Goal: Task Accomplishment & Management: Complete application form

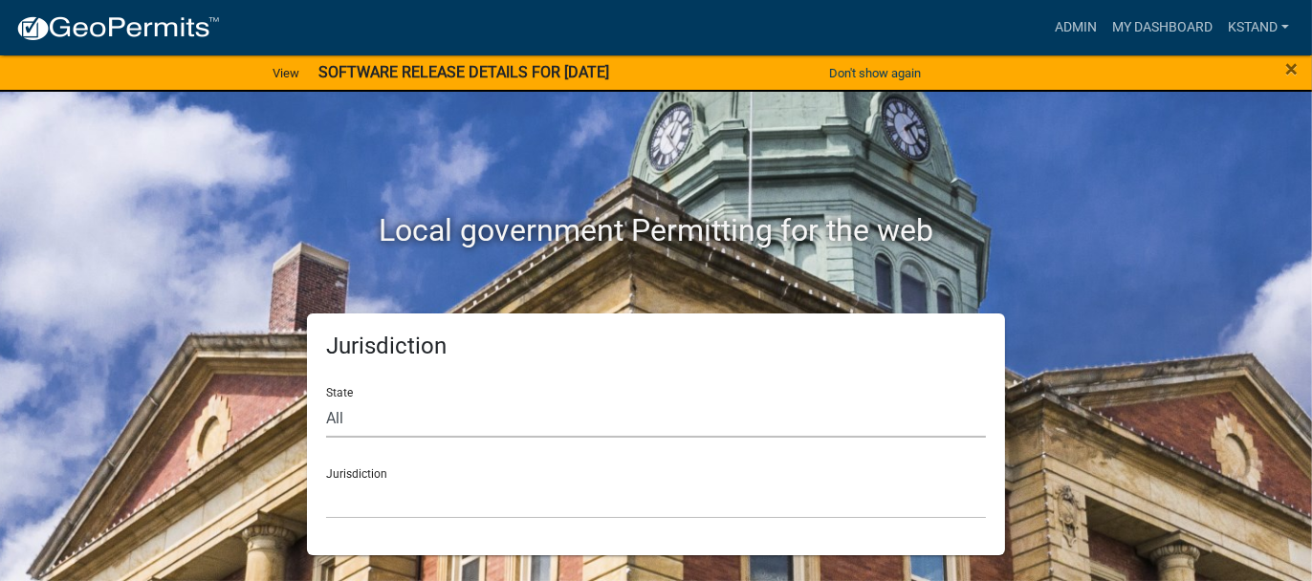
click at [335, 413] on select "All [US_STATE] [US_STATE] [US_STATE] [US_STATE] [US_STATE] [US_STATE] [US_STATE…" at bounding box center [656, 418] width 660 height 39
select select "[US_STATE]"
click at [326, 399] on select "All [US_STATE] [US_STATE] [US_STATE] [US_STATE] [US_STATE] [US_STATE] [US_STATE…" at bounding box center [656, 418] width 660 height 39
click at [347, 491] on select "City of [GEOGRAPHIC_DATA], [US_STATE] City of [GEOGRAPHIC_DATA], [US_STATE] Cit…" at bounding box center [656, 499] width 660 height 39
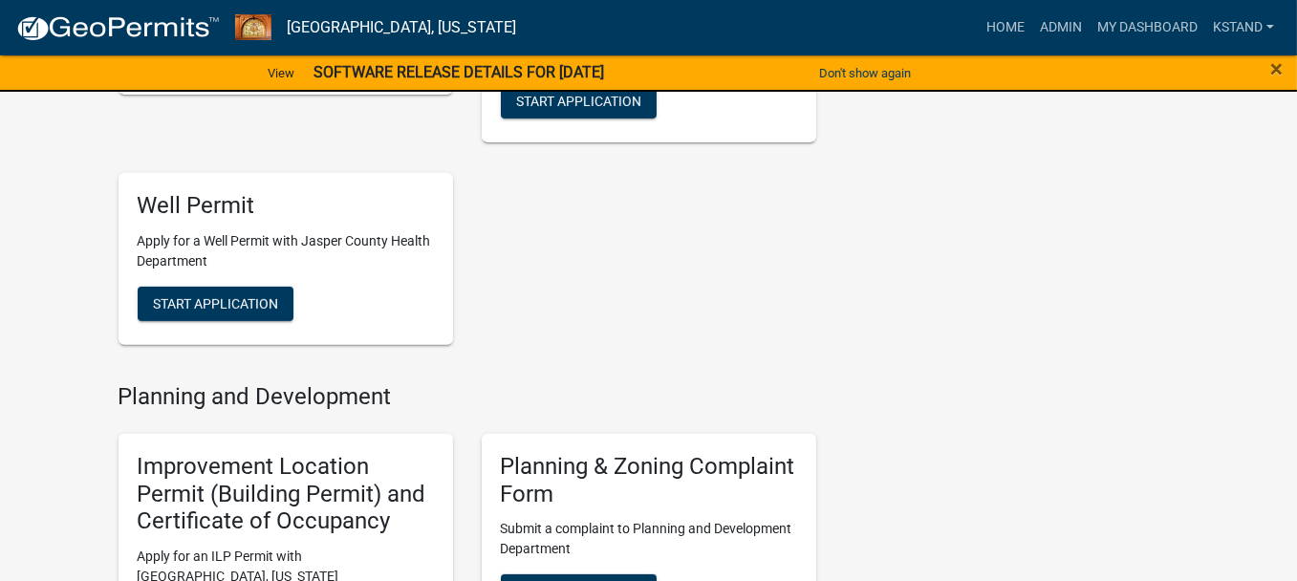
scroll to position [1147, 0]
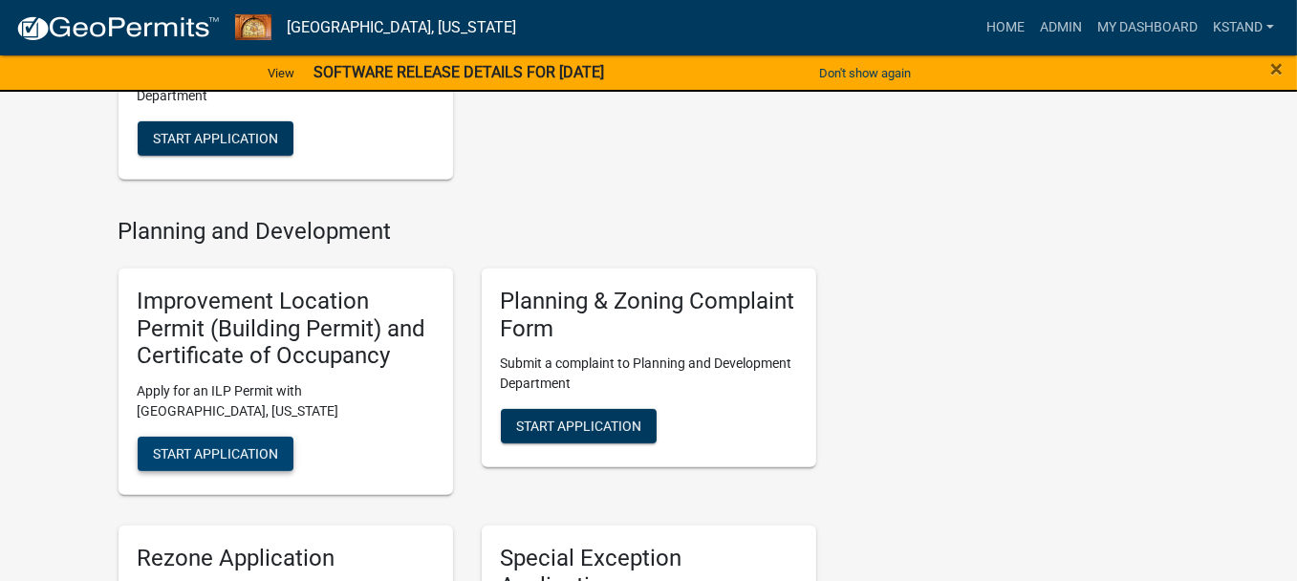
click at [168, 448] on span "Start Application" at bounding box center [215, 453] width 125 height 15
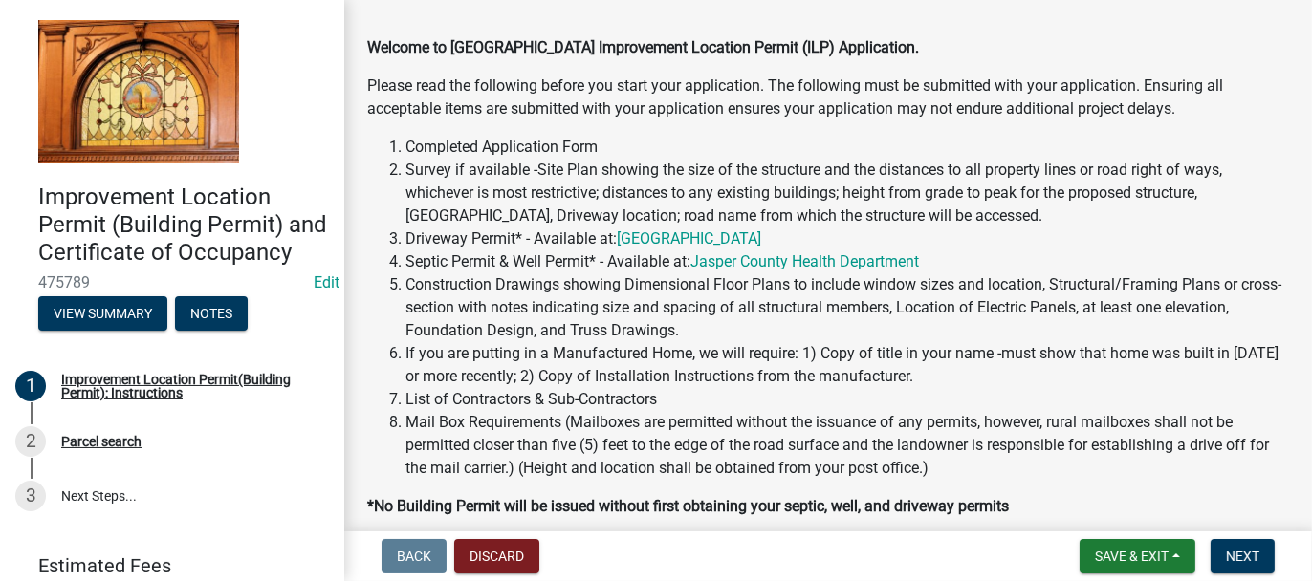
scroll to position [382, 0]
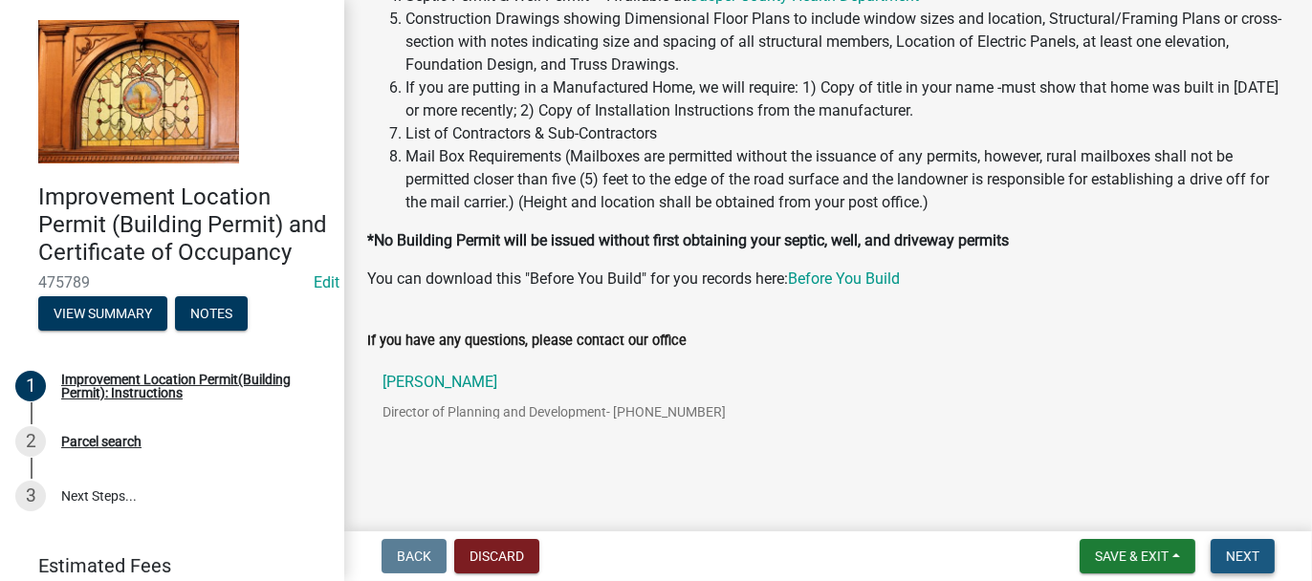
click at [1238, 561] on span "Next" at bounding box center [1241, 556] width 33 height 15
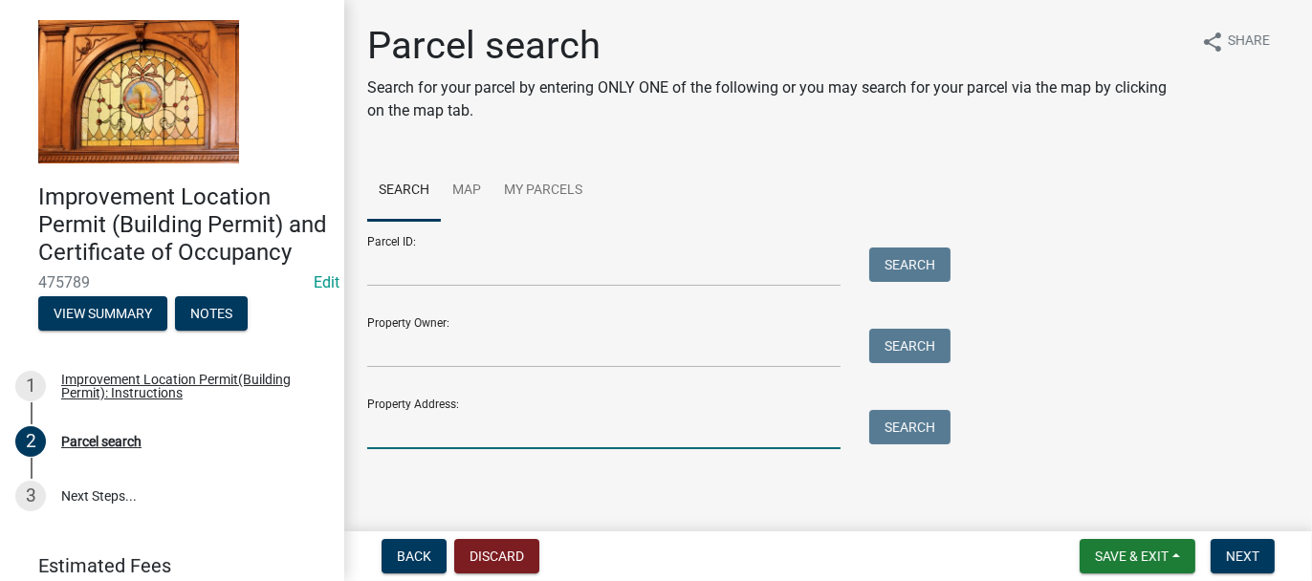
click at [426, 429] on input "Property Address:" at bounding box center [603, 429] width 473 height 39
type input "77 e 650 n"
click at [901, 426] on button "Search" at bounding box center [909, 427] width 81 height 34
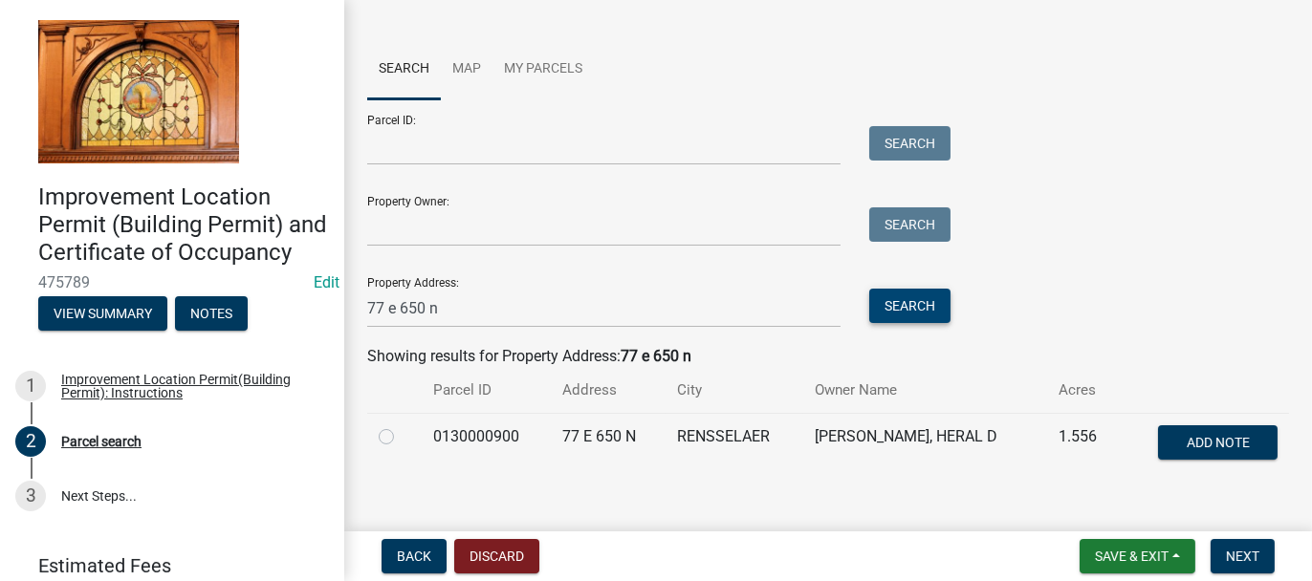
scroll to position [146, 0]
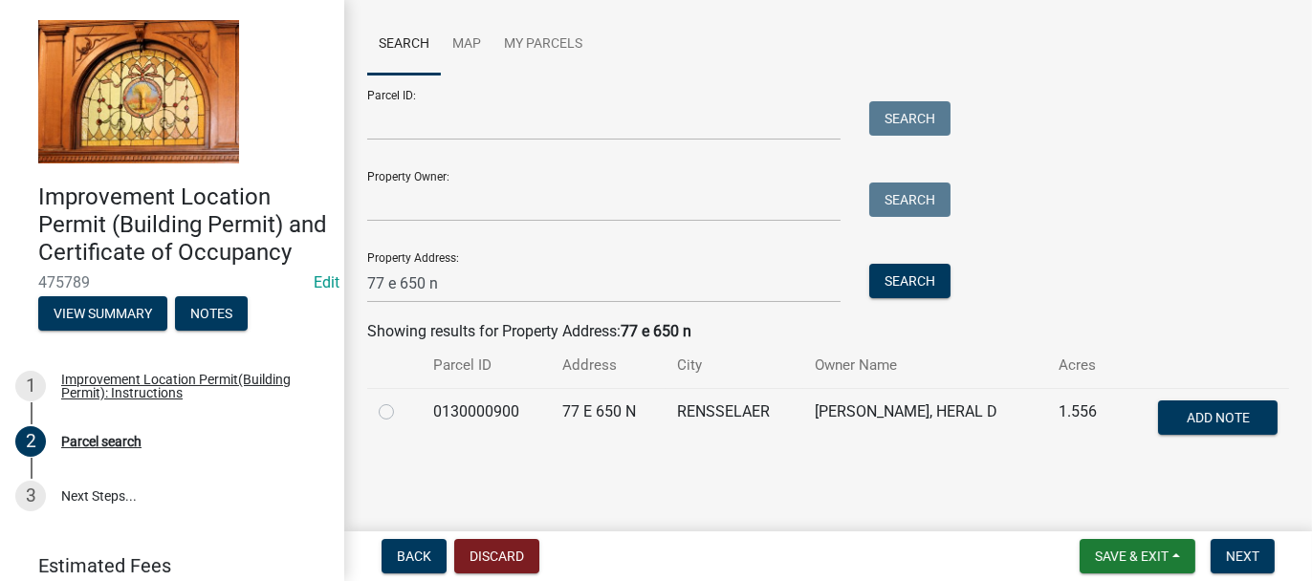
click at [401, 401] on label at bounding box center [401, 401] width 0 height 0
click at [401, 412] on input "radio" at bounding box center [407, 407] width 12 height 12
radio input "true"
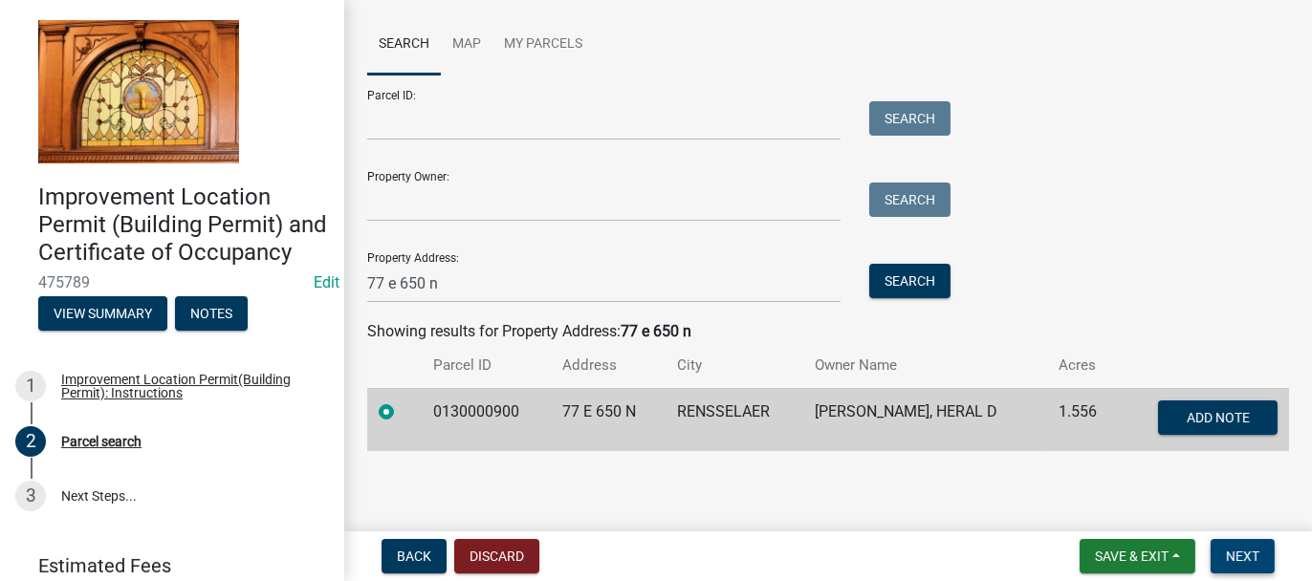
click at [1245, 564] on span "Next" at bounding box center [1241, 556] width 33 height 15
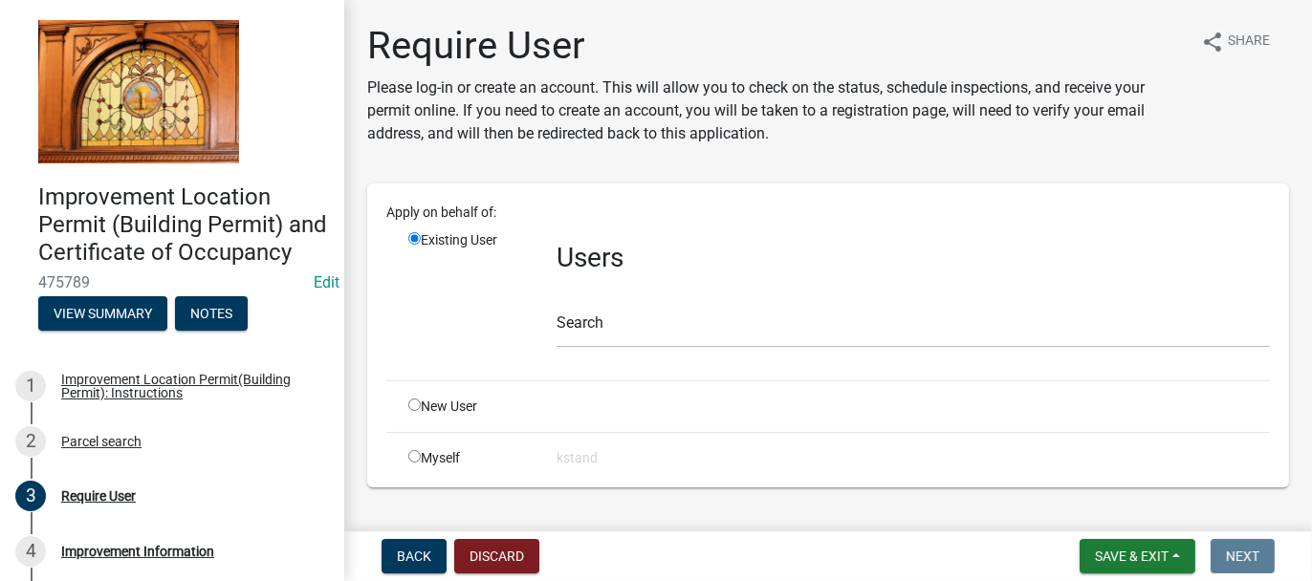
click at [411, 405] on input "radio" at bounding box center [414, 405] width 12 height 12
radio input "true"
radio input "false"
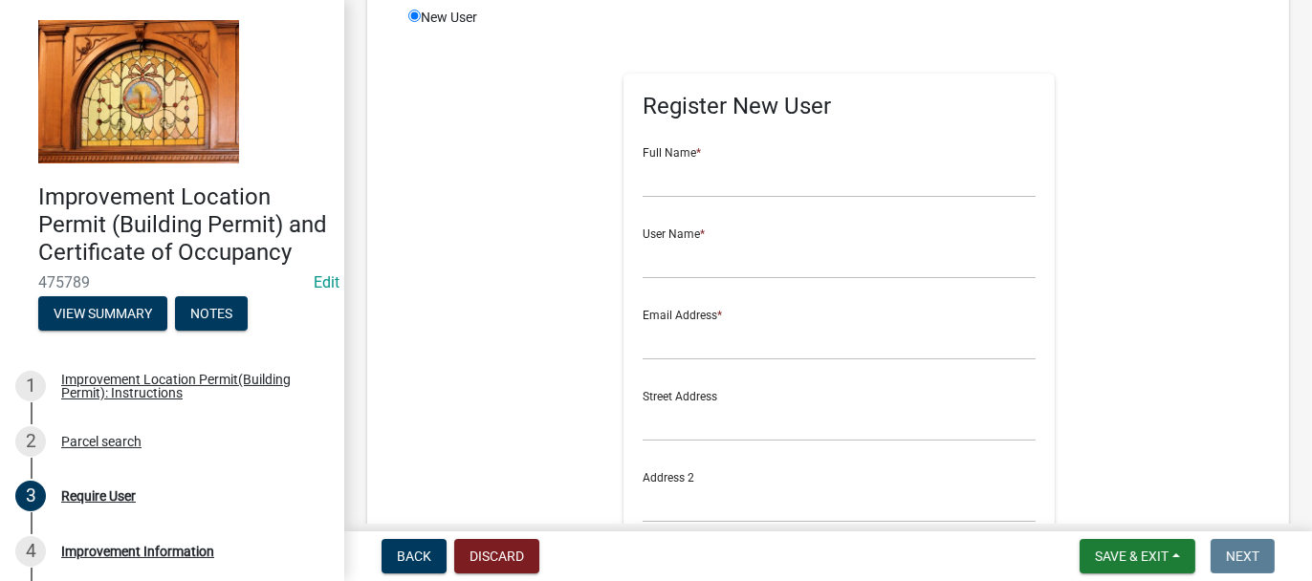
scroll to position [287, 0]
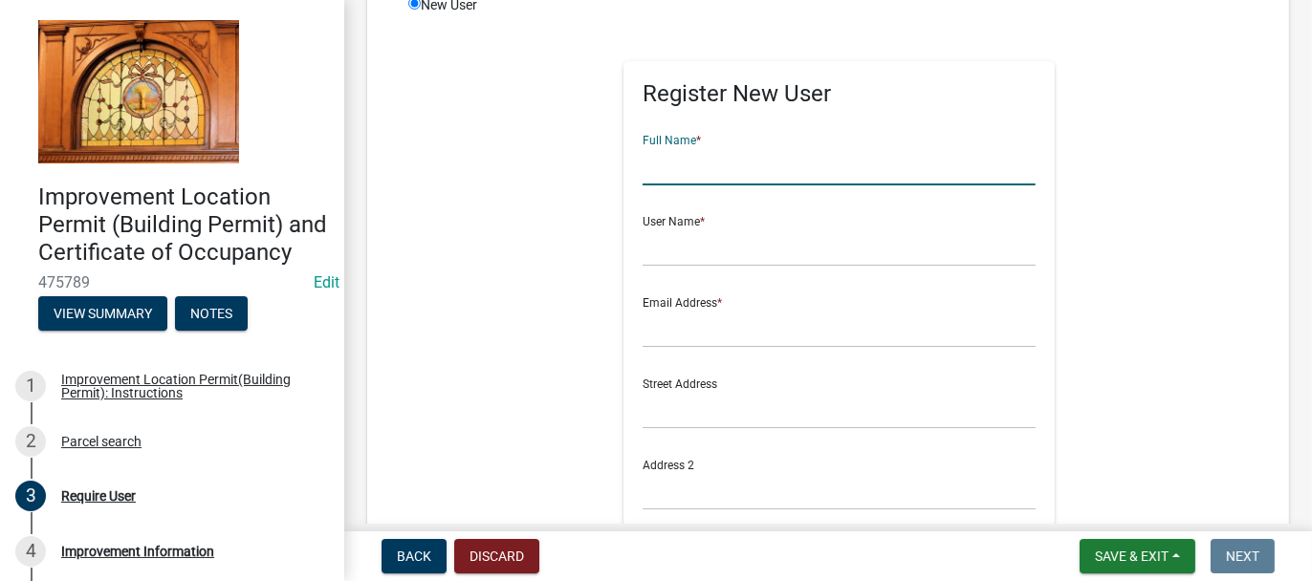
click at [702, 164] on input "text" at bounding box center [838, 165] width 393 height 39
type input "Heral"
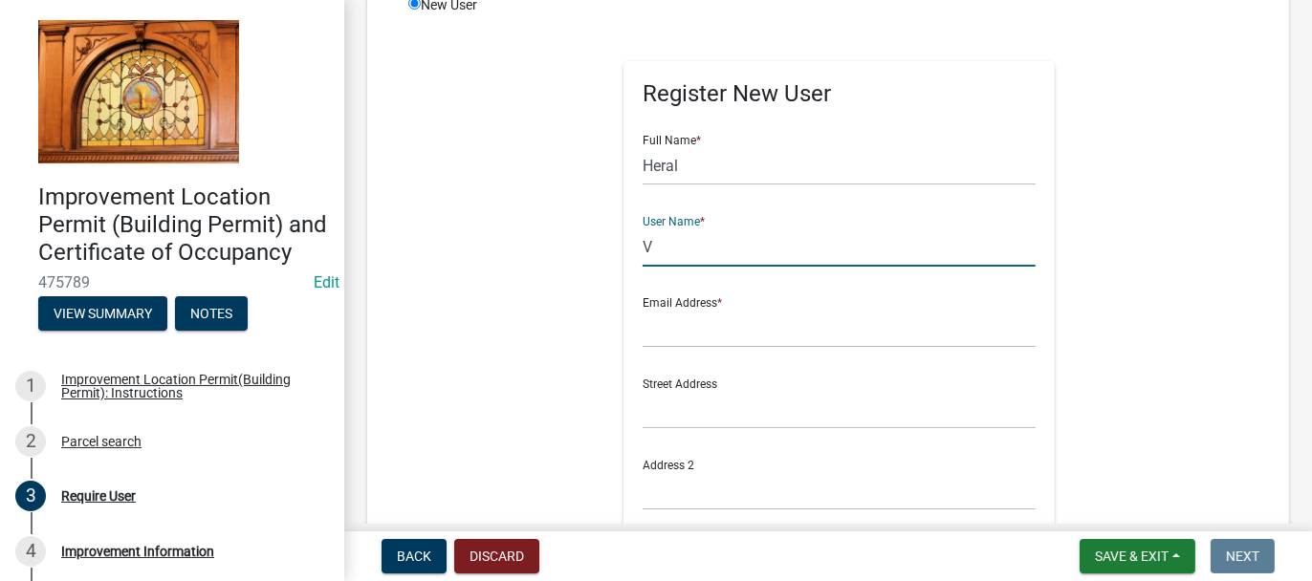
type input "V"
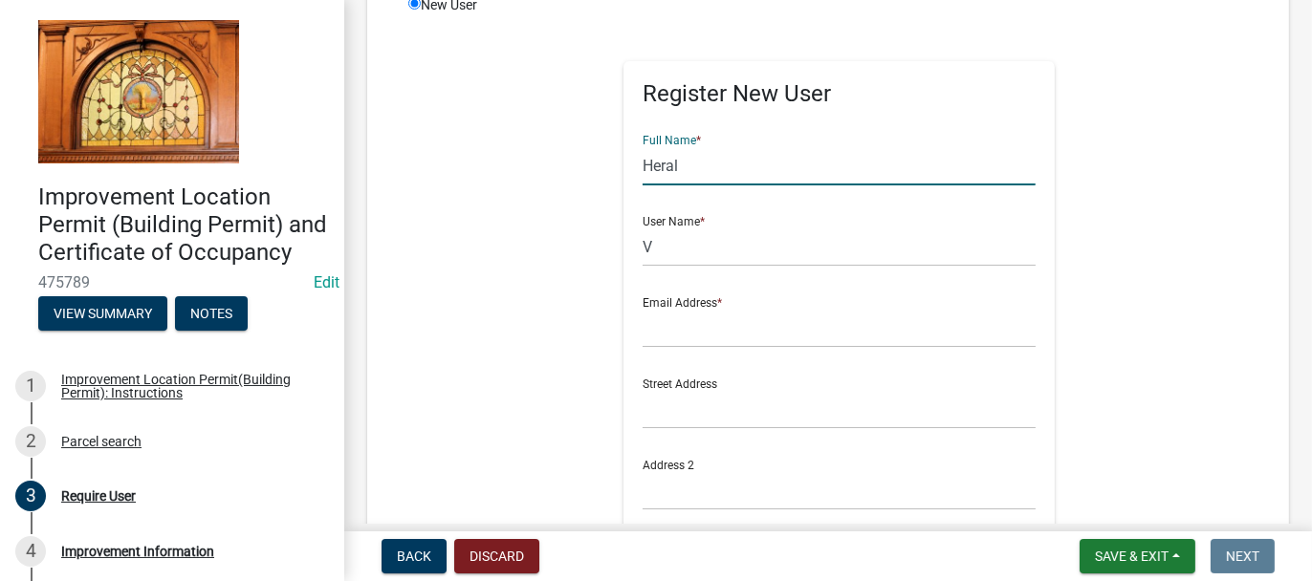
click at [673, 164] on input "Heral" at bounding box center [838, 165] width 393 height 39
type input "HERAL"
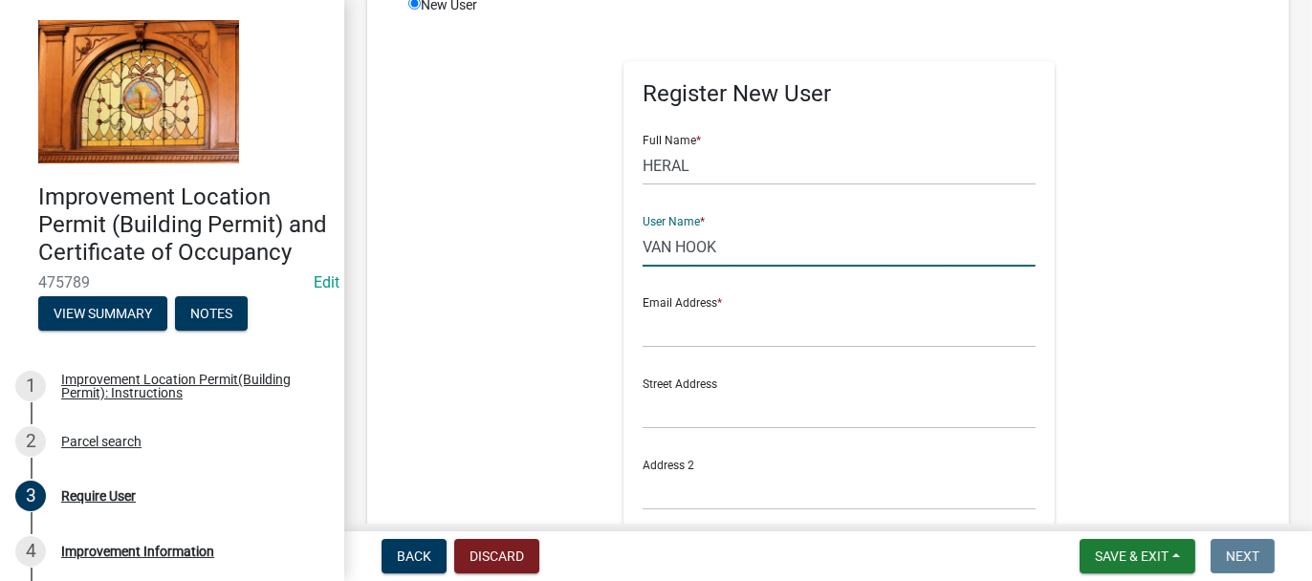
type input "VAN HOOK"
click at [690, 334] on input "text" at bounding box center [838, 328] width 393 height 39
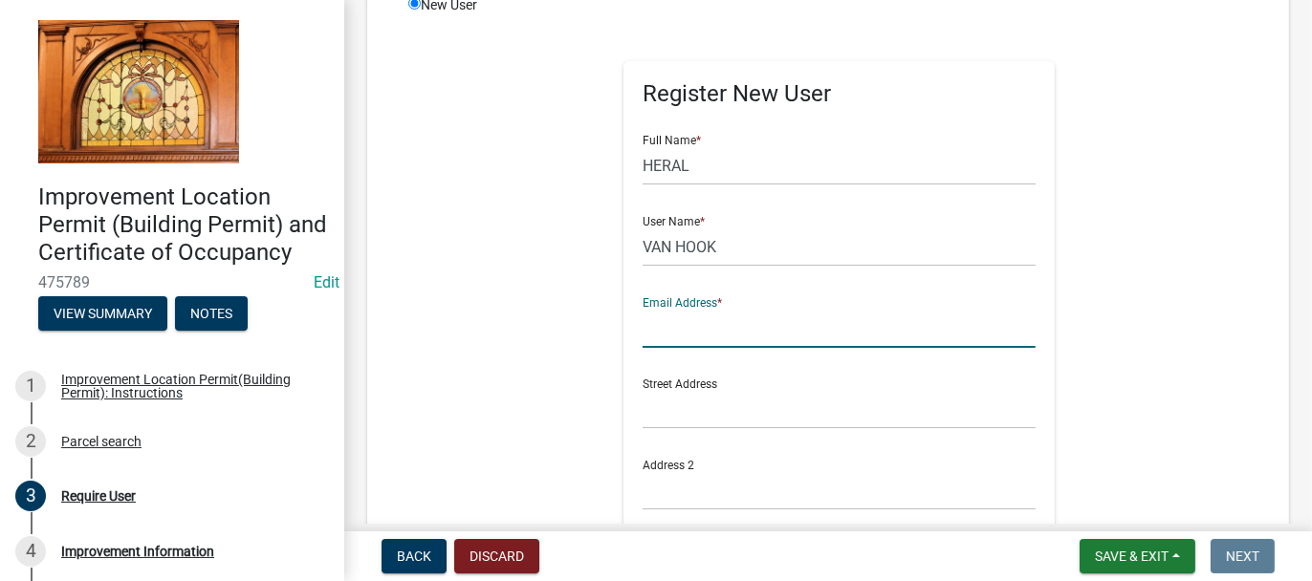
click at [644, 319] on input "text" at bounding box center [838, 328] width 393 height 39
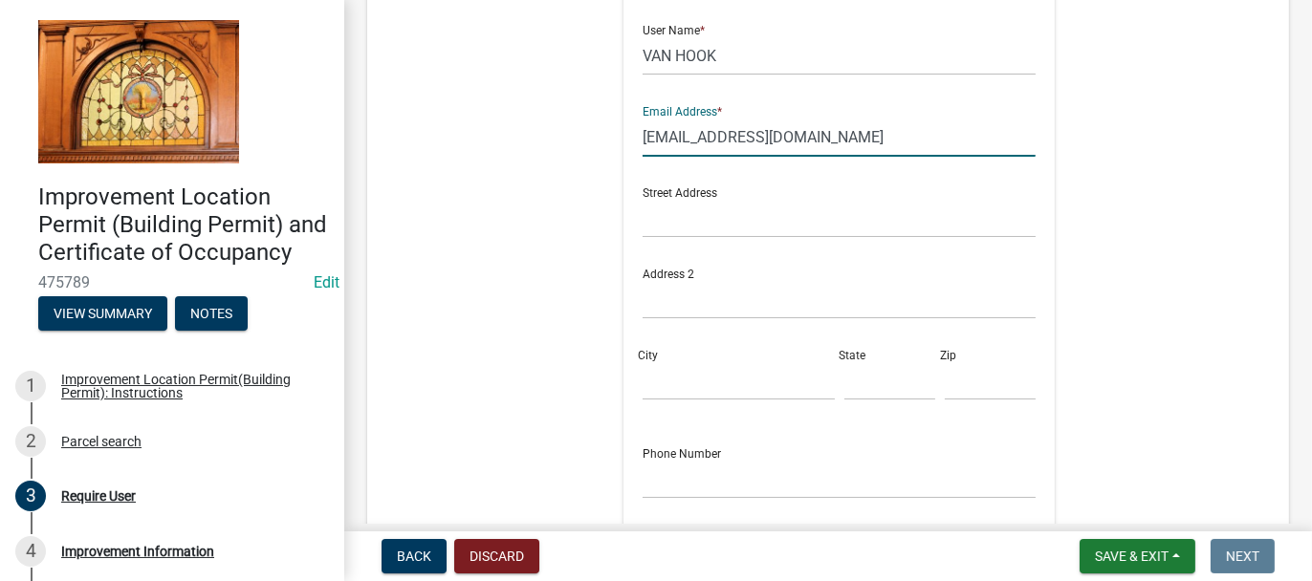
scroll to position [669, 0]
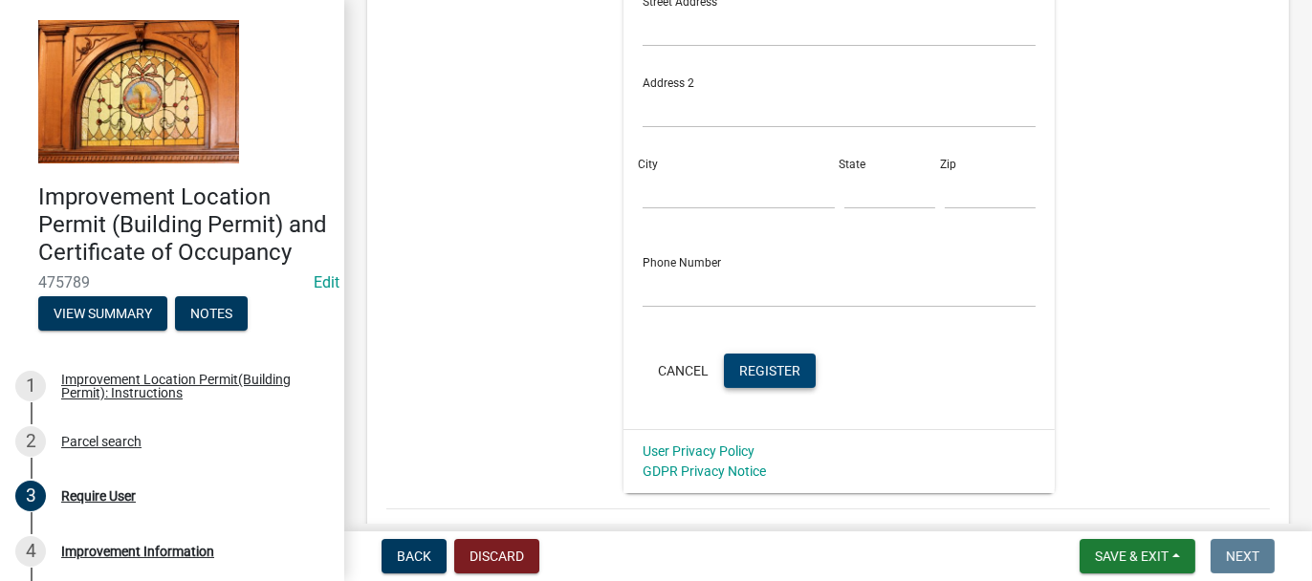
type input "[EMAIL_ADDRESS][DOMAIN_NAME]"
click at [760, 367] on span "Register" at bounding box center [769, 369] width 61 height 15
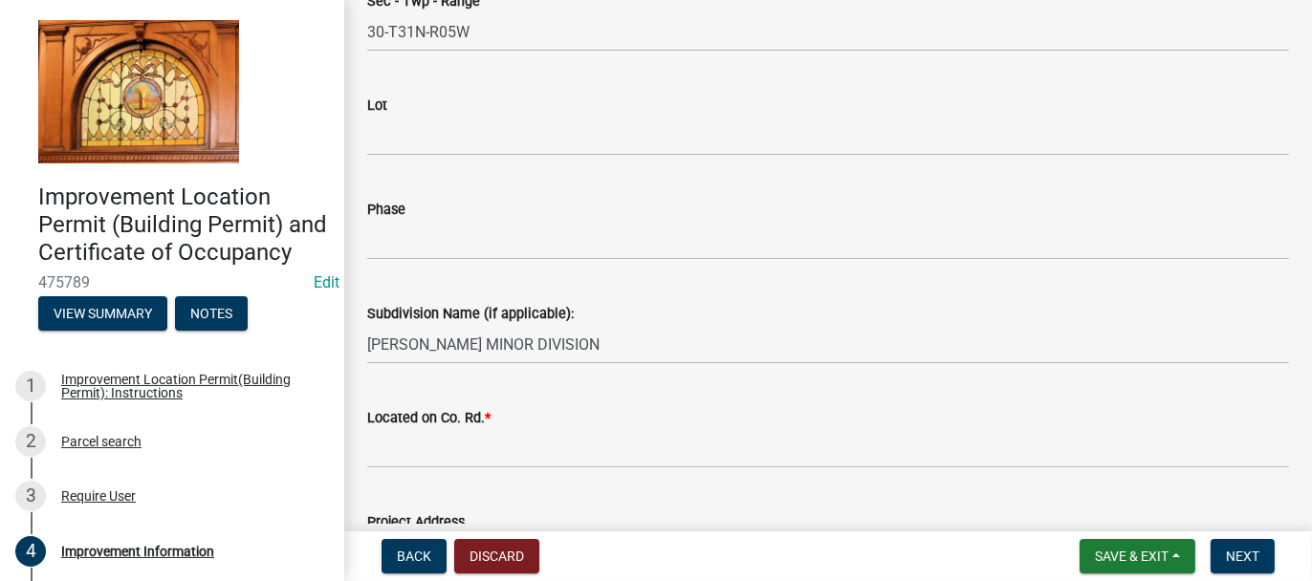
scroll to position [0, 0]
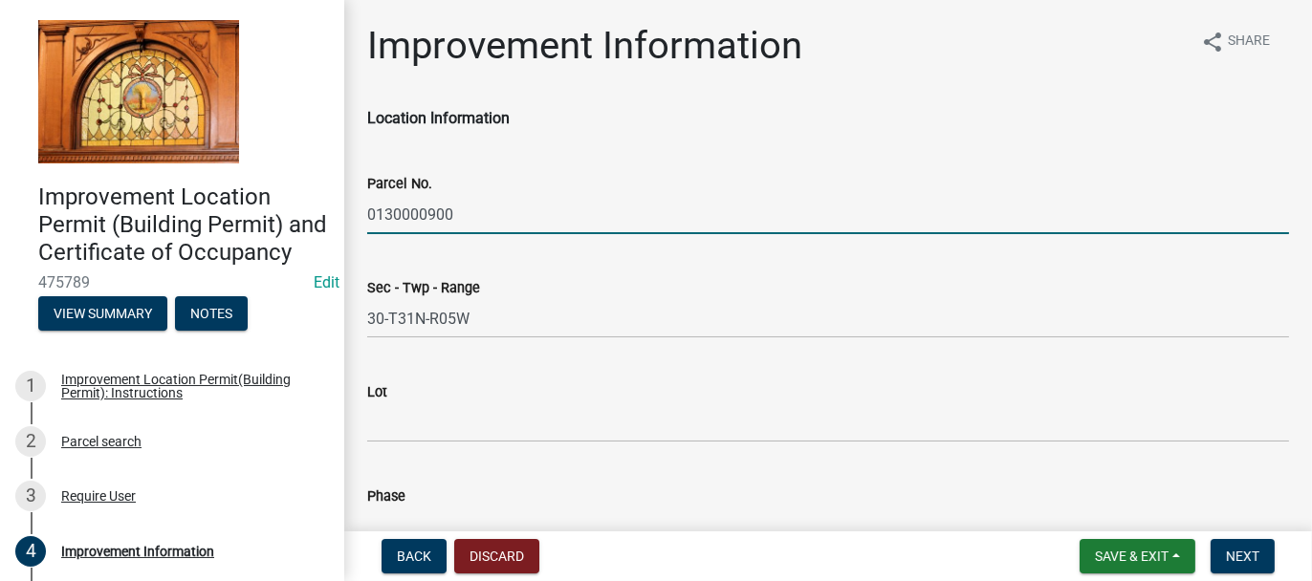
drag, startPoint x: 368, startPoint y: 209, endPoint x: 453, endPoint y: 217, distance: 85.4
click at [453, 217] on input "0130000900" at bounding box center [827, 214] width 921 height 39
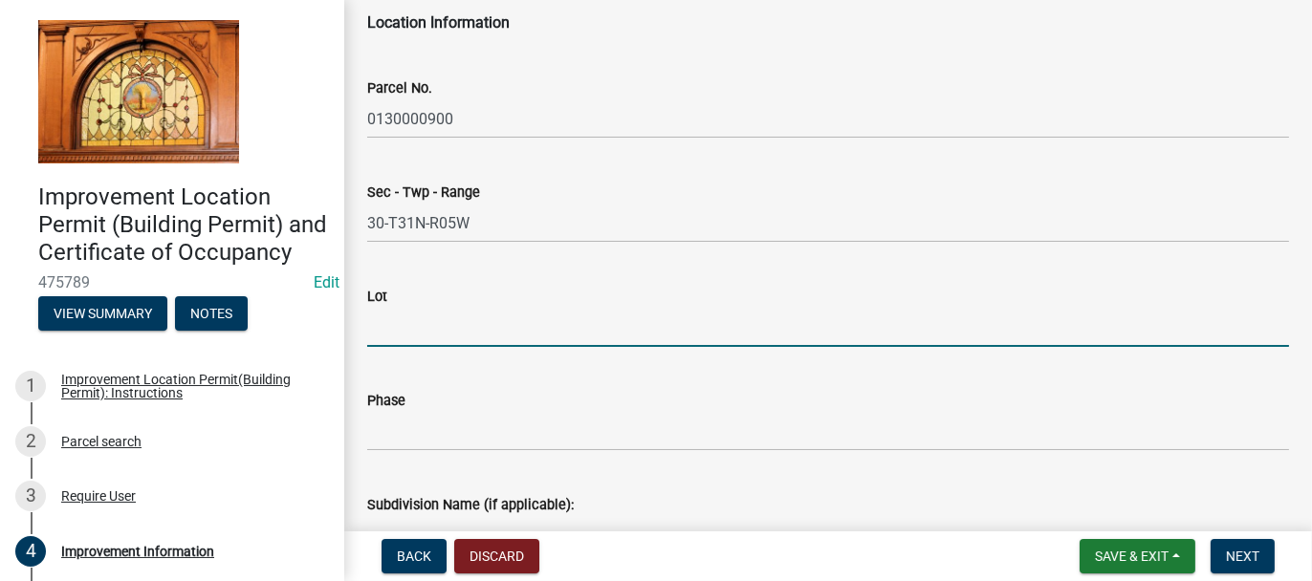
click at [406, 318] on input "Lot" at bounding box center [827, 327] width 921 height 39
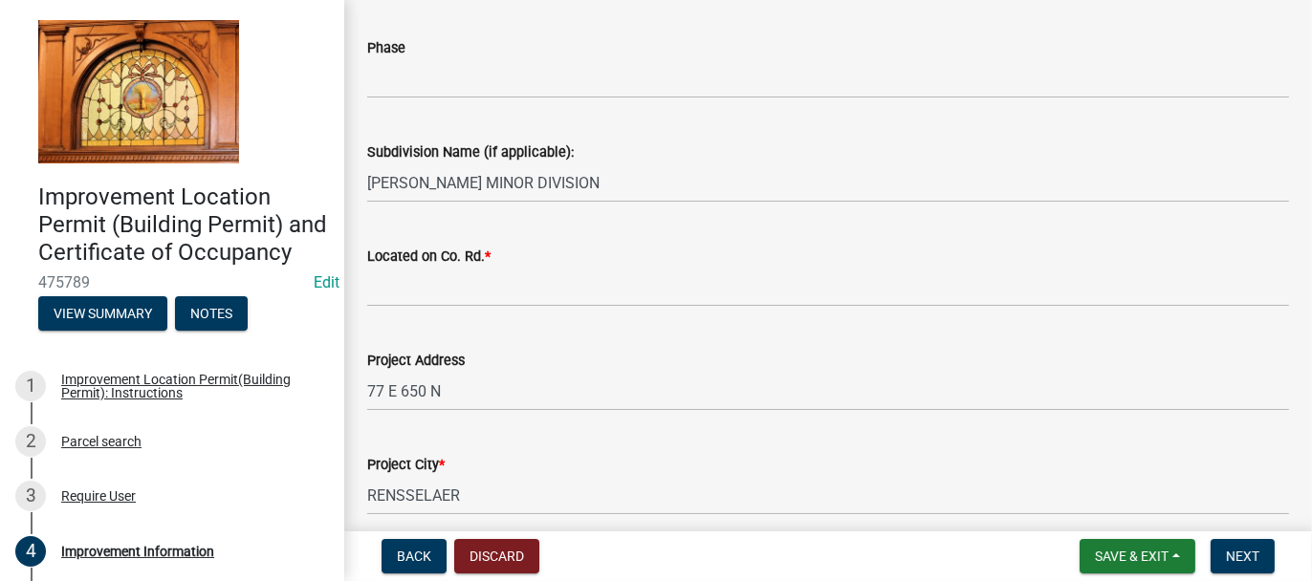
scroll to position [478, 0]
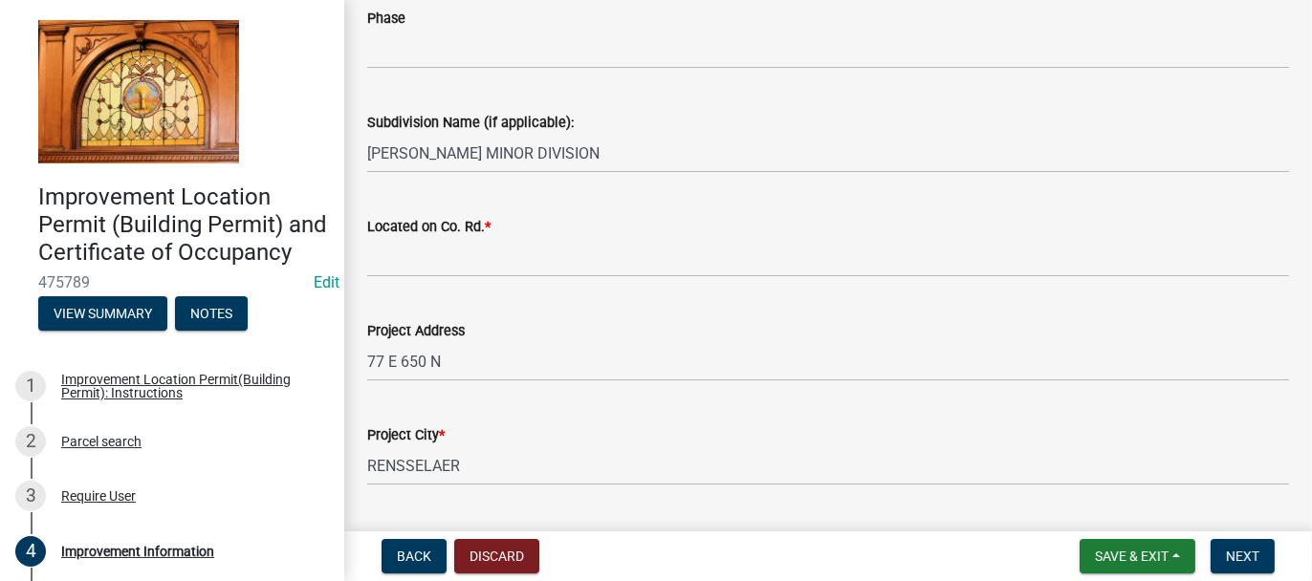
type input "1"
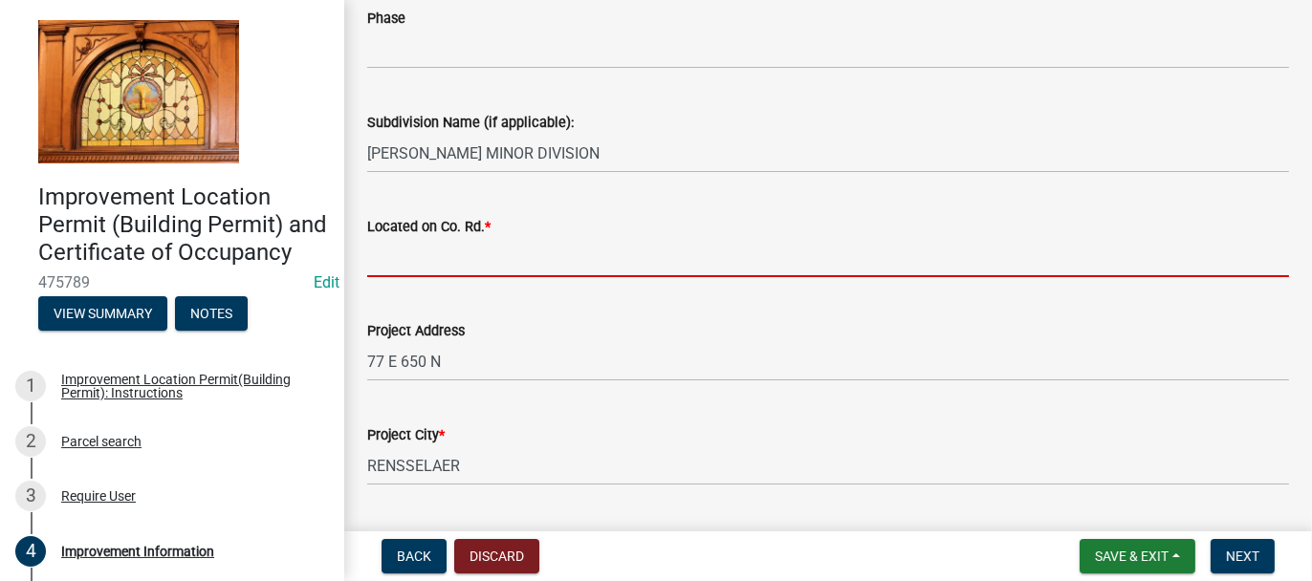
click at [397, 255] on input "Located on Co. Rd. *" at bounding box center [827, 257] width 921 height 39
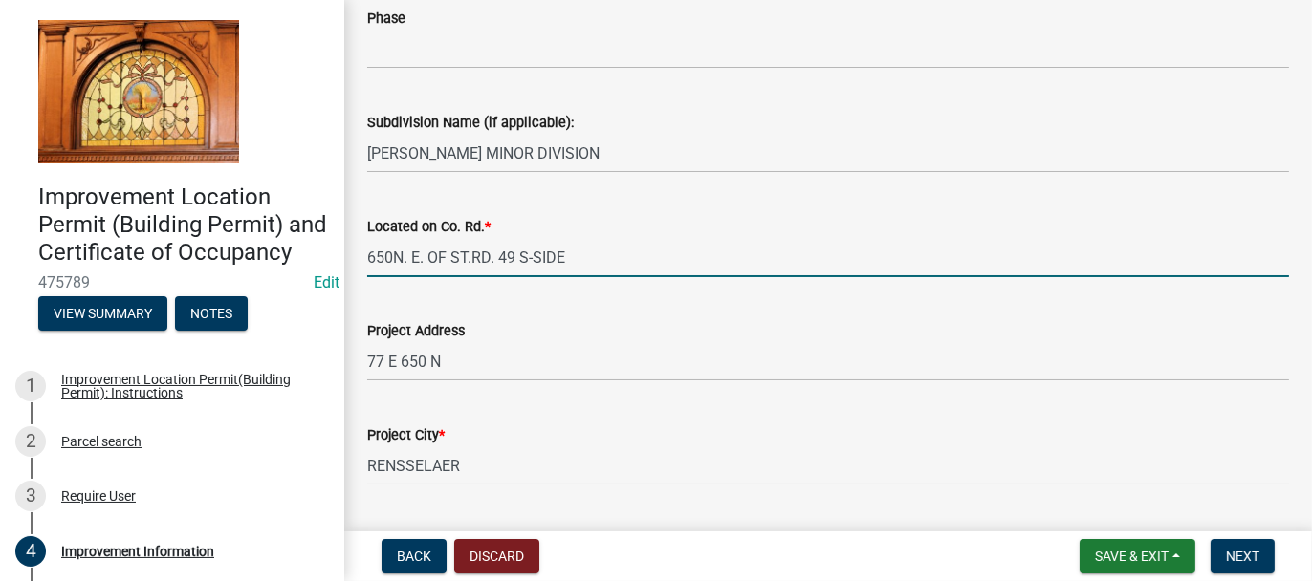
type input "650N. E. OF ST.RD. 49 S-SIDE"
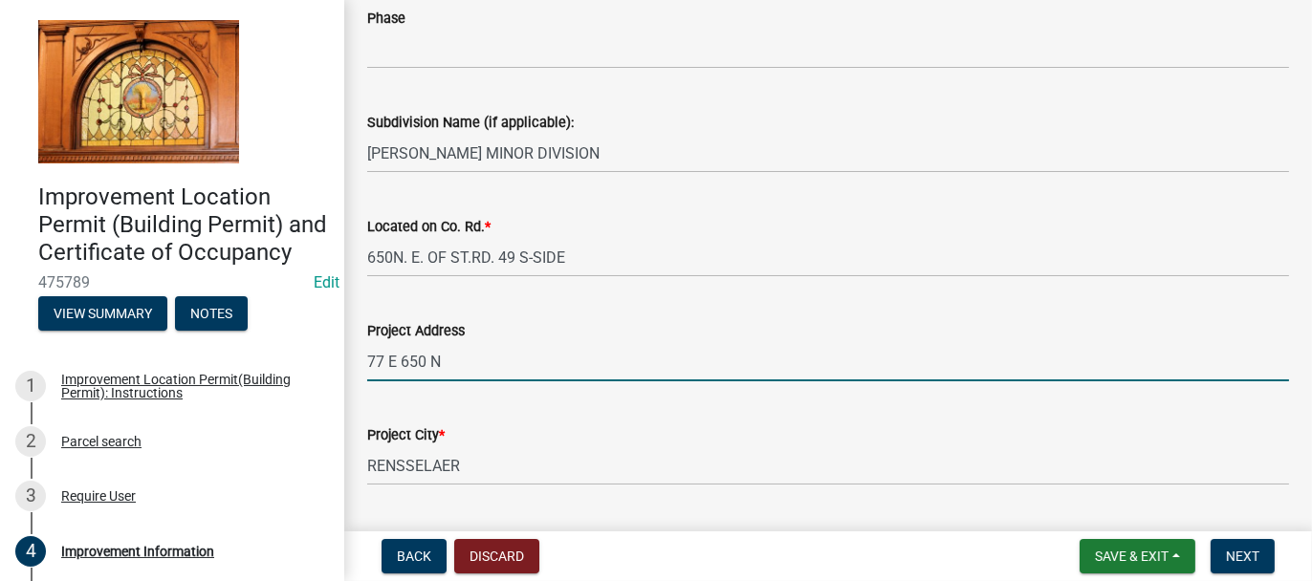
click at [459, 362] on input "77 E 650 N" at bounding box center [827, 361] width 921 height 39
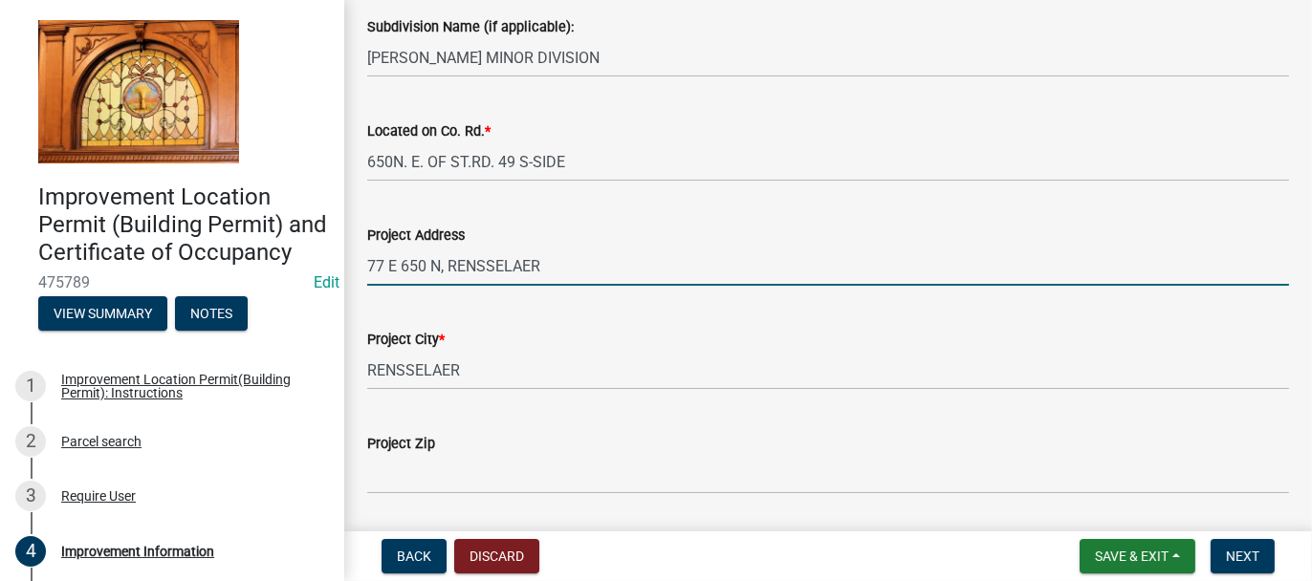
scroll to position [669, 0]
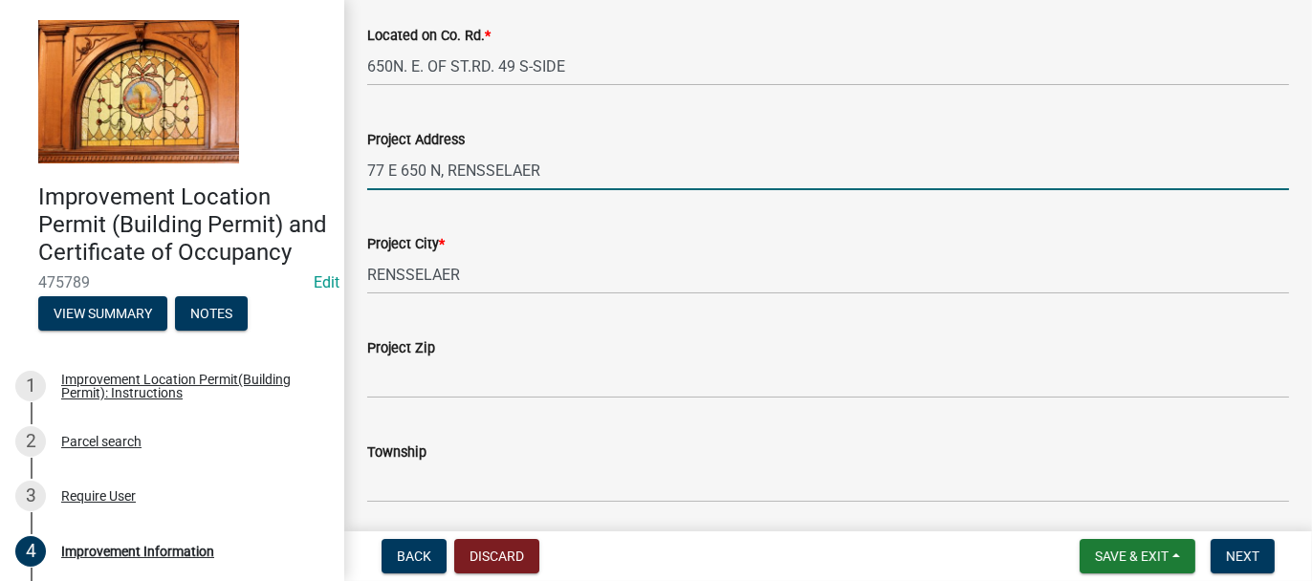
type input "77 E 650 N, RENSSELAER"
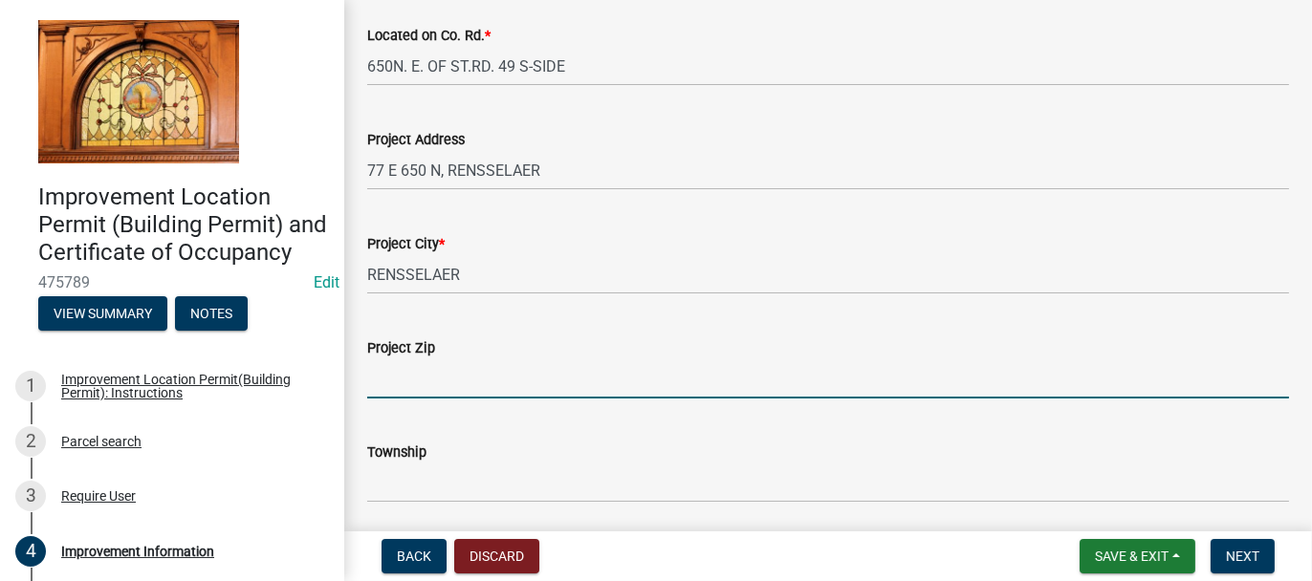
click at [433, 393] on input "Project Zip" at bounding box center [827, 378] width 921 height 39
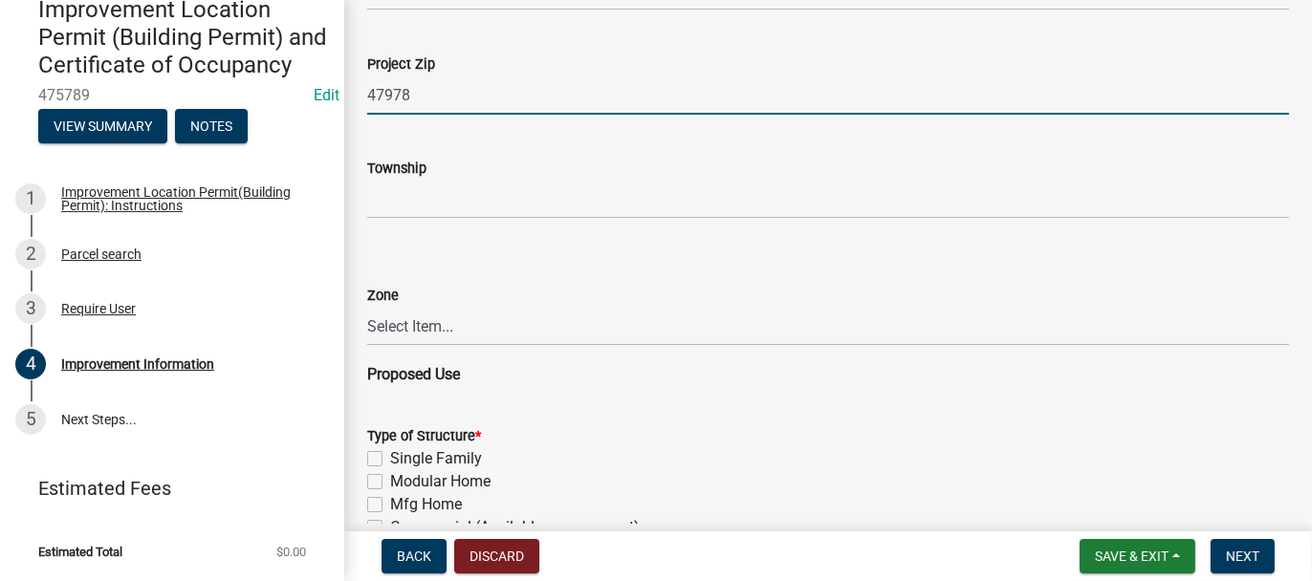
scroll to position [956, 0]
type input "47978"
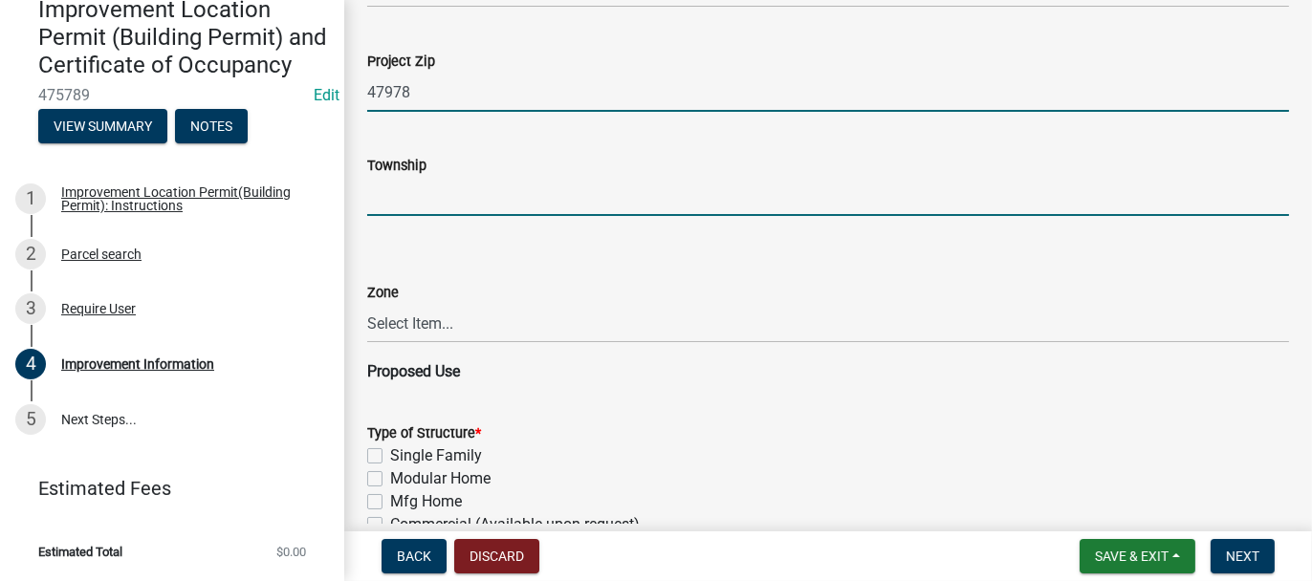
click at [440, 201] on input "Township" at bounding box center [827, 196] width 921 height 39
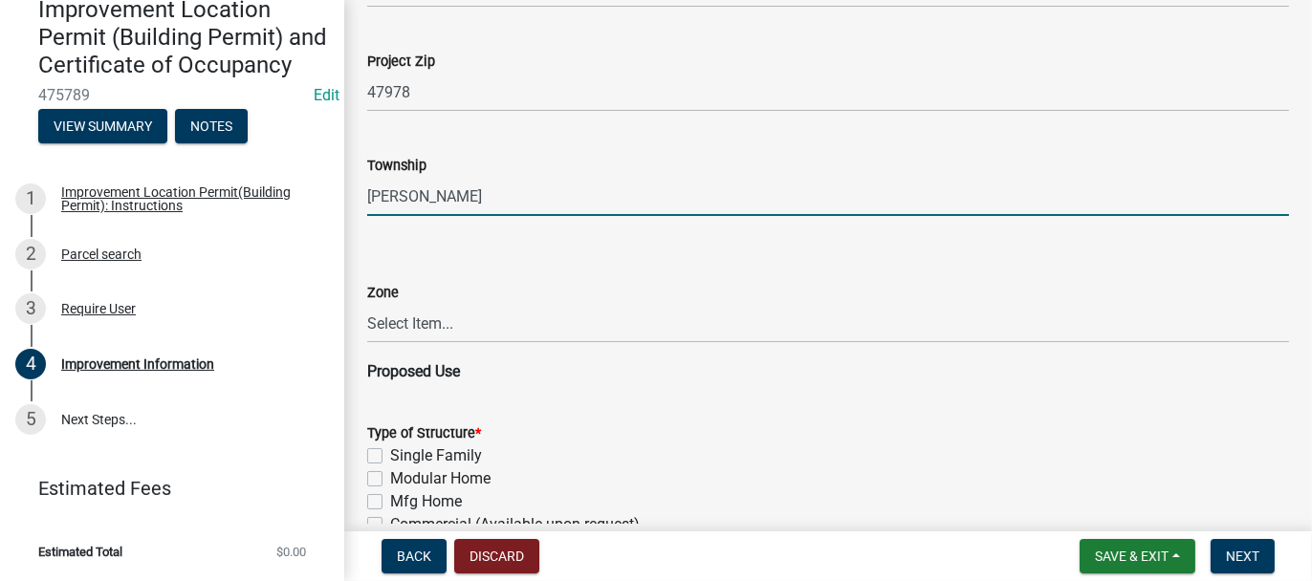
type input "[PERSON_NAME]"
click at [430, 328] on select "Select Item... CO - Conservation PR - Parks & Recreation A1 - Conservation Agri…" at bounding box center [827, 323] width 921 height 39
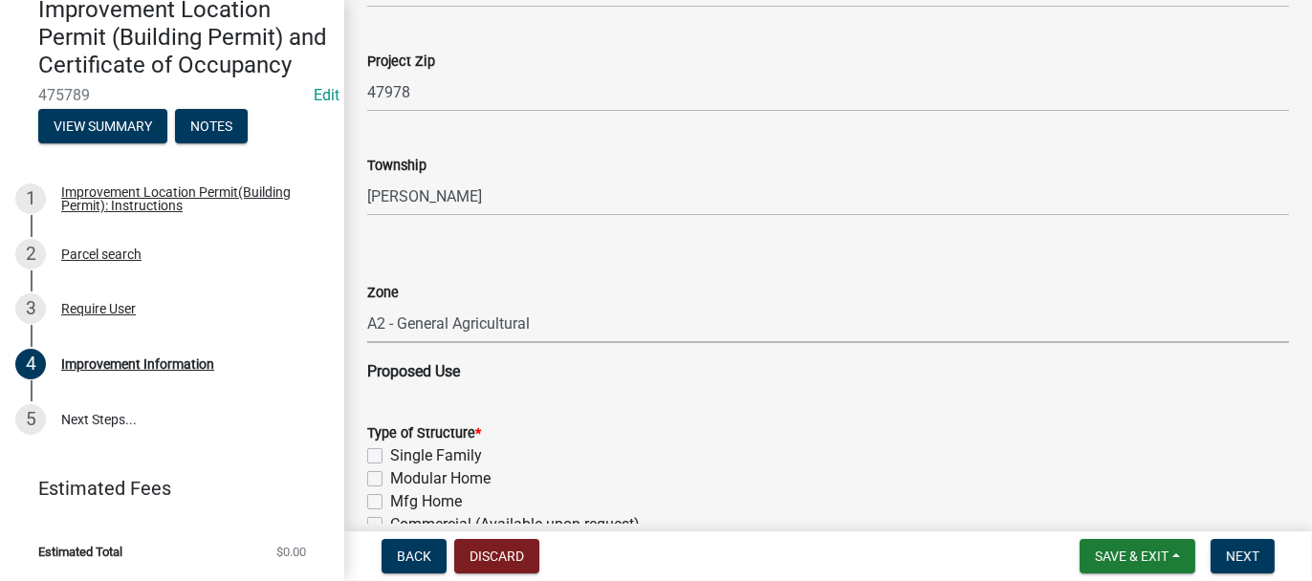
click at [367, 304] on select "Select Item... CO - Conservation PR - Parks & Recreation A1 - Conservation Agri…" at bounding box center [827, 323] width 921 height 39
select select "8223da26-0ac6-488f-81e7-4bb0725dcd0b"
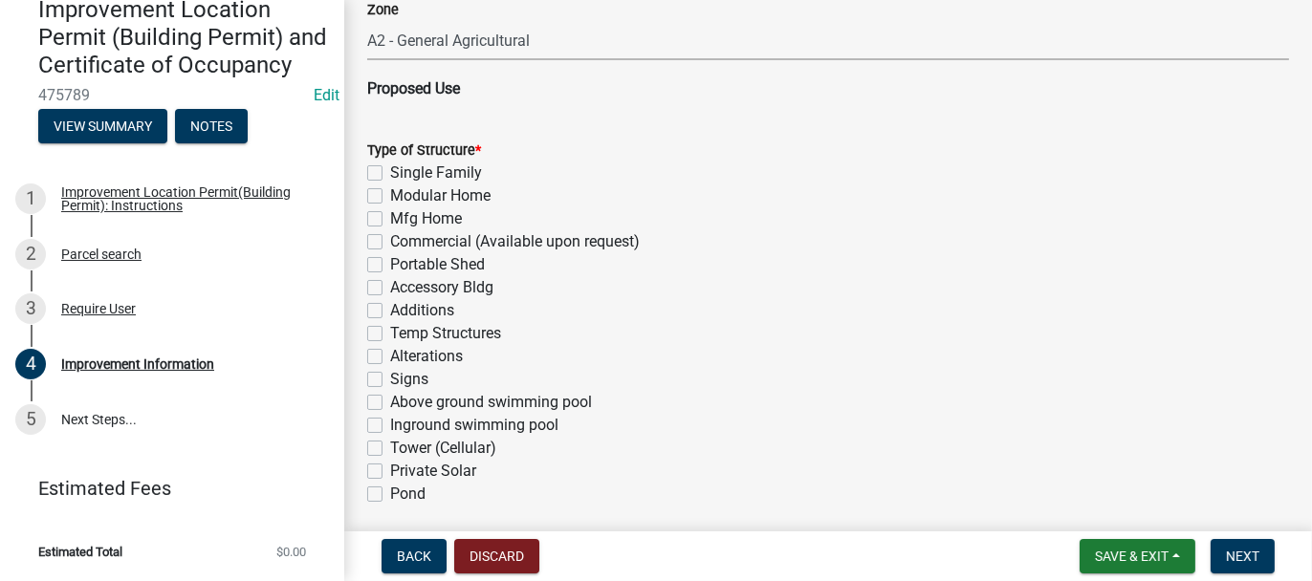
scroll to position [1243, 0]
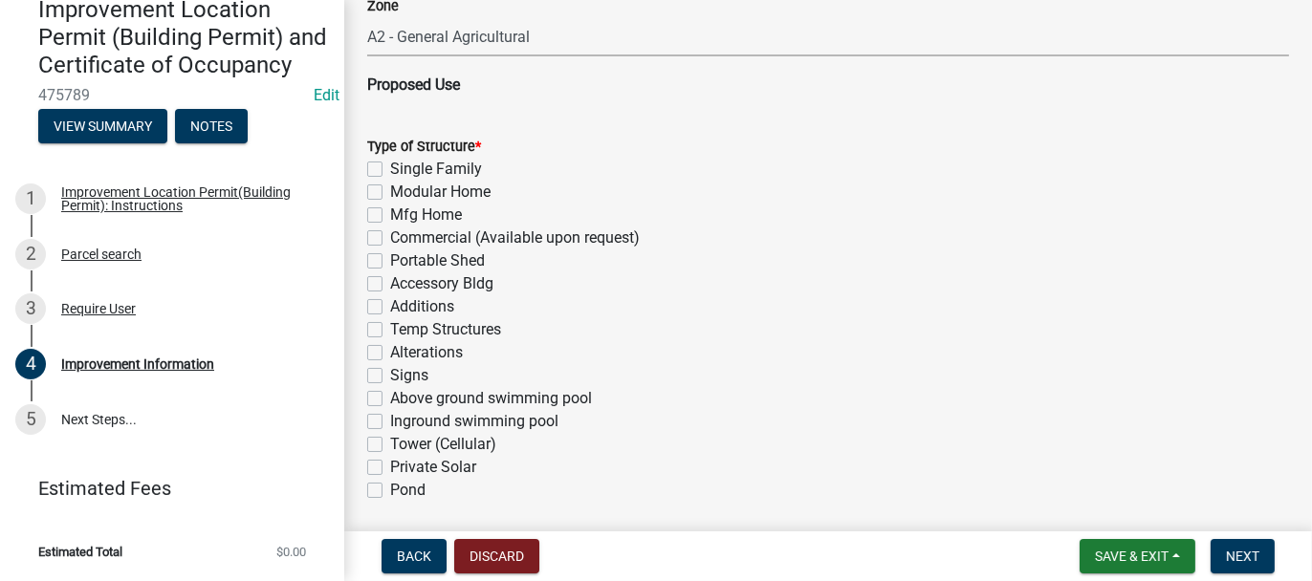
click at [390, 172] on label "Single Family" at bounding box center [436, 169] width 92 height 23
click at [390, 170] on input "Single Family" at bounding box center [396, 164] width 12 height 12
checkbox input "true"
checkbox input "false"
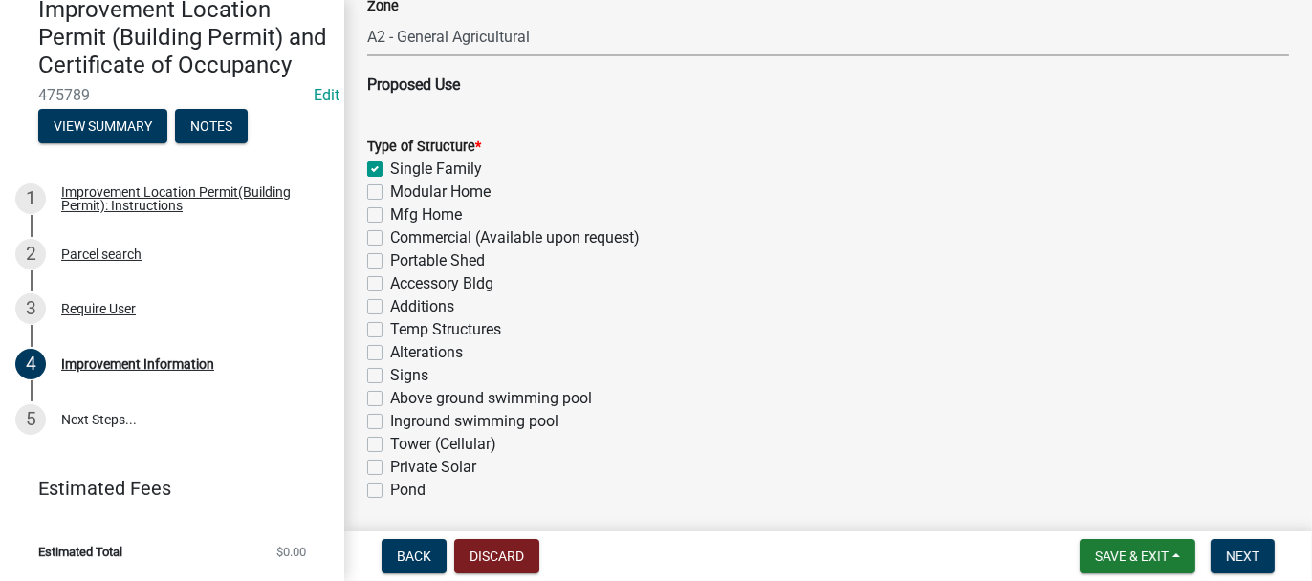
checkbox input "false"
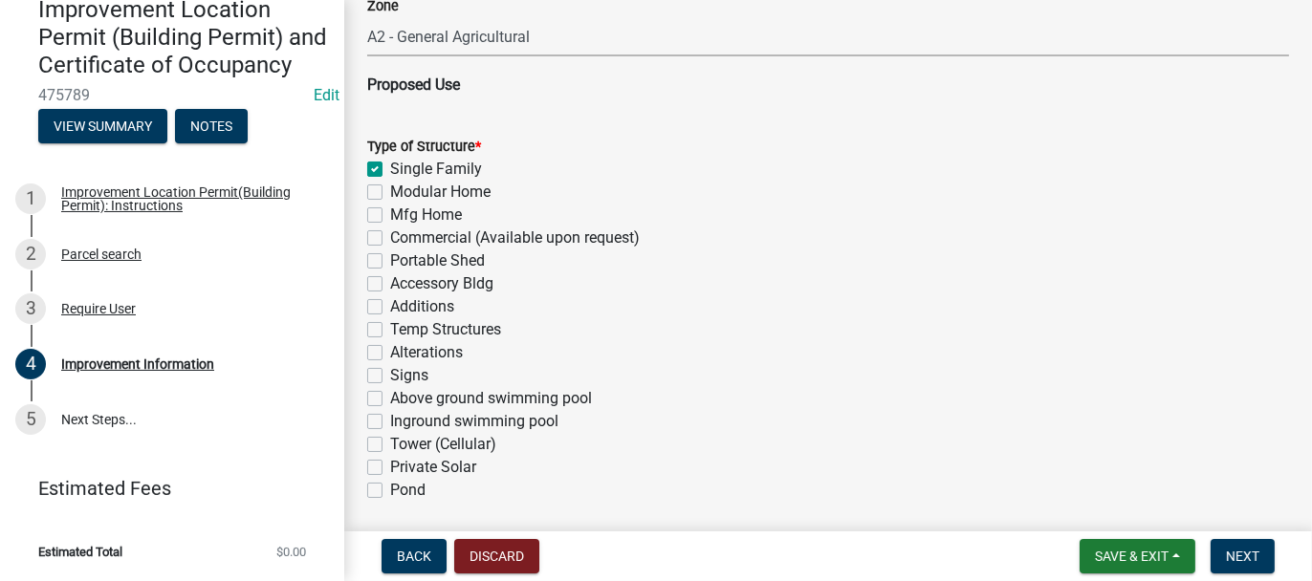
checkbox input "false"
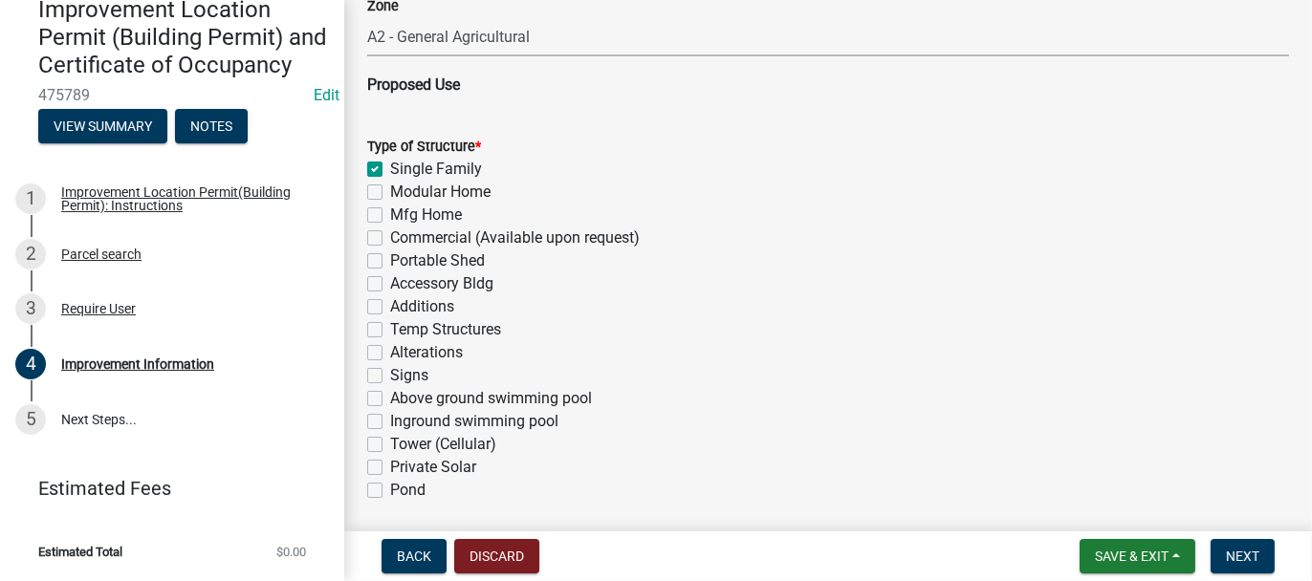
checkbox input "false"
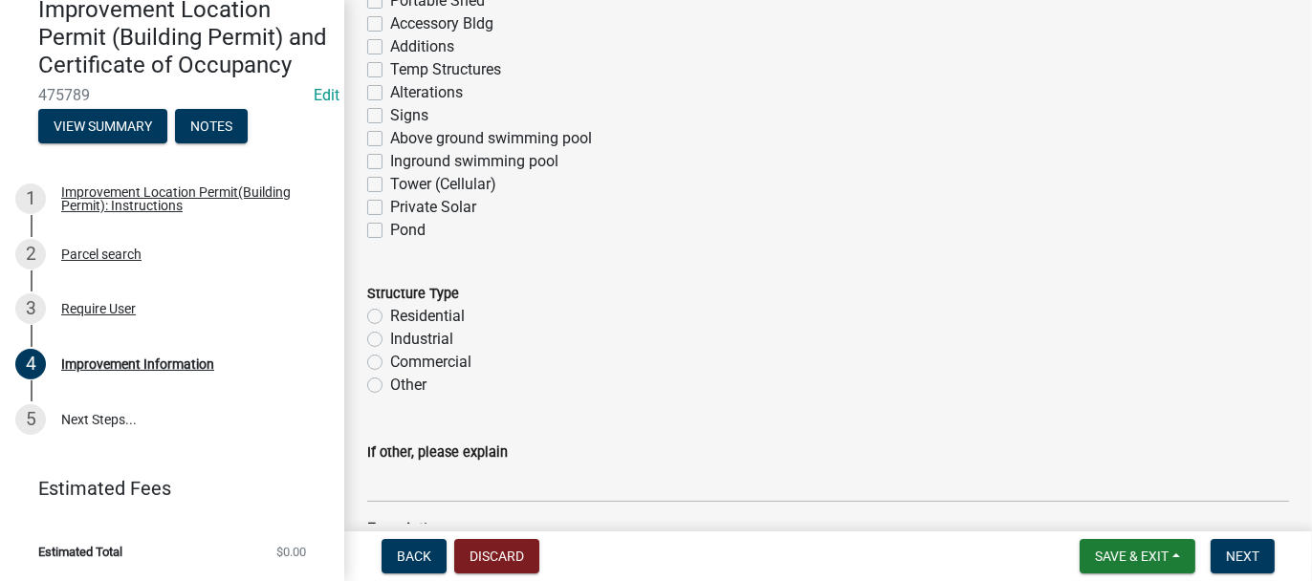
scroll to position [1529, 0]
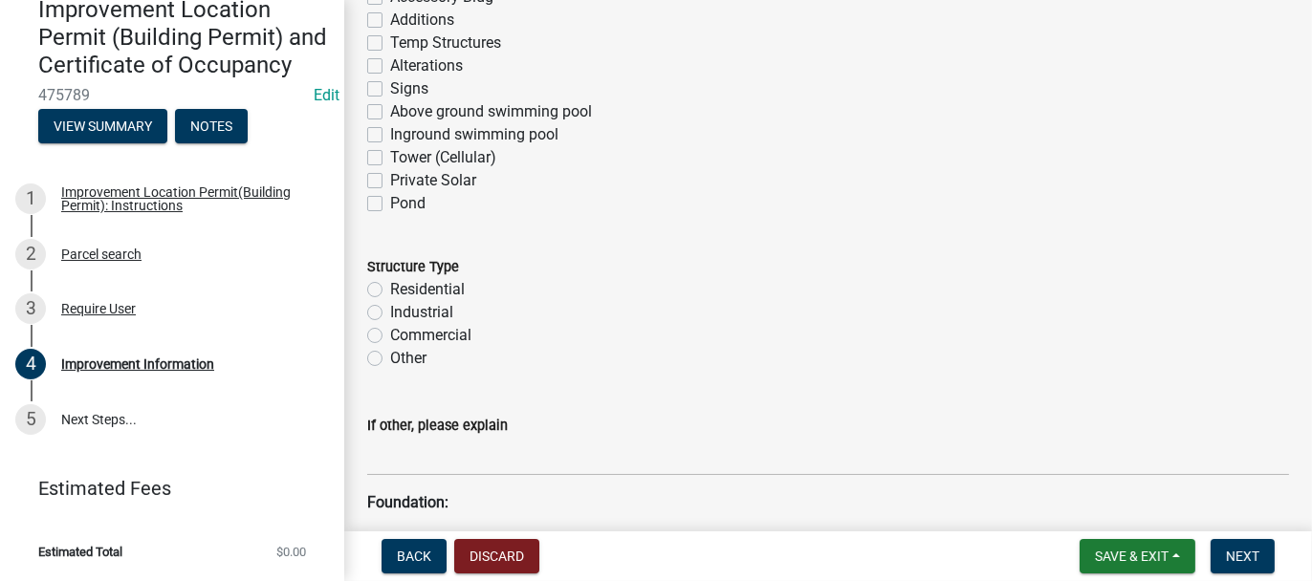
click at [390, 291] on label "Residential" at bounding box center [427, 289] width 75 height 23
click at [390, 291] on input "Residential" at bounding box center [396, 284] width 12 height 12
radio input "true"
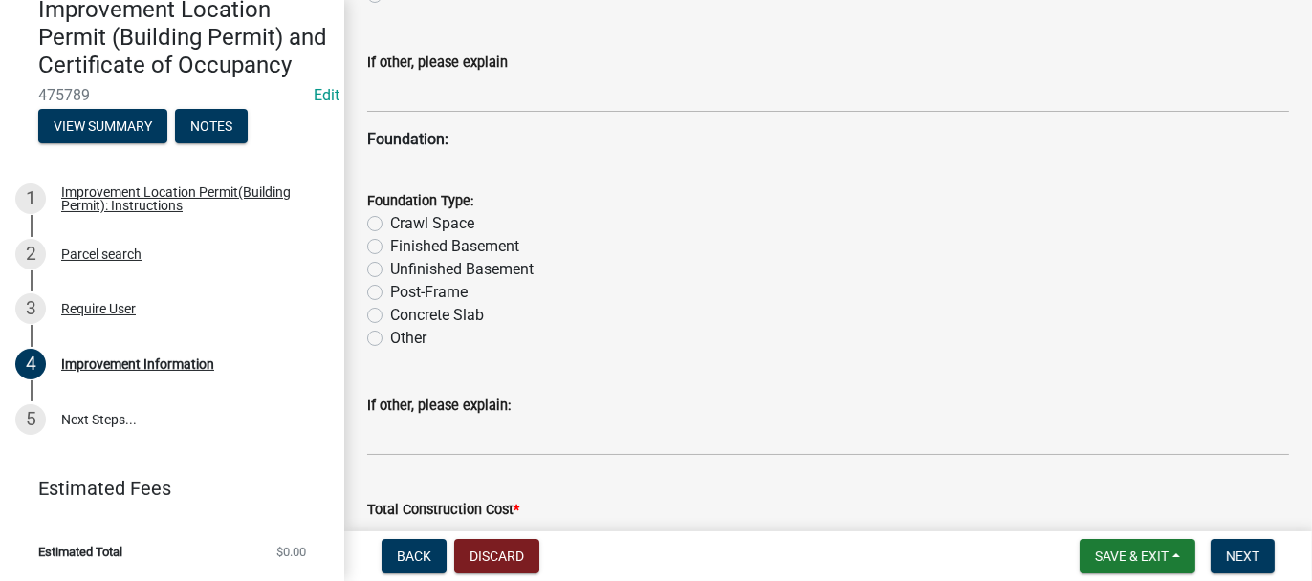
scroll to position [1912, 0]
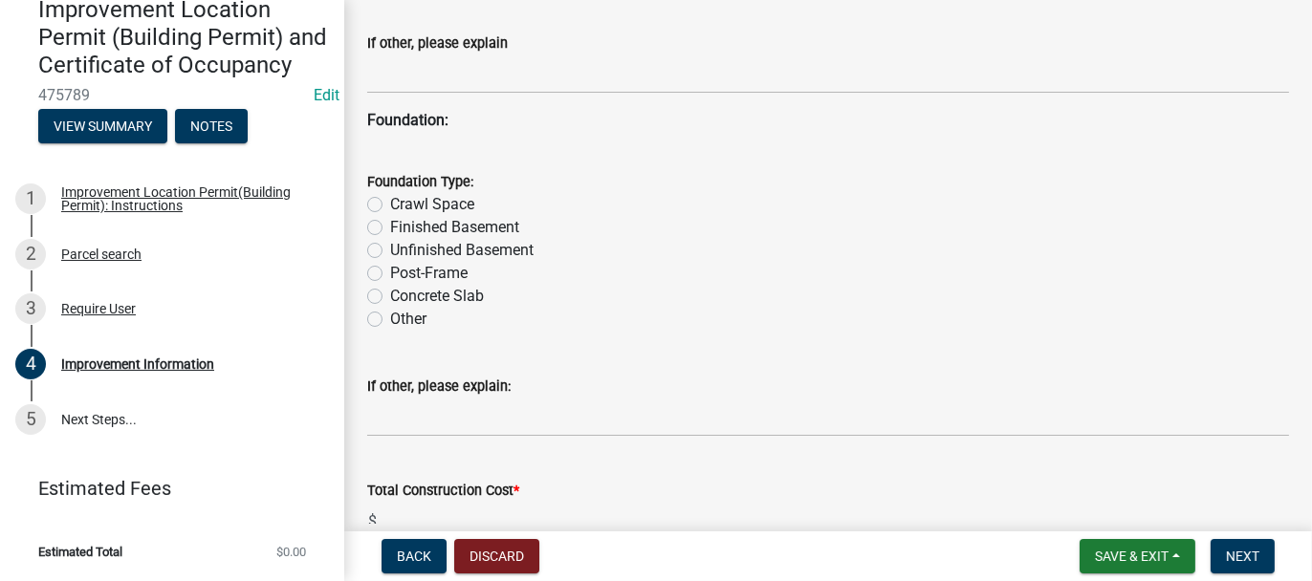
click at [390, 276] on label "Post-Frame" at bounding box center [428, 273] width 77 height 23
click at [390, 274] on input "Post-Frame" at bounding box center [396, 268] width 12 height 12
radio input "true"
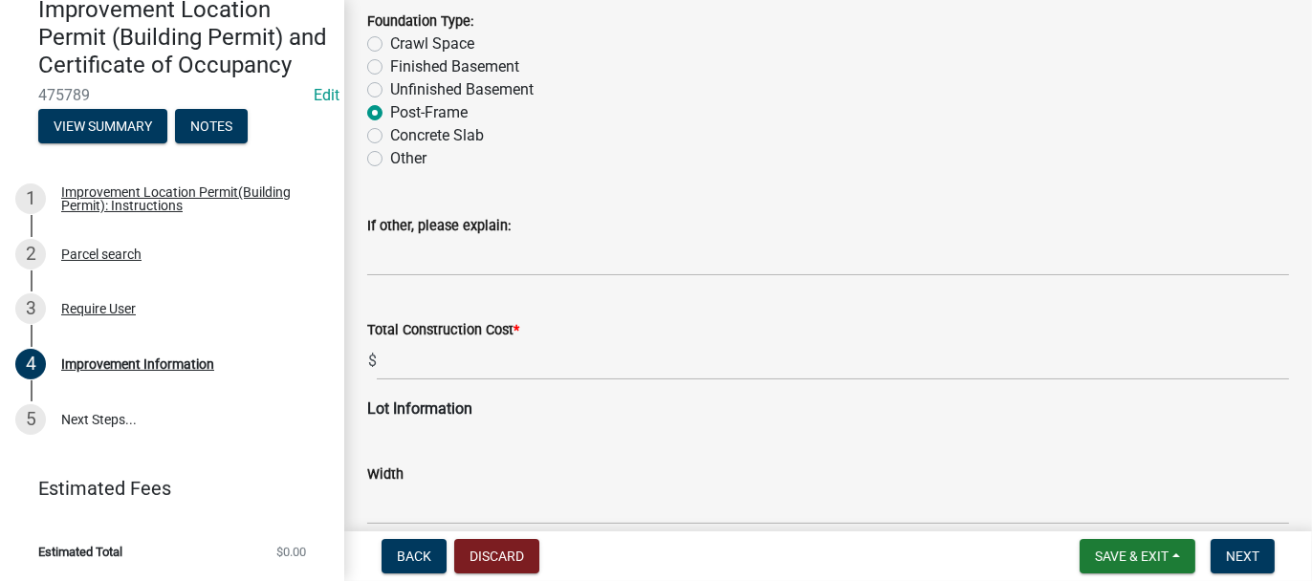
scroll to position [2103, 0]
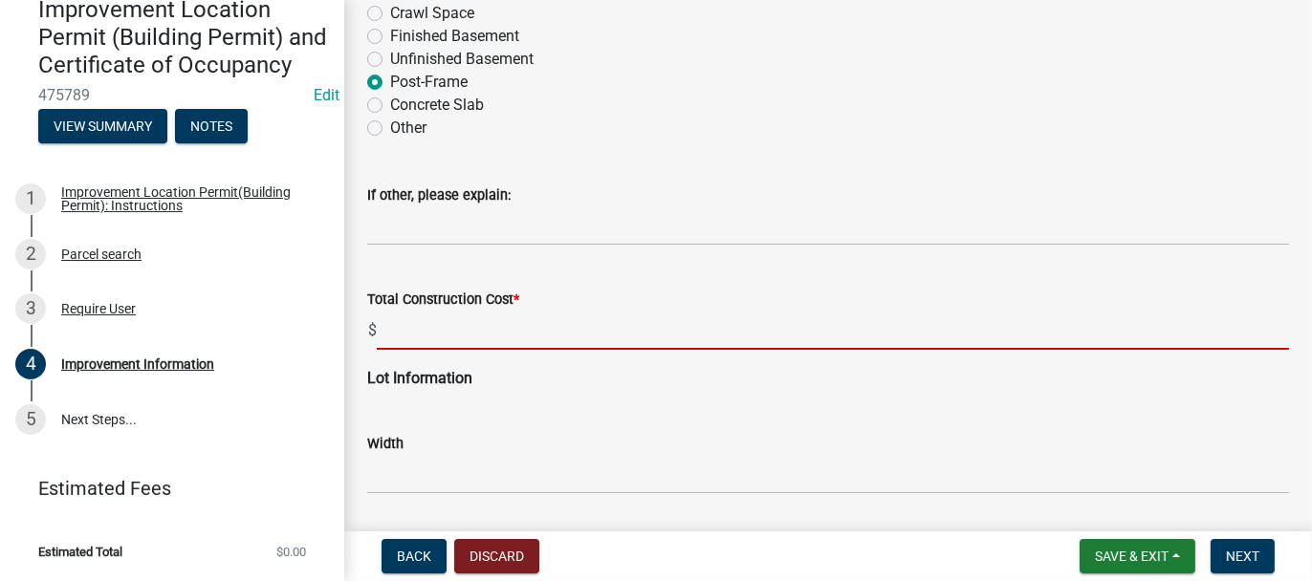
click at [384, 330] on input "text" at bounding box center [833, 330] width 912 height 39
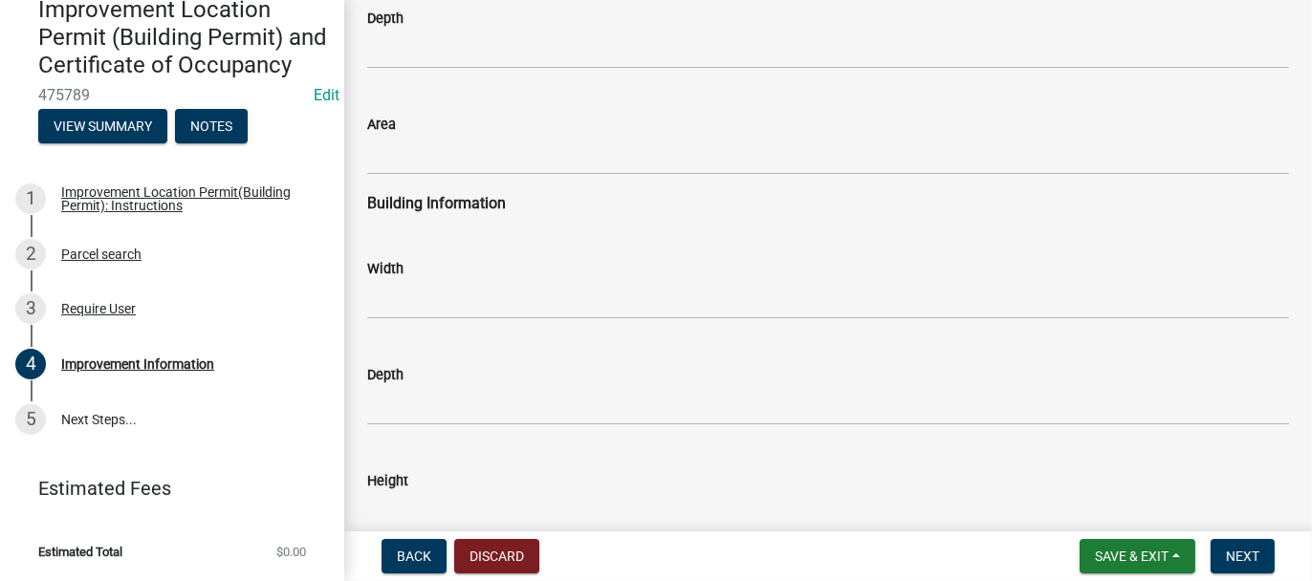
scroll to position [2677, 0]
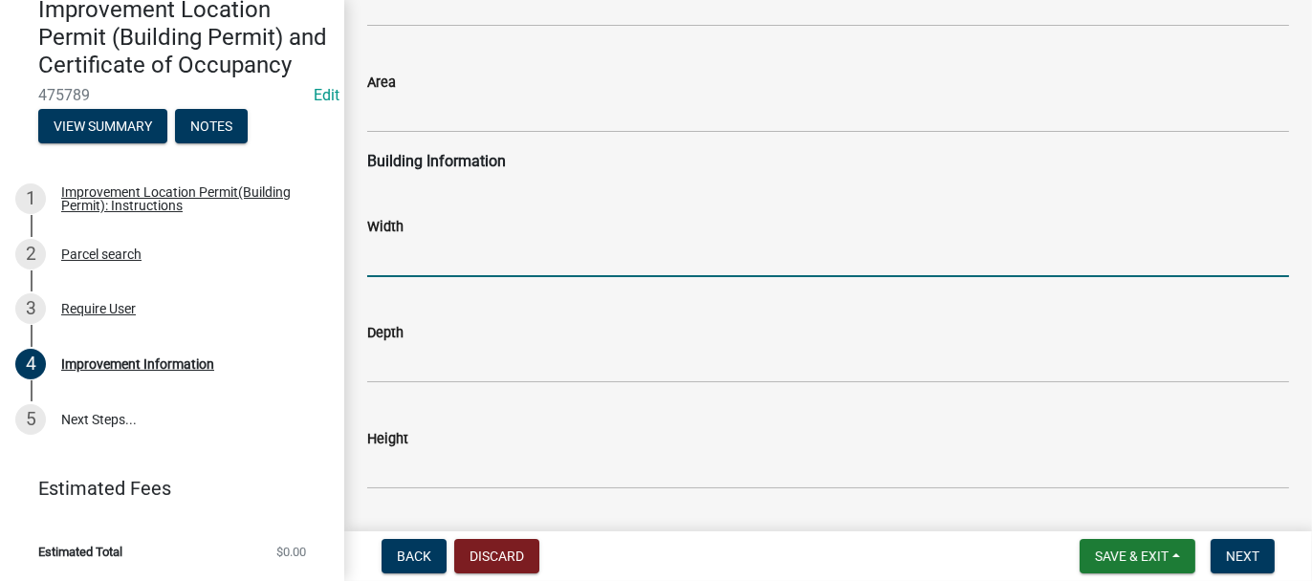
type input "70000"
click at [407, 268] on input "text" at bounding box center [827, 257] width 921 height 39
type input "45"
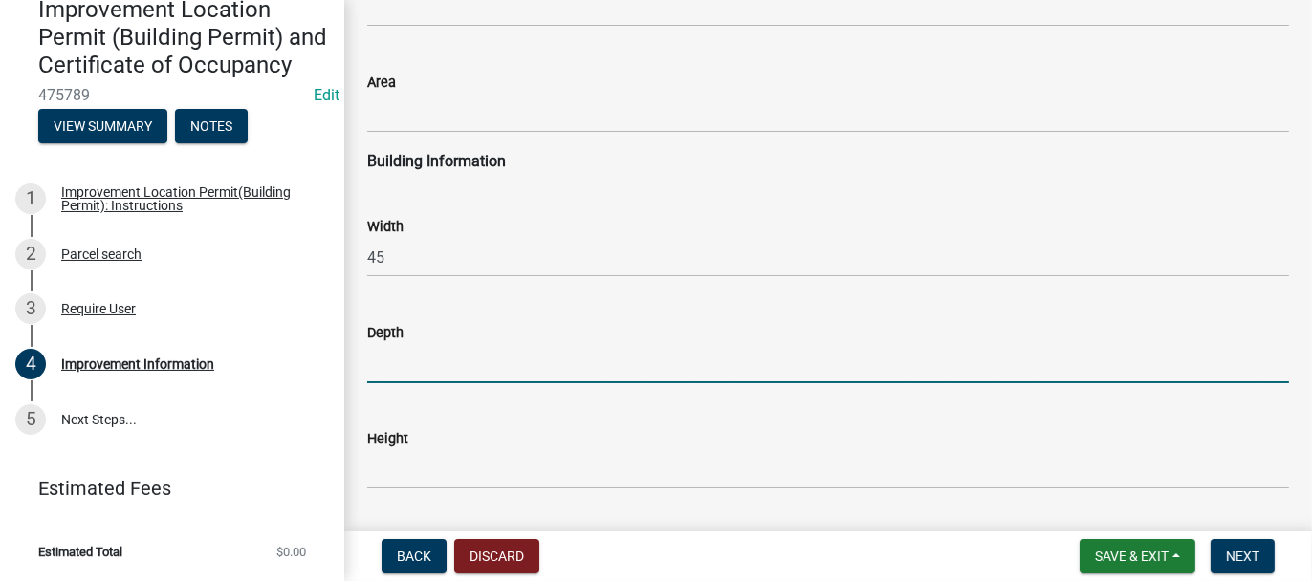
click at [382, 356] on input "text" at bounding box center [827, 363] width 921 height 39
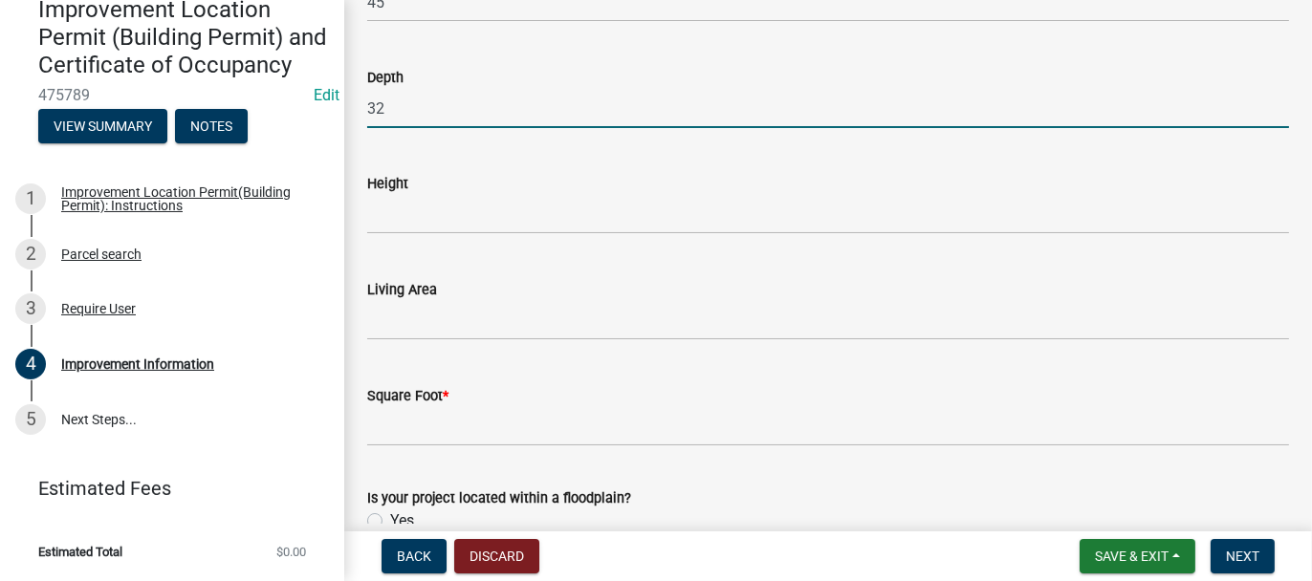
scroll to position [2963, 0]
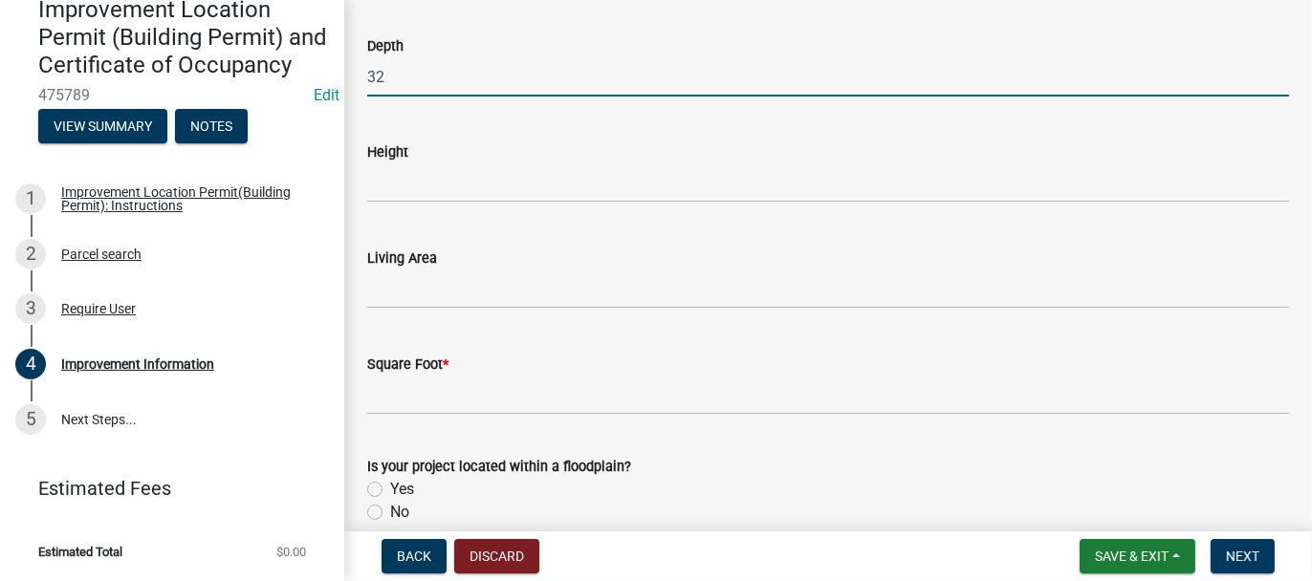
type input "32"
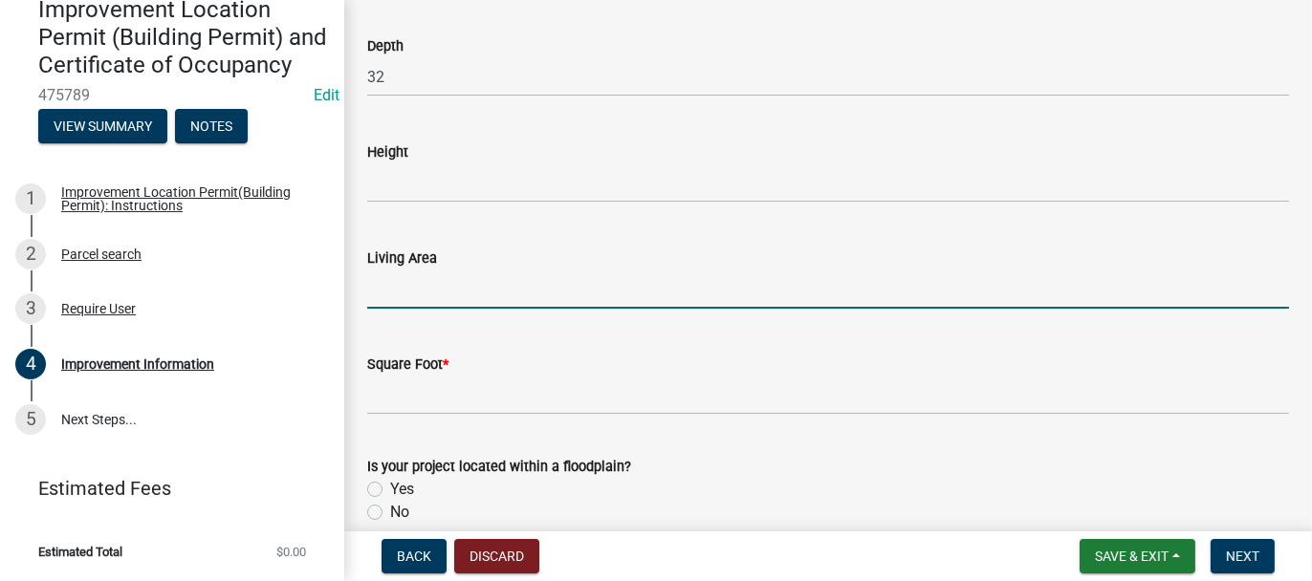
click at [392, 279] on input "text" at bounding box center [827, 289] width 921 height 39
type input "1062"
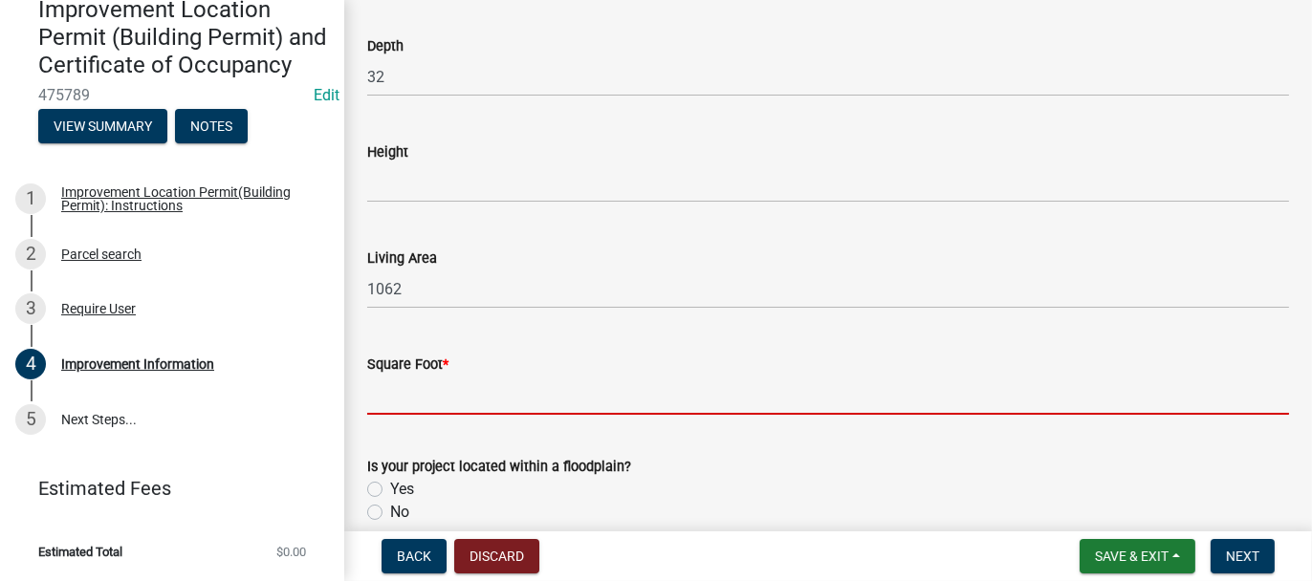
drag, startPoint x: 402, startPoint y: 400, endPoint x: 387, endPoint y: 383, distance: 22.3
click at [402, 400] on input "text" at bounding box center [827, 395] width 921 height 39
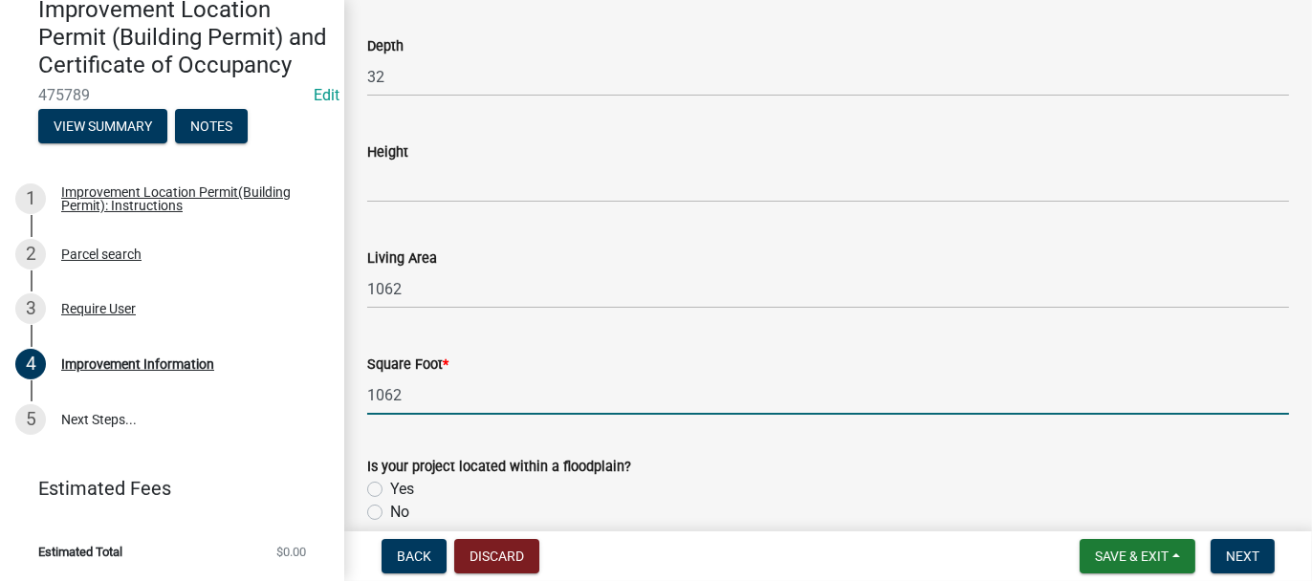
scroll to position [3054, 0]
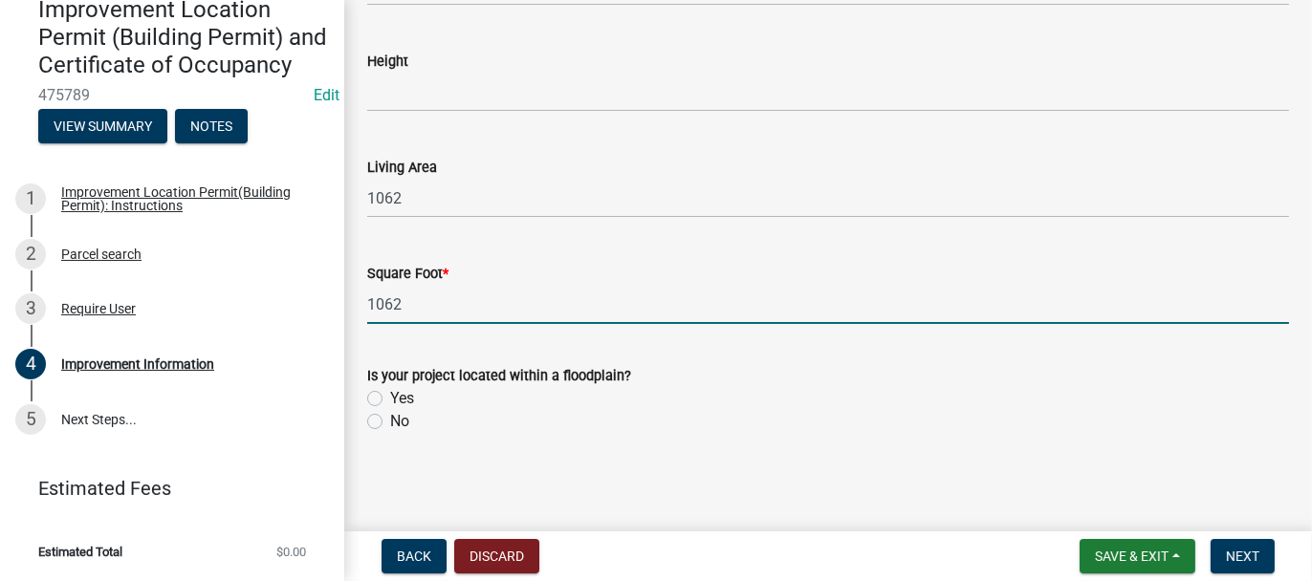
type input "1062"
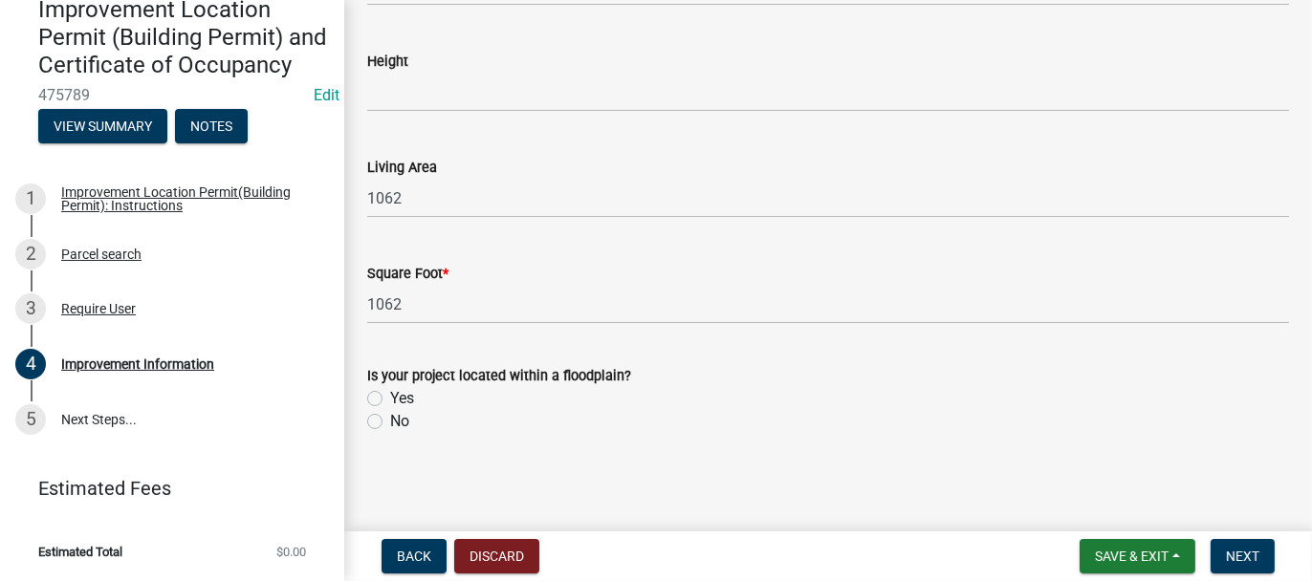
click at [390, 424] on label "No" at bounding box center [399, 421] width 19 height 23
click at [390, 423] on input "No" at bounding box center [396, 416] width 12 height 12
radio input "true"
drag, startPoint x: 1257, startPoint y: 558, endPoint x: 418, endPoint y: 420, distance: 850.7
click at [1257, 558] on span "Next" at bounding box center [1241, 556] width 33 height 15
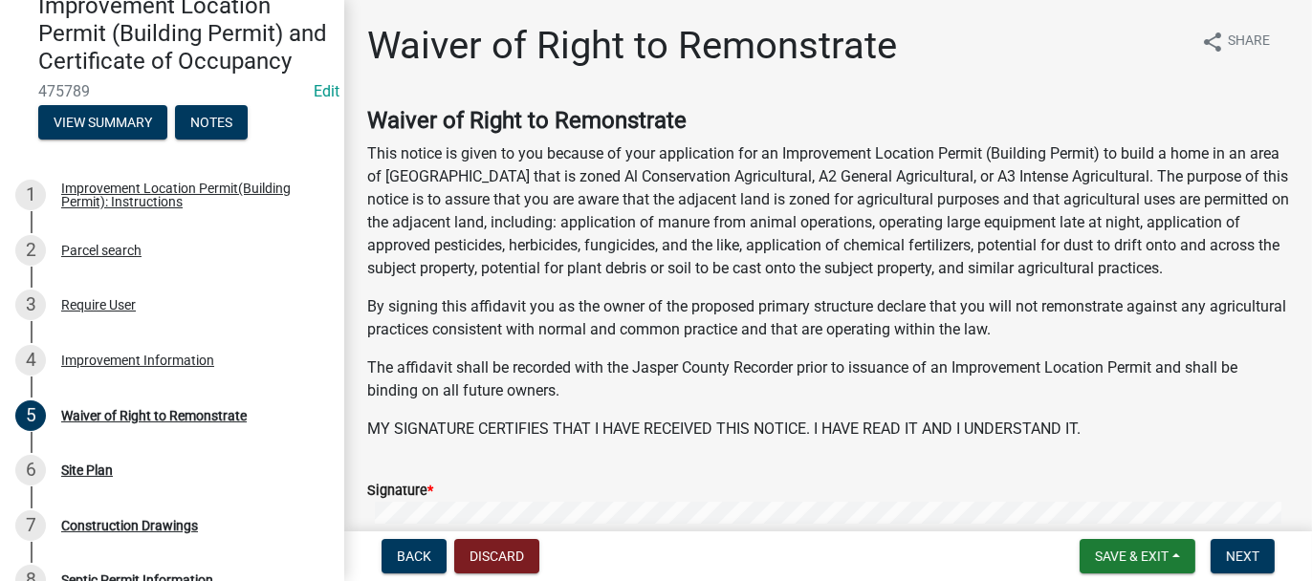
scroll to position [191, 0]
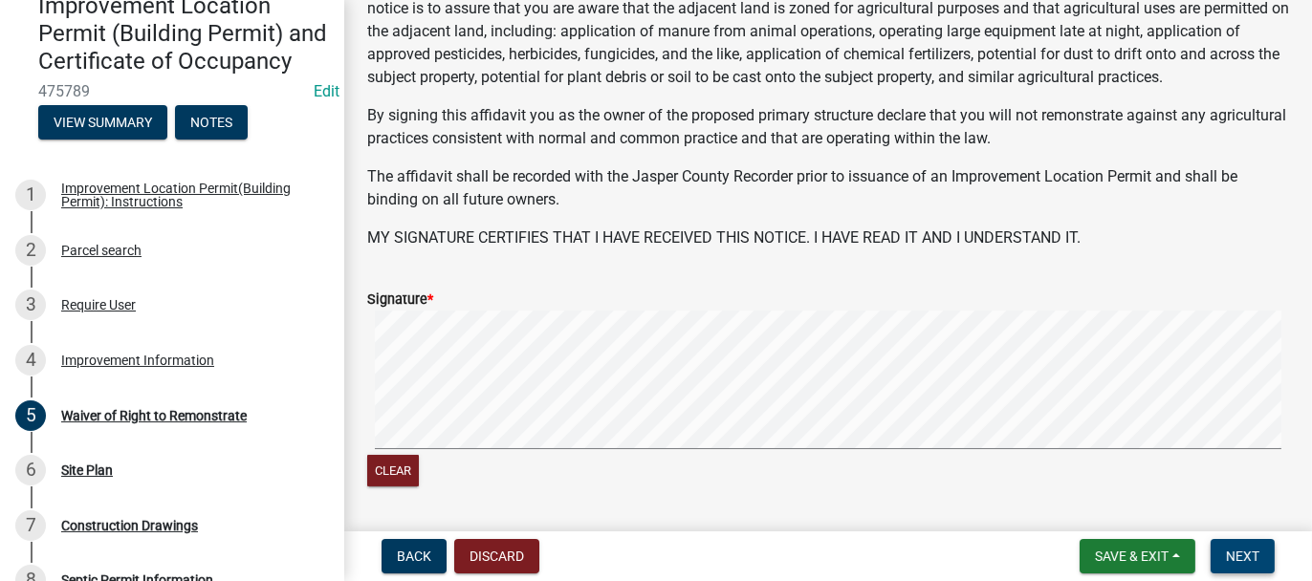
click at [1230, 553] on span "Next" at bounding box center [1241, 556] width 33 height 15
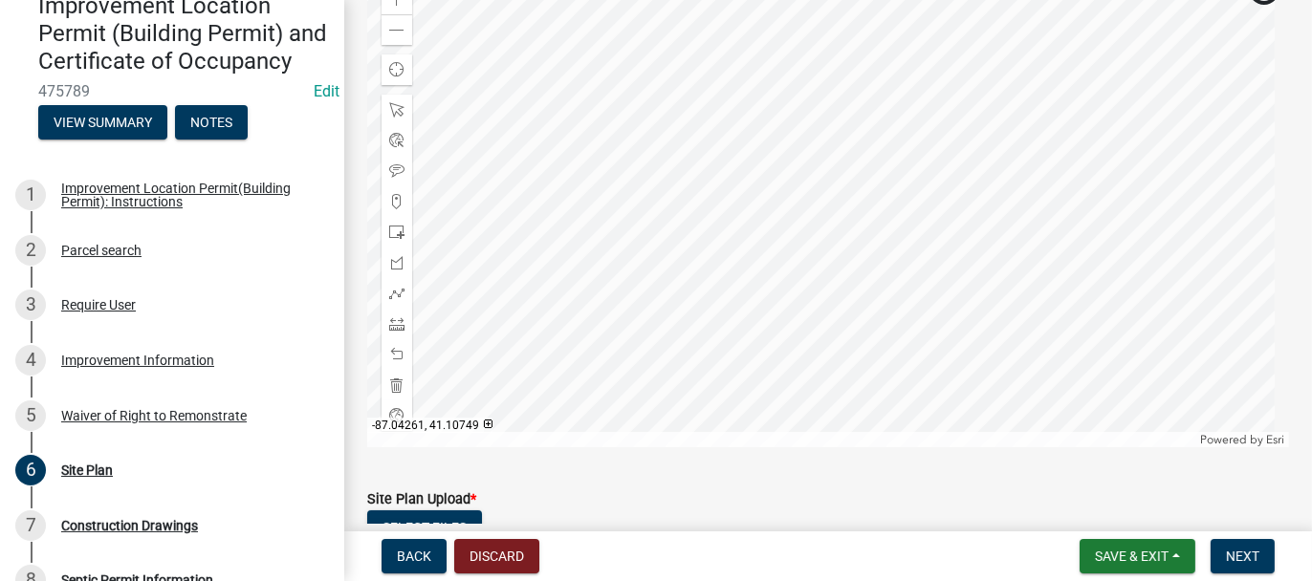
scroll to position [423, 0]
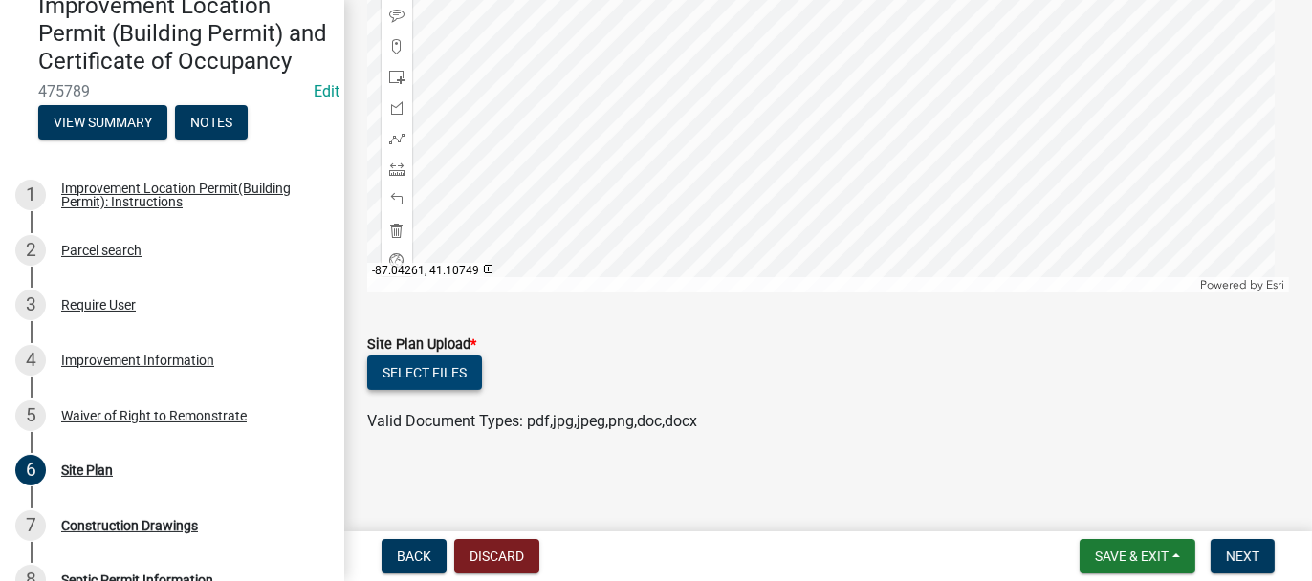
click at [416, 377] on button "Select files" at bounding box center [424, 373] width 115 height 34
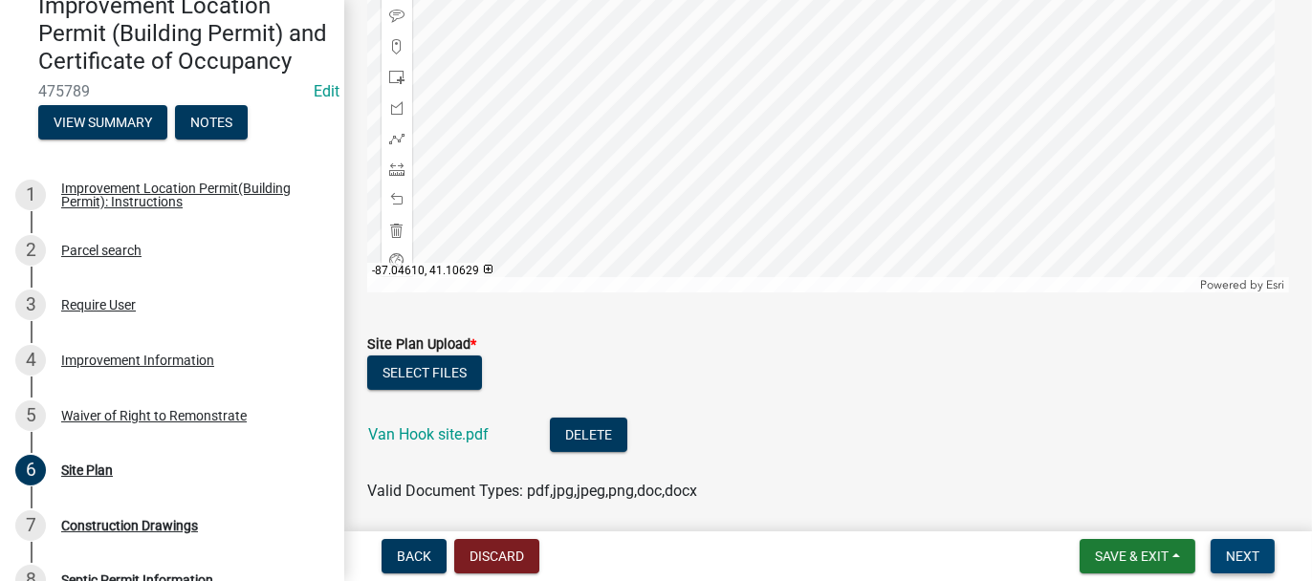
click at [1255, 550] on span "Next" at bounding box center [1241, 556] width 33 height 15
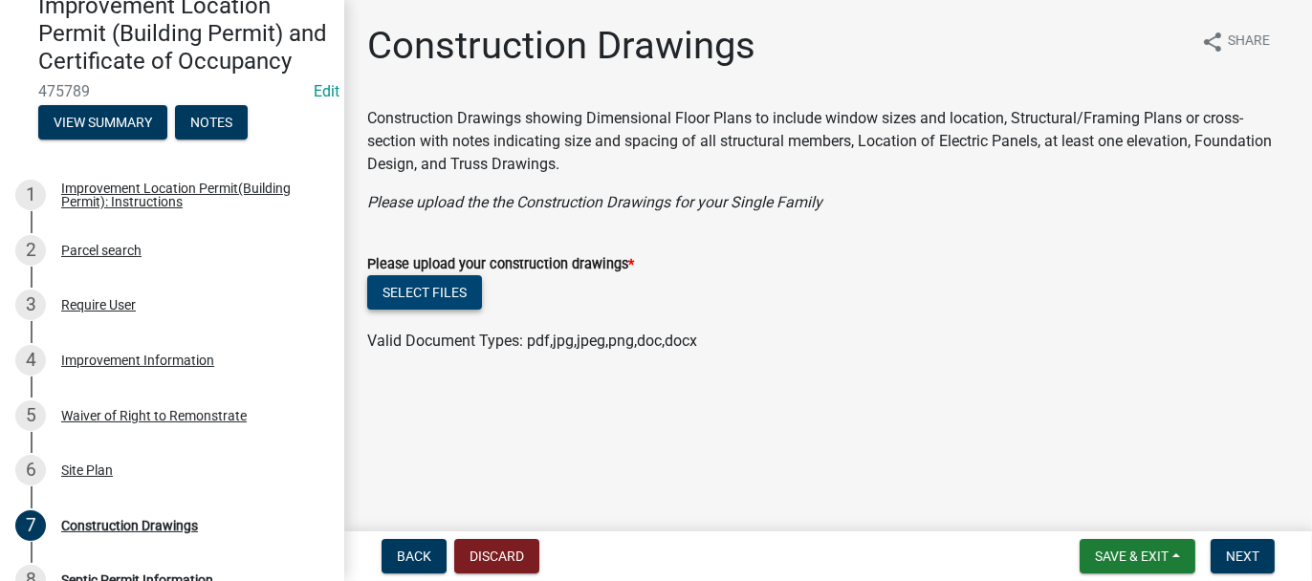
click at [416, 294] on button "Select files" at bounding box center [424, 292] width 115 height 34
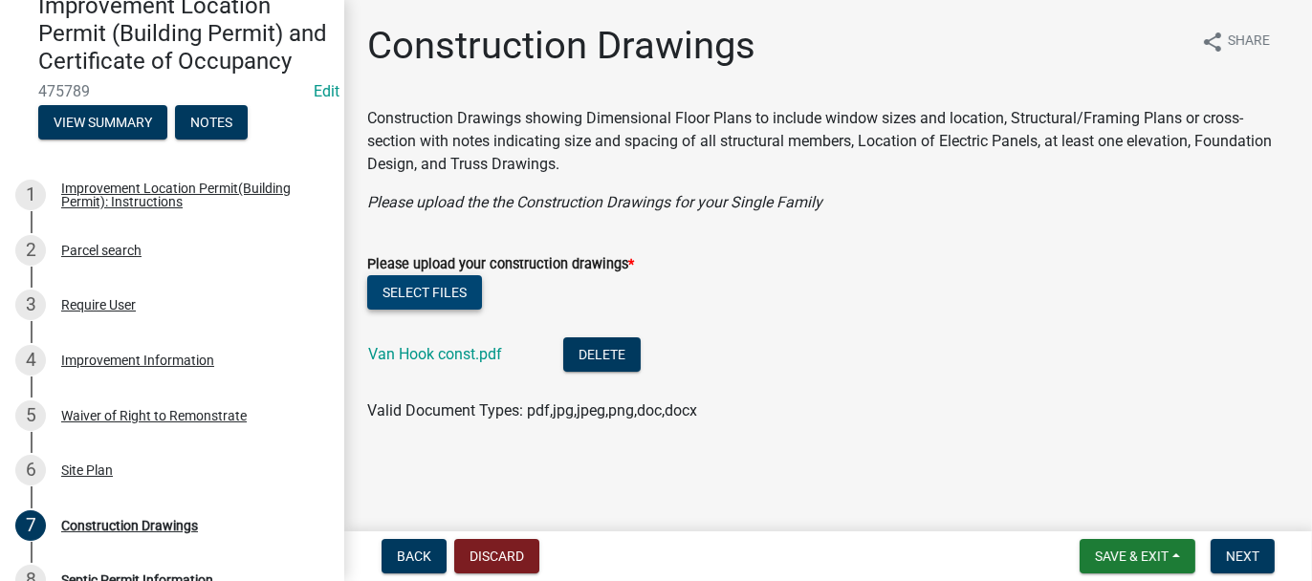
click at [418, 293] on button "Select files" at bounding box center [424, 292] width 115 height 34
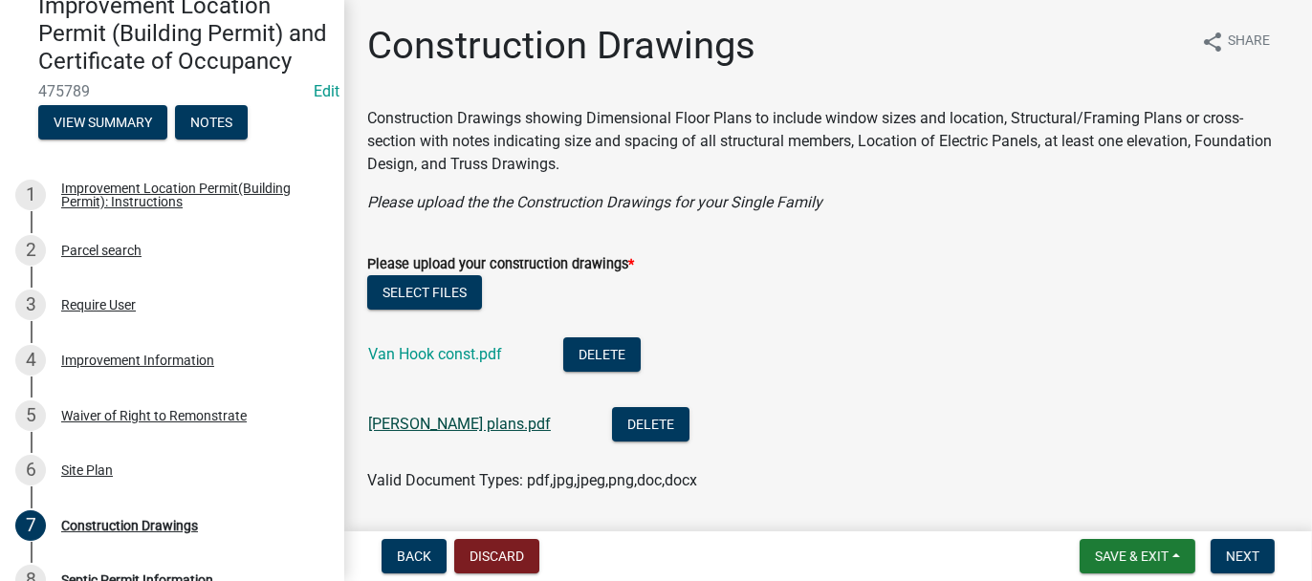
click at [398, 422] on link "[PERSON_NAME] plans.pdf" at bounding box center [459, 424] width 183 height 18
click at [400, 355] on link "Van Hook const.pdf" at bounding box center [435, 354] width 134 height 18
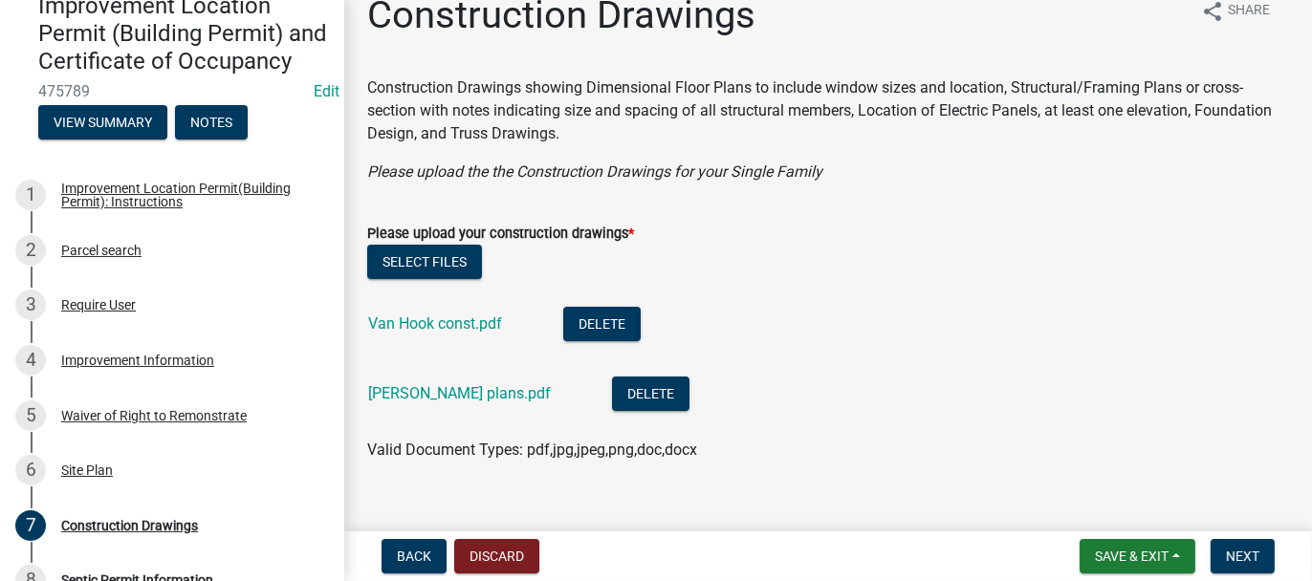
scroll to position [59, 0]
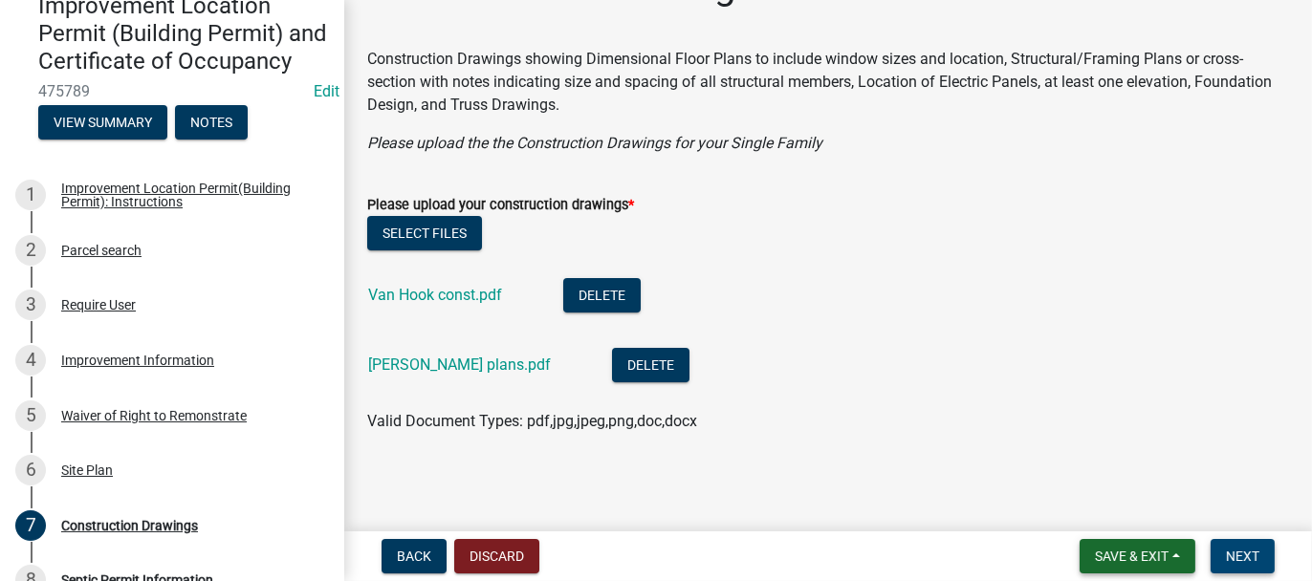
drag, startPoint x: 1228, startPoint y: 553, endPoint x: 1099, endPoint y: 545, distance: 129.3
click at [1228, 553] on span "Next" at bounding box center [1241, 556] width 33 height 15
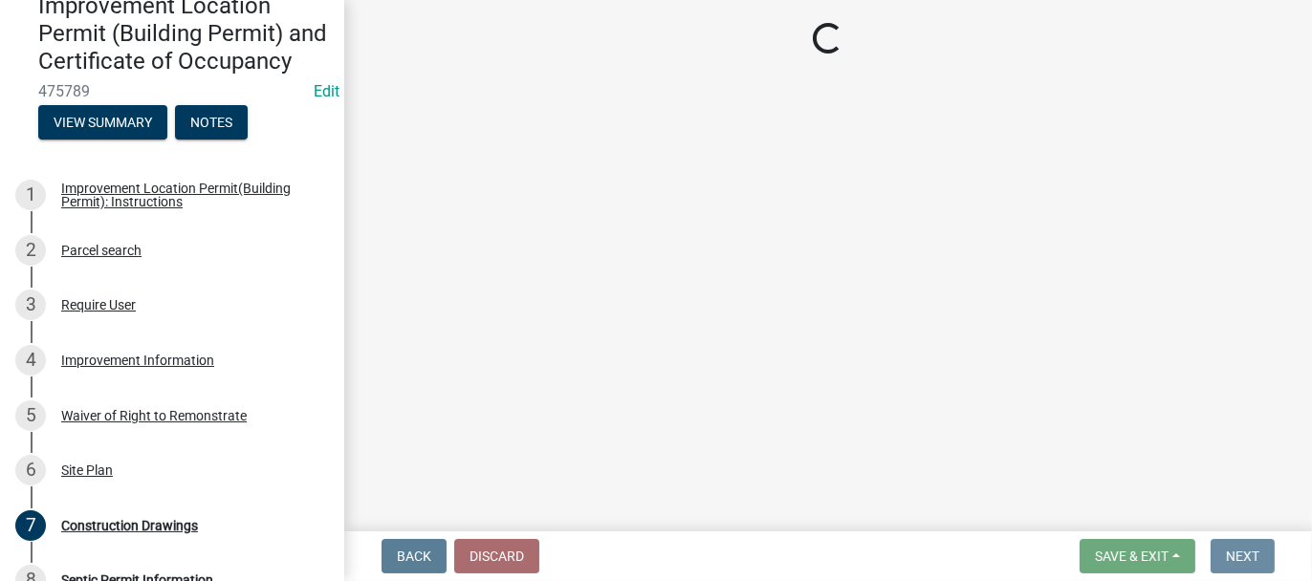
scroll to position [0, 0]
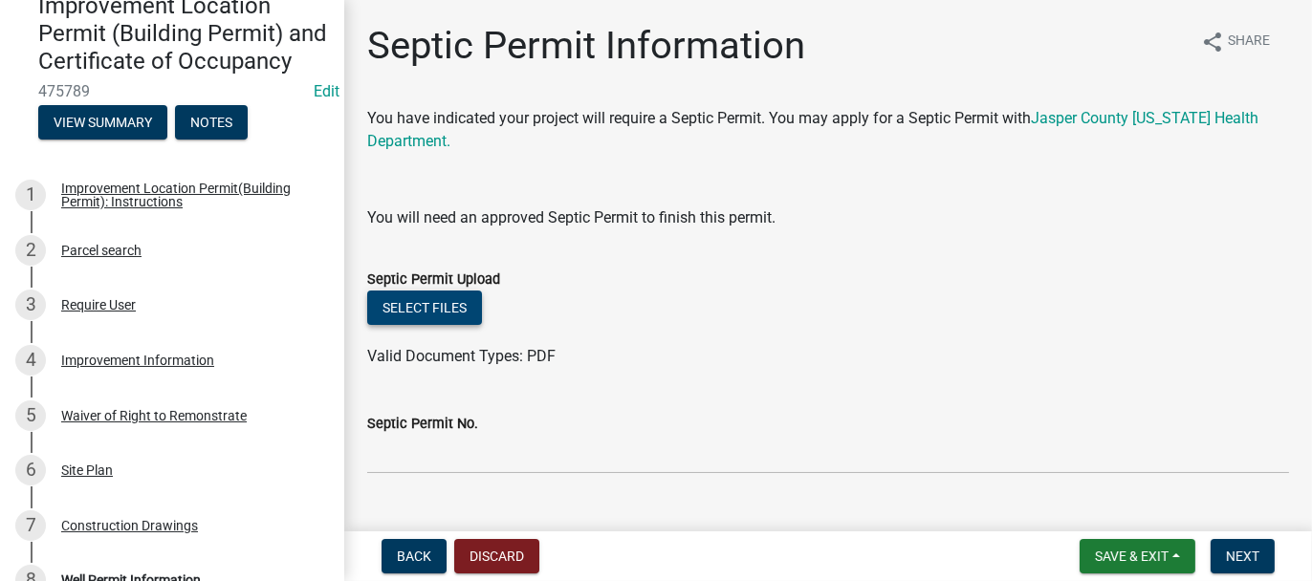
click at [454, 314] on button "Select files" at bounding box center [424, 308] width 115 height 34
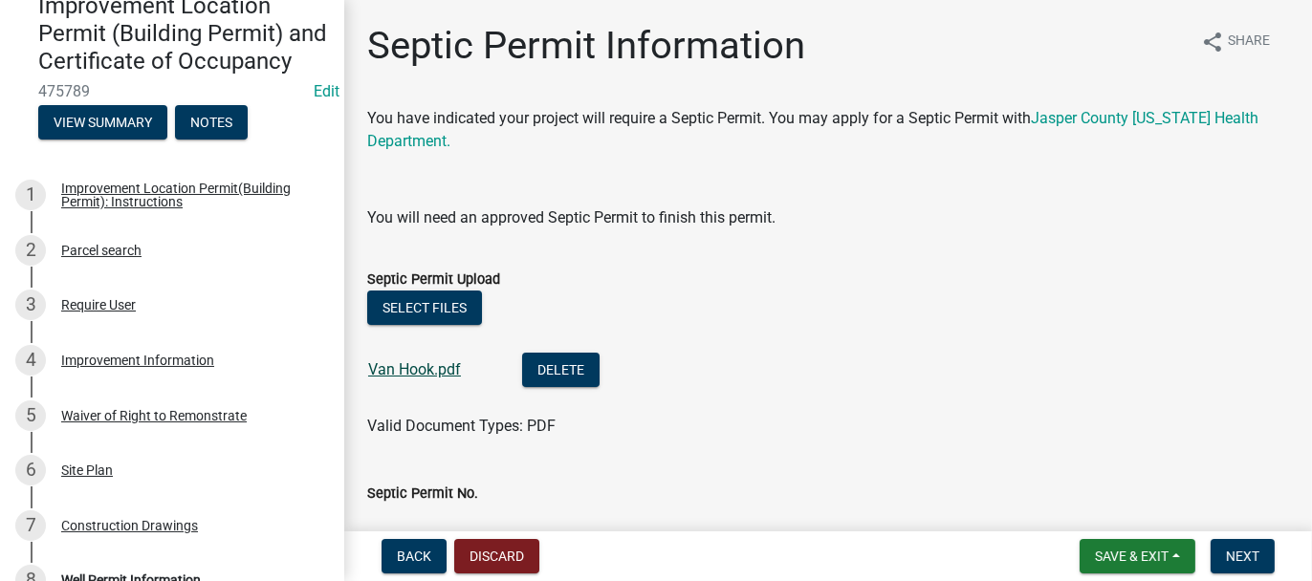
click at [412, 372] on link "Van Hook.pdf" at bounding box center [414, 369] width 93 height 18
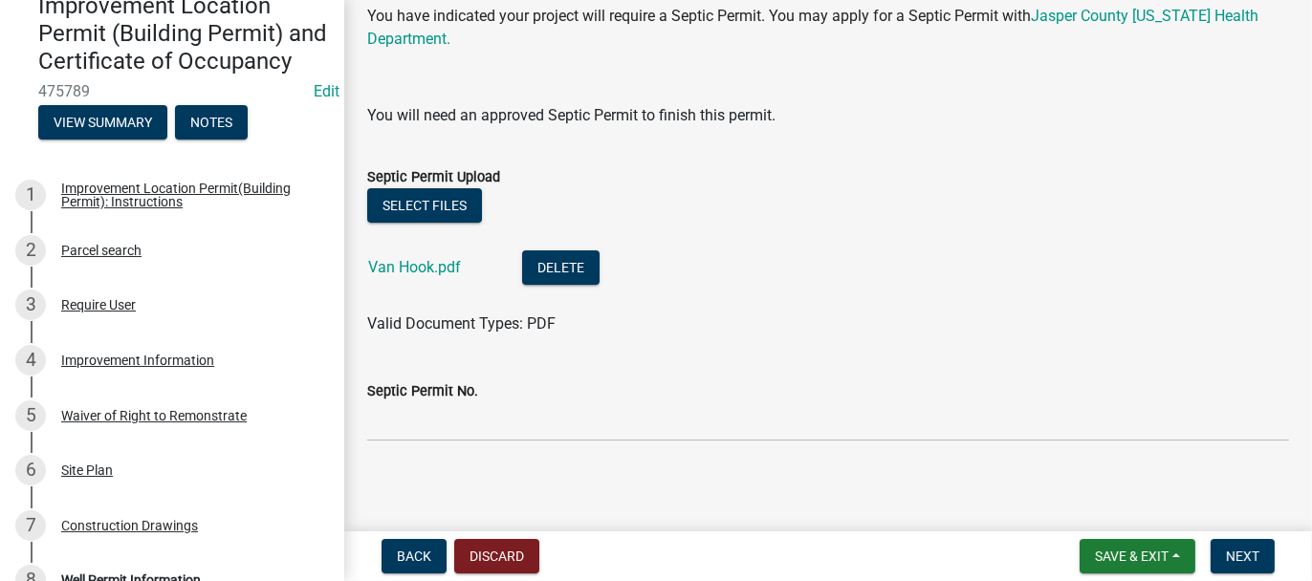
scroll to position [109, 0]
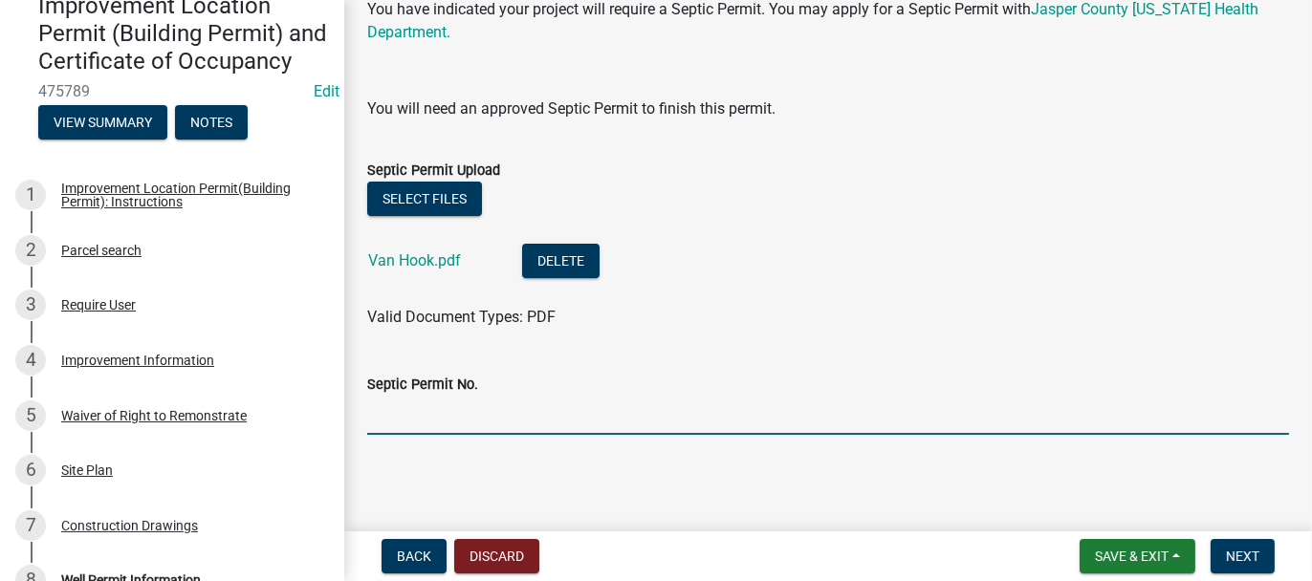
drag, startPoint x: 406, startPoint y: 407, endPoint x: 397, endPoint y: 399, distance: 12.9
click at [407, 408] on input "Septic Permit No." at bounding box center [827, 415] width 921 height 39
type input "25077"
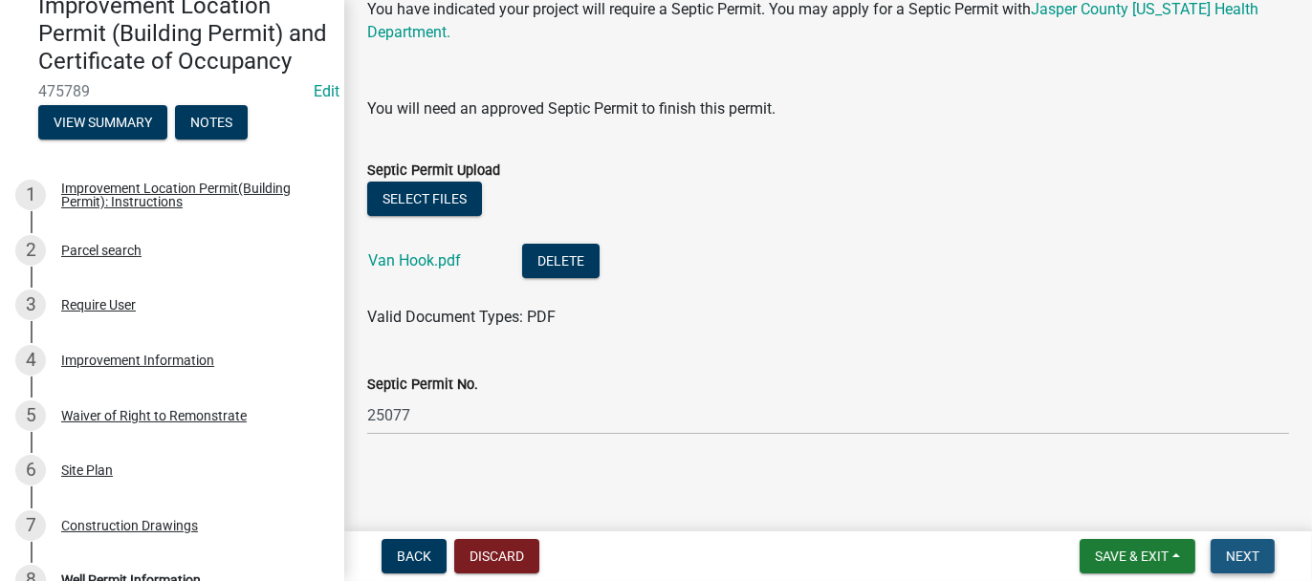
click at [1252, 553] on span "Next" at bounding box center [1241, 556] width 33 height 15
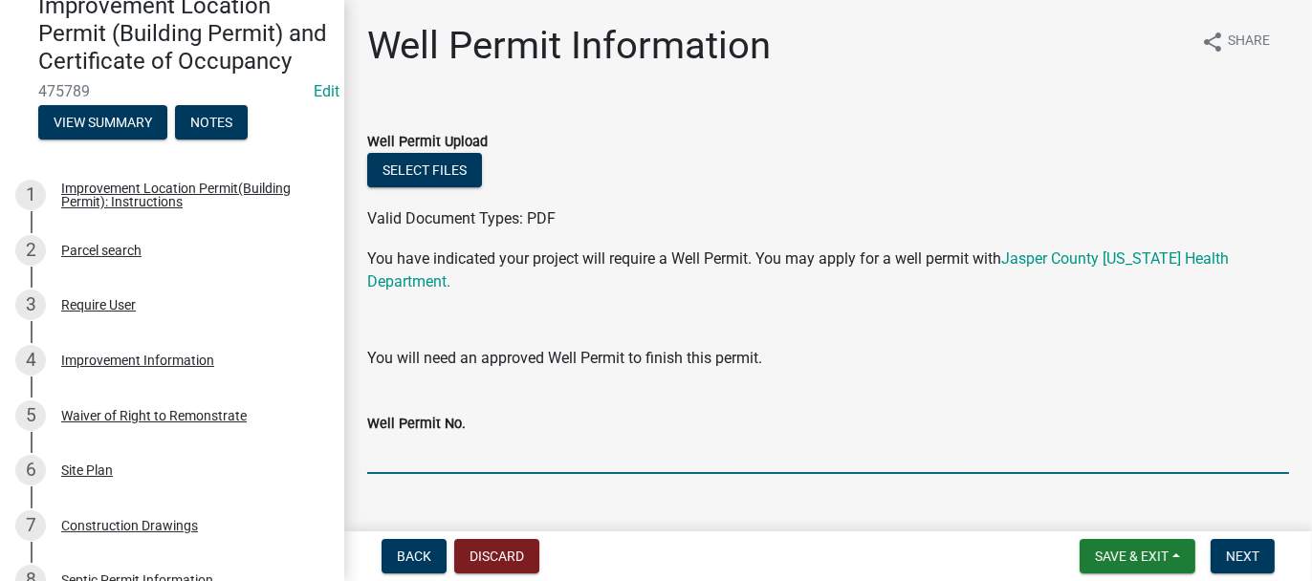
click at [370, 457] on input "Well Permit No." at bounding box center [827, 454] width 921 height 39
type input "25037"
click at [1252, 556] on span "Next" at bounding box center [1241, 556] width 33 height 15
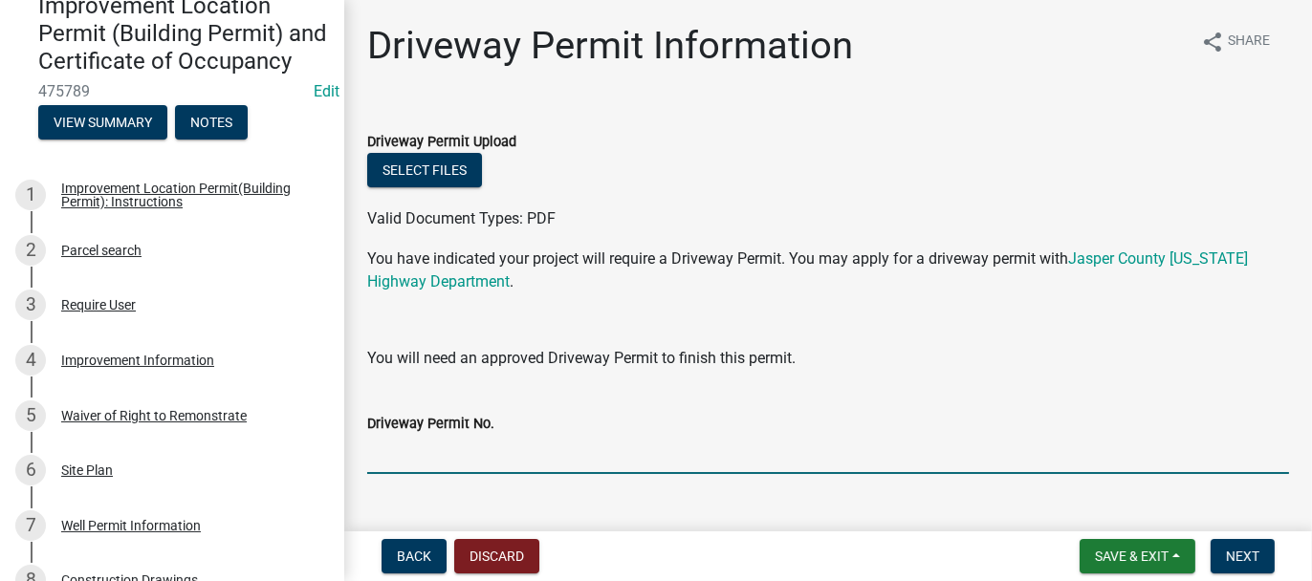
click at [382, 458] on input "Driveway Permit No." at bounding box center [827, 454] width 921 height 39
type input "1121"
click at [1230, 551] on span "Next" at bounding box center [1241, 556] width 33 height 15
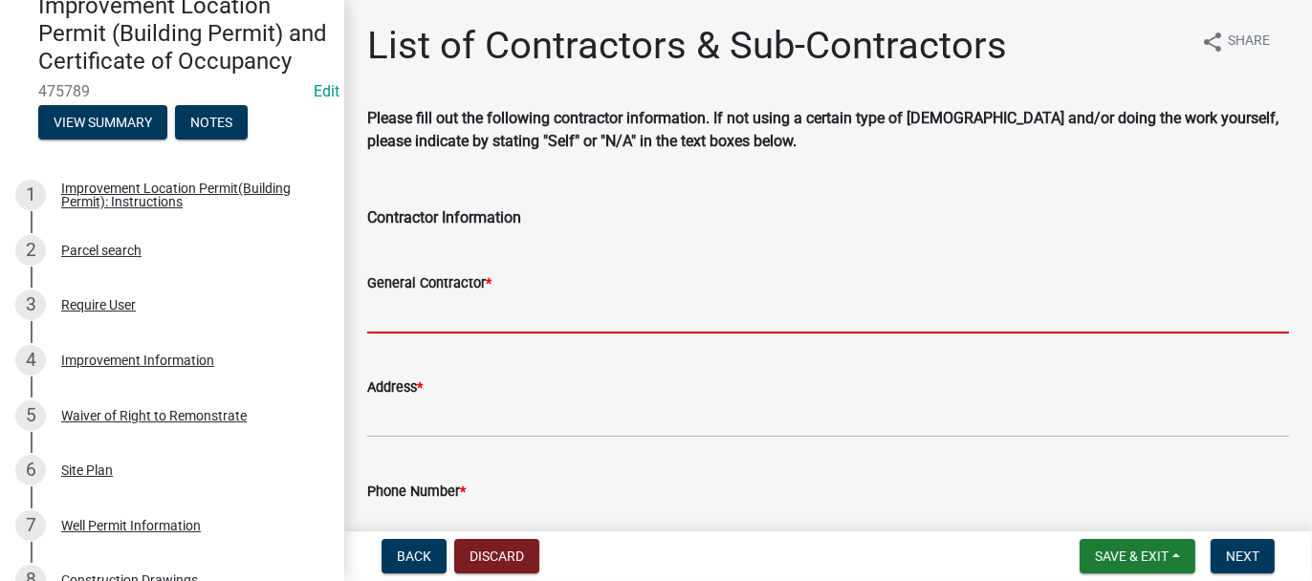
click at [509, 312] on input "General Contractor *" at bounding box center [827, 313] width 921 height 39
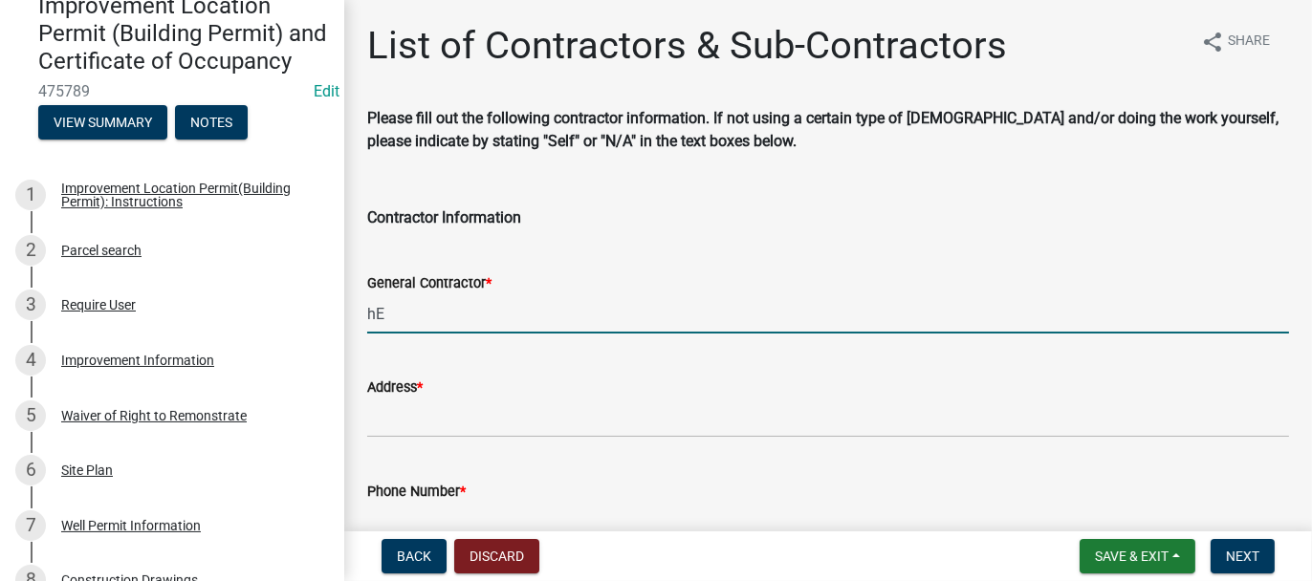
type input "h"
type input "SELF"
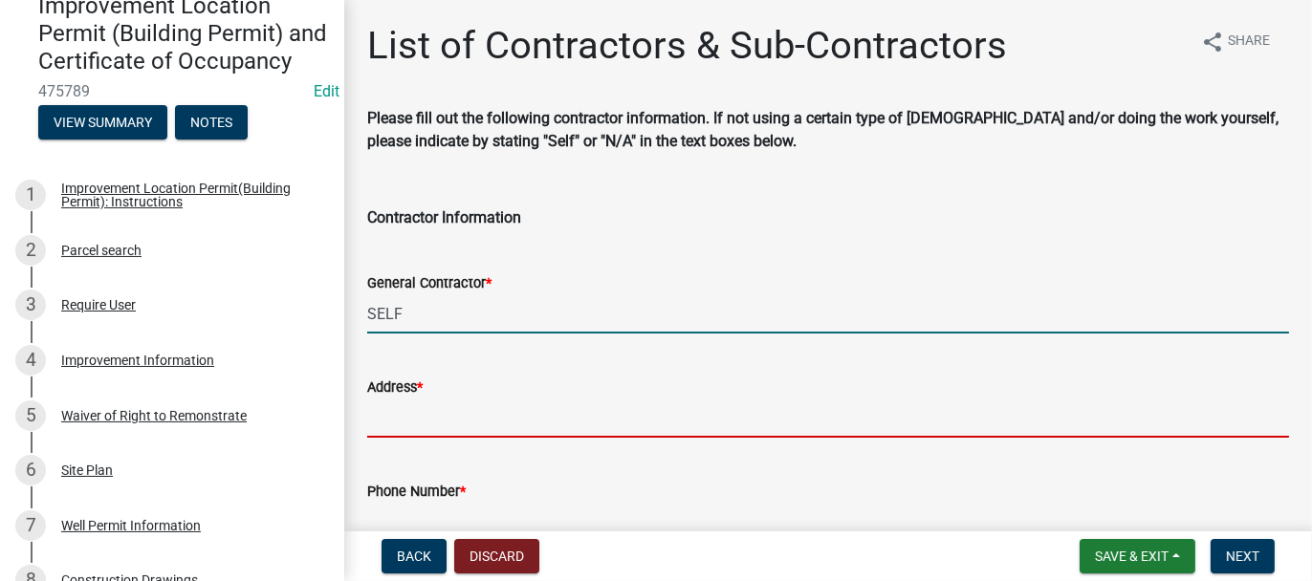
click at [465, 403] on input "Address *" at bounding box center [827, 418] width 921 height 39
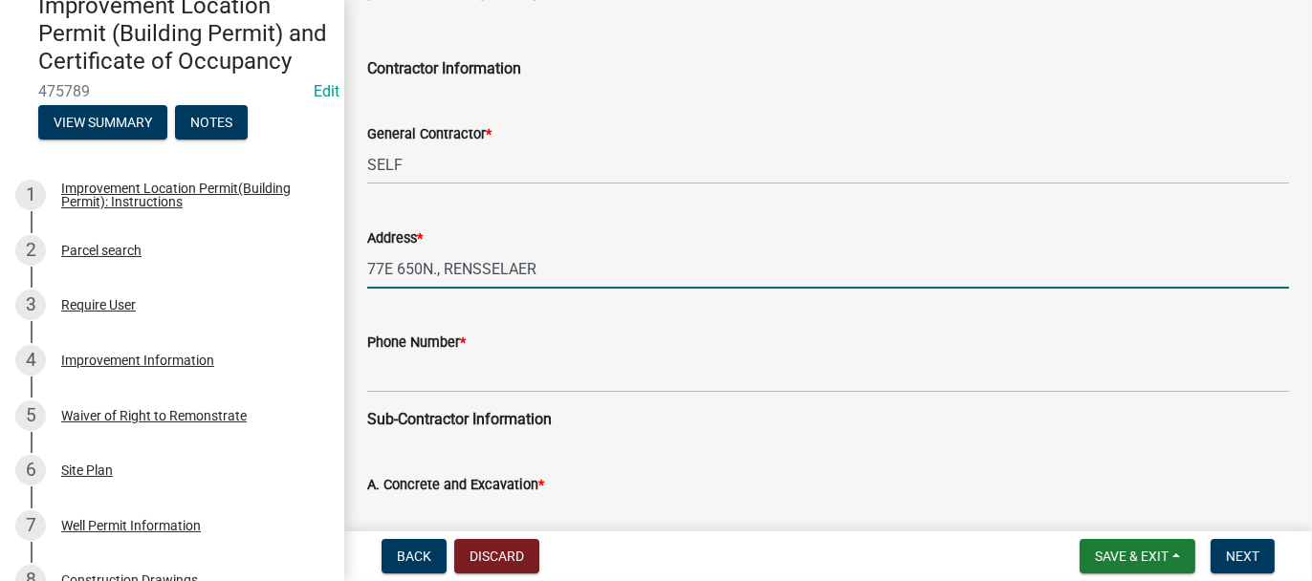
scroll to position [191, 0]
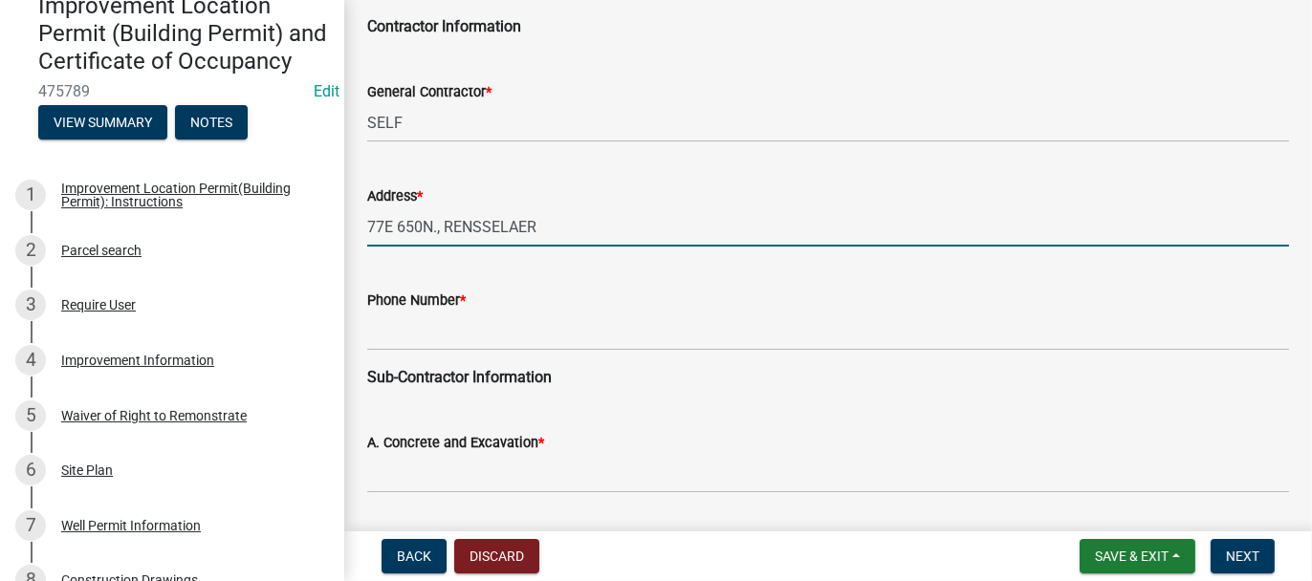
type input "77E 650N., RENSSELAER"
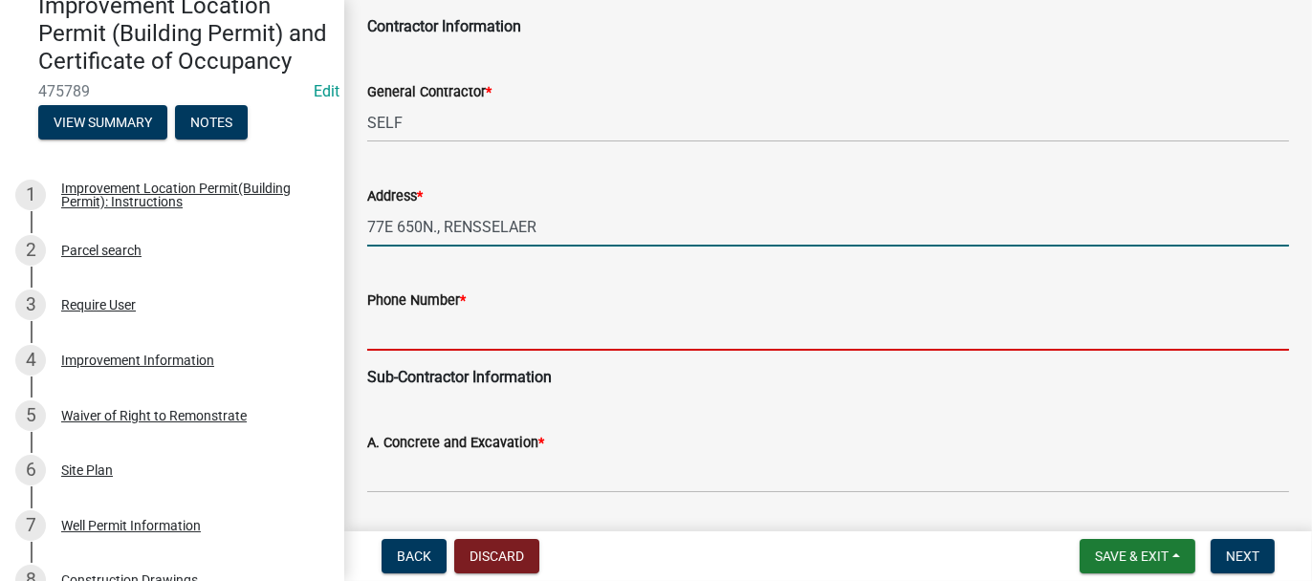
click at [399, 324] on input "Phone Number *" at bounding box center [827, 331] width 921 height 39
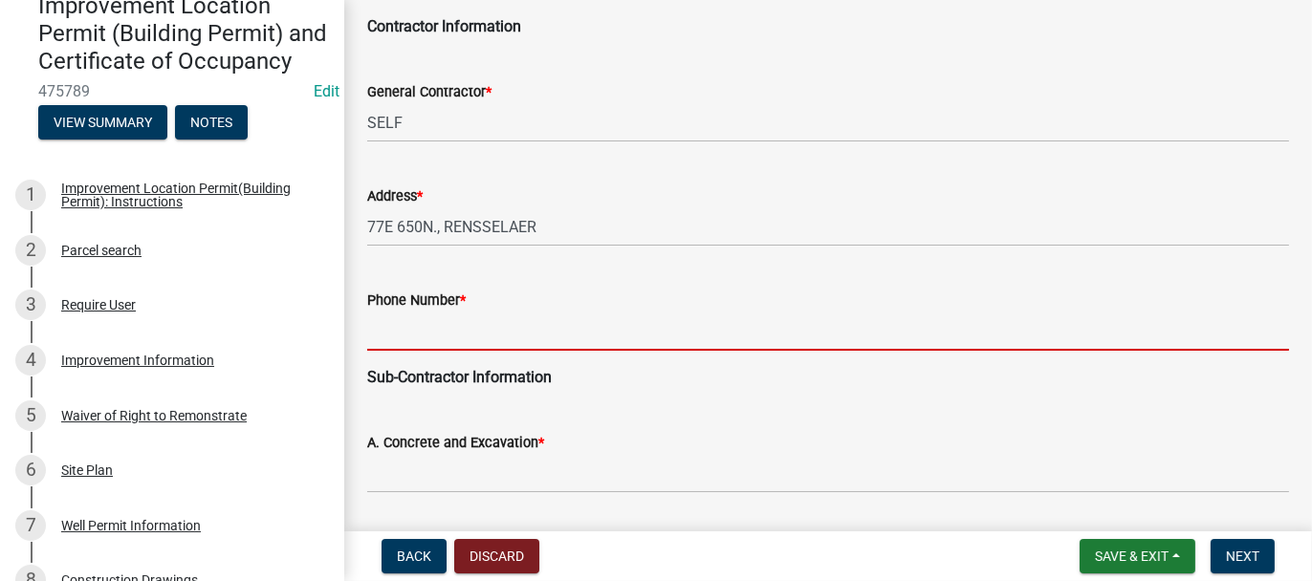
click at [400, 325] on input "Phone Number *" at bounding box center [827, 331] width 921 height 39
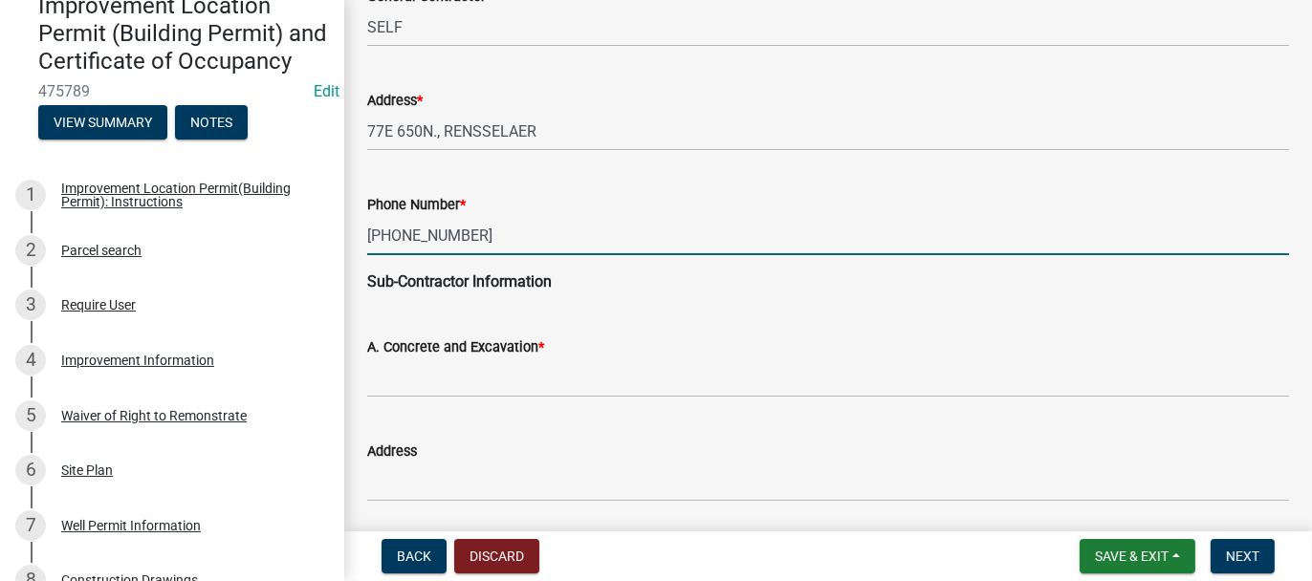
scroll to position [382, 0]
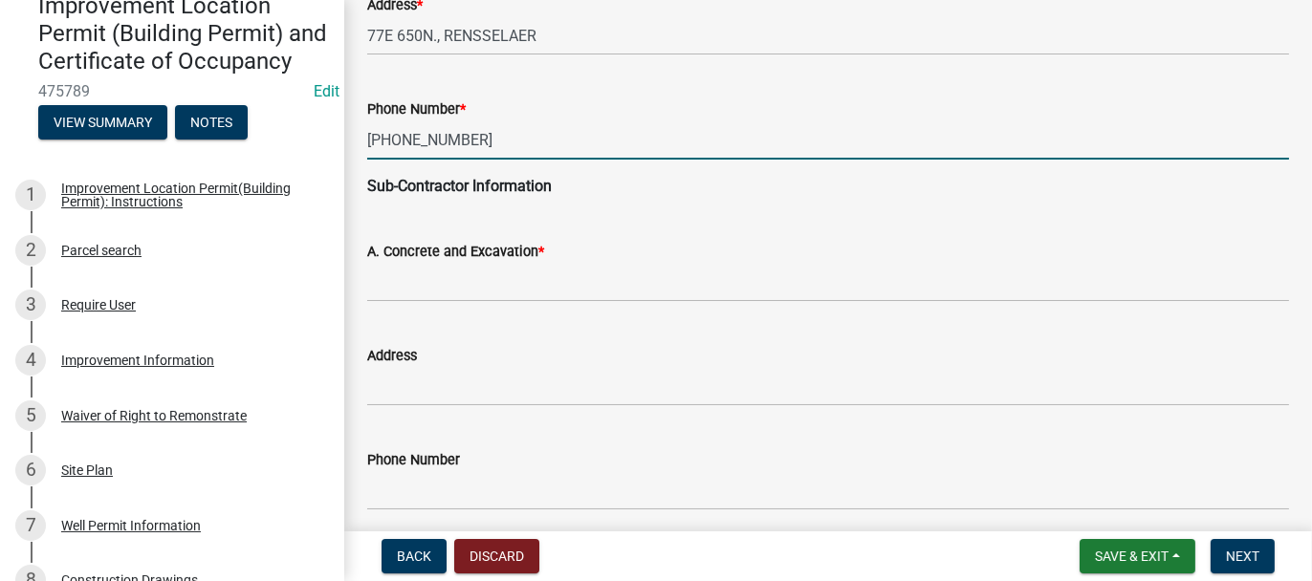
type input "[PHONE_NUMBER]"
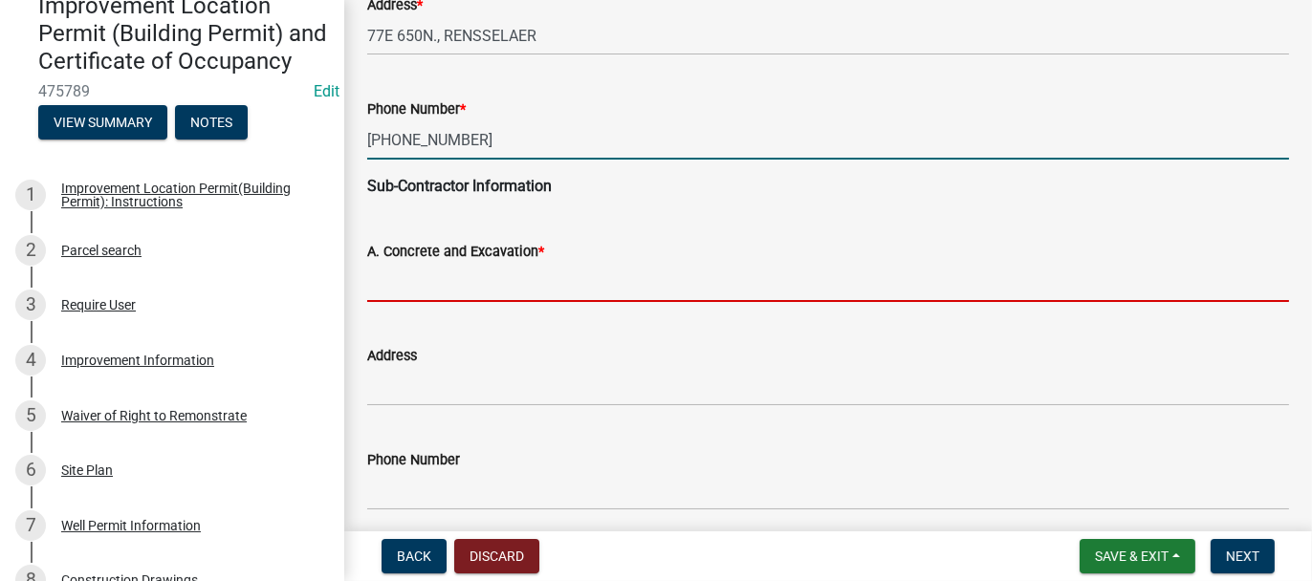
click at [413, 286] on input "A. Concrete and Excavation *" at bounding box center [827, 282] width 921 height 39
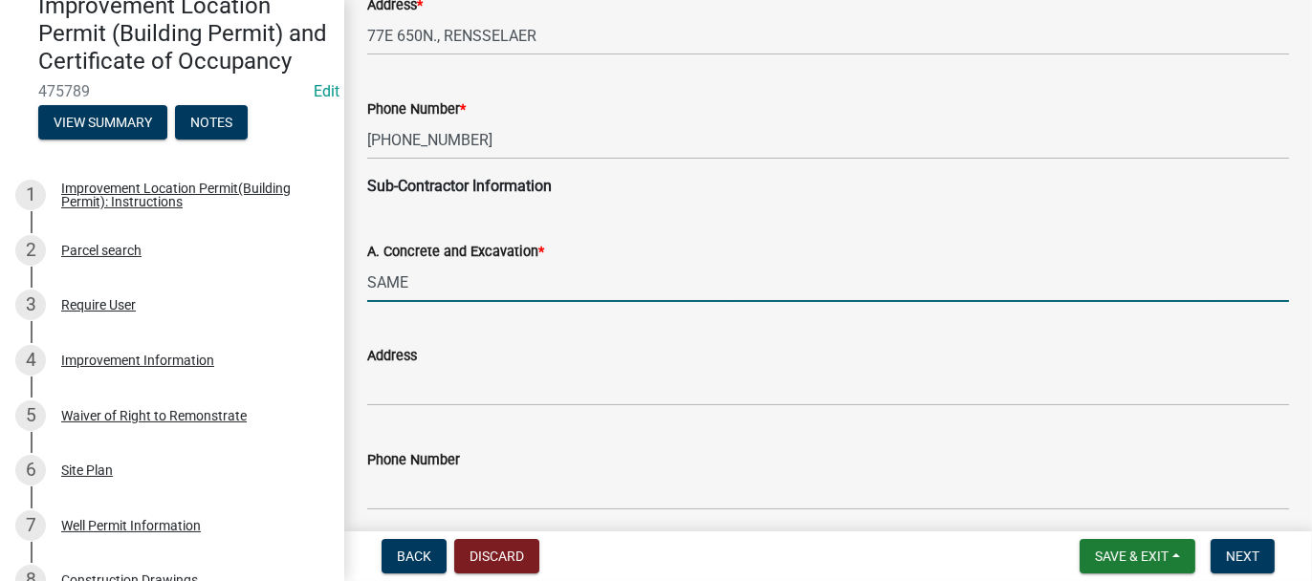
type input "SAME"
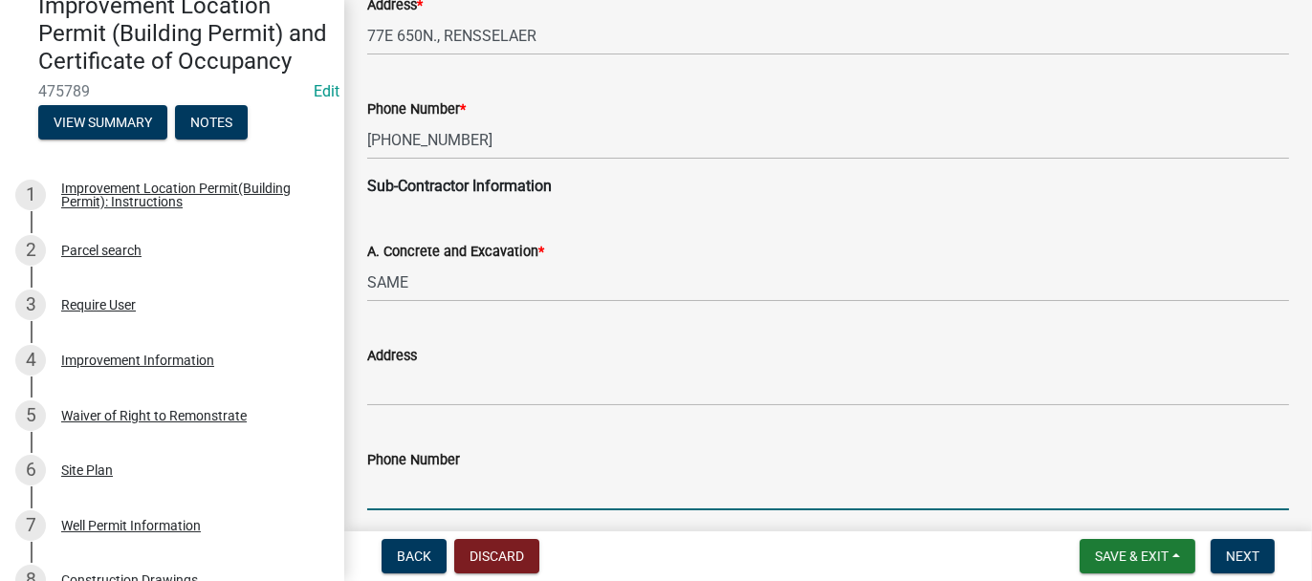
scroll to position [714, 0]
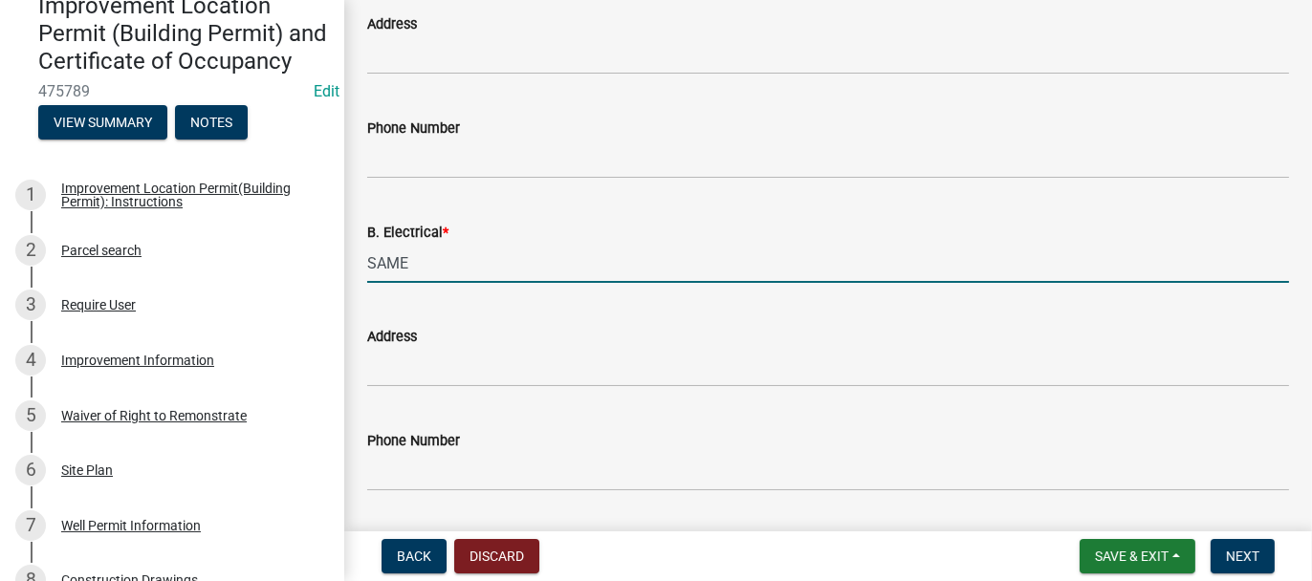
type input "SAME"
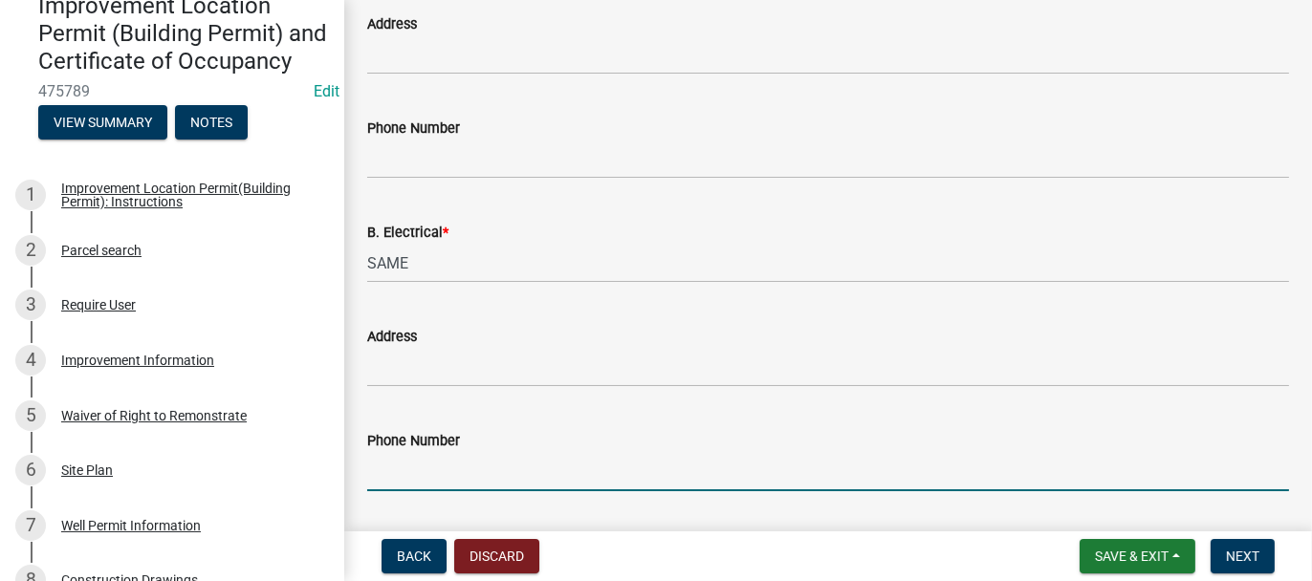
scroll to position [1028, 0]
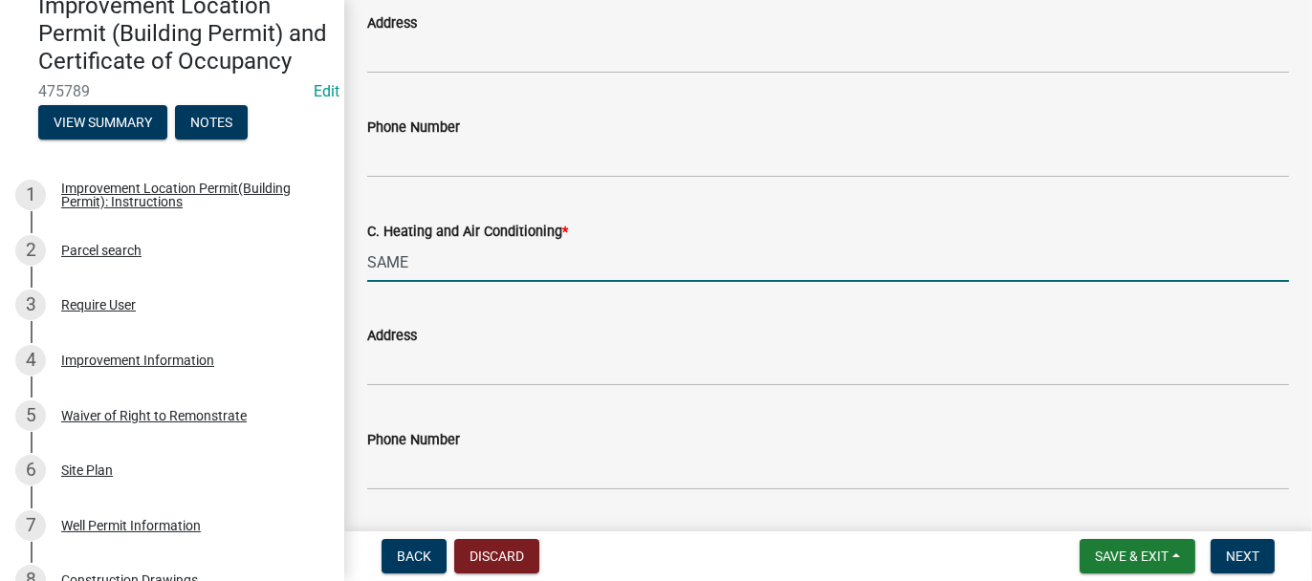
type input "SAME"
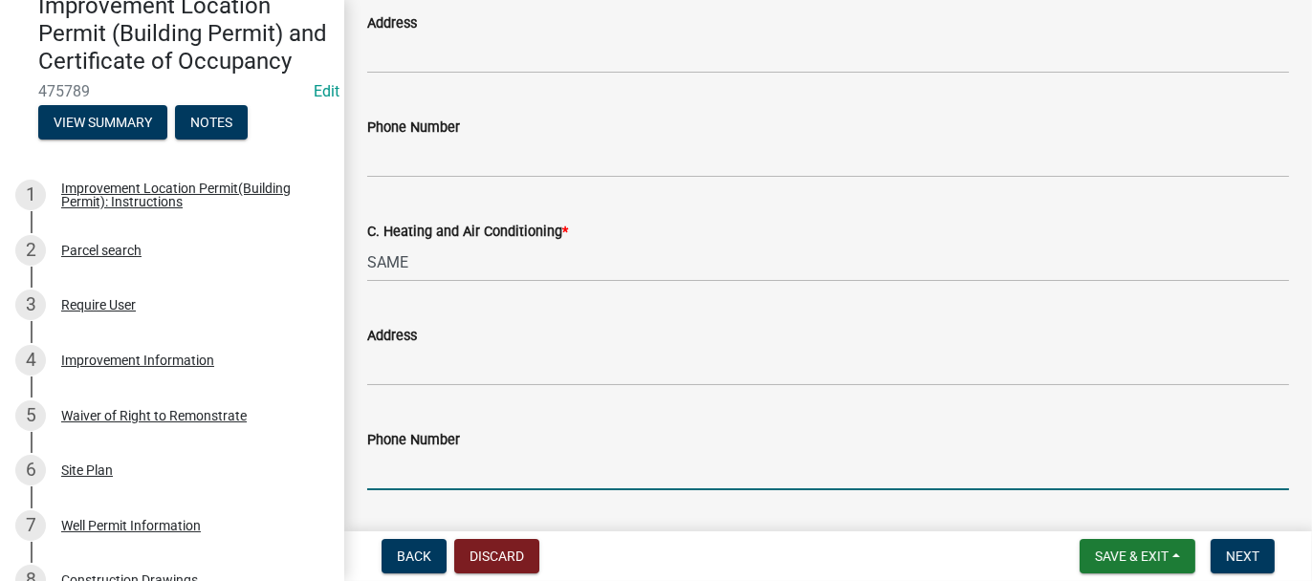
scroll to position [1340, 0]
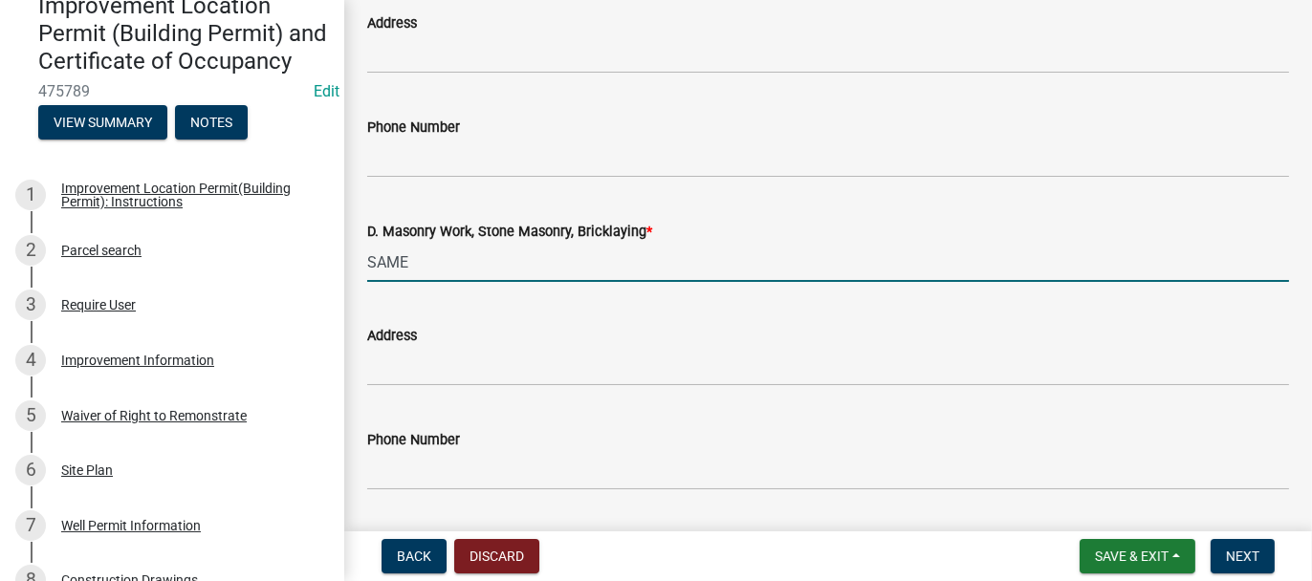
type input "SAME"
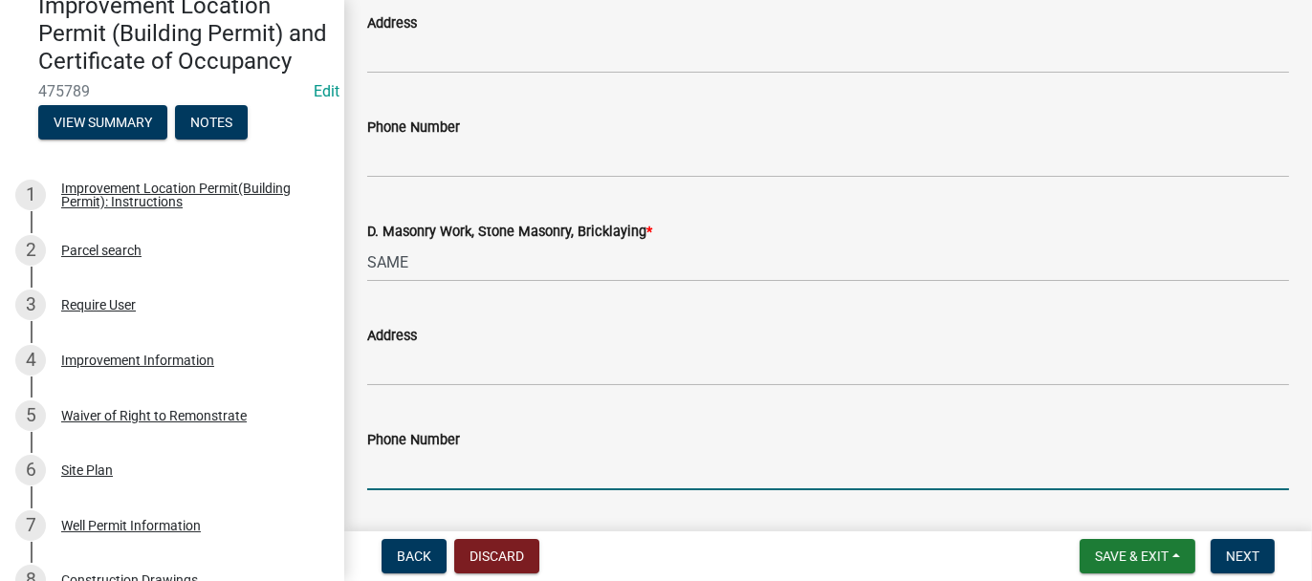
scroll to position [1653, 0]
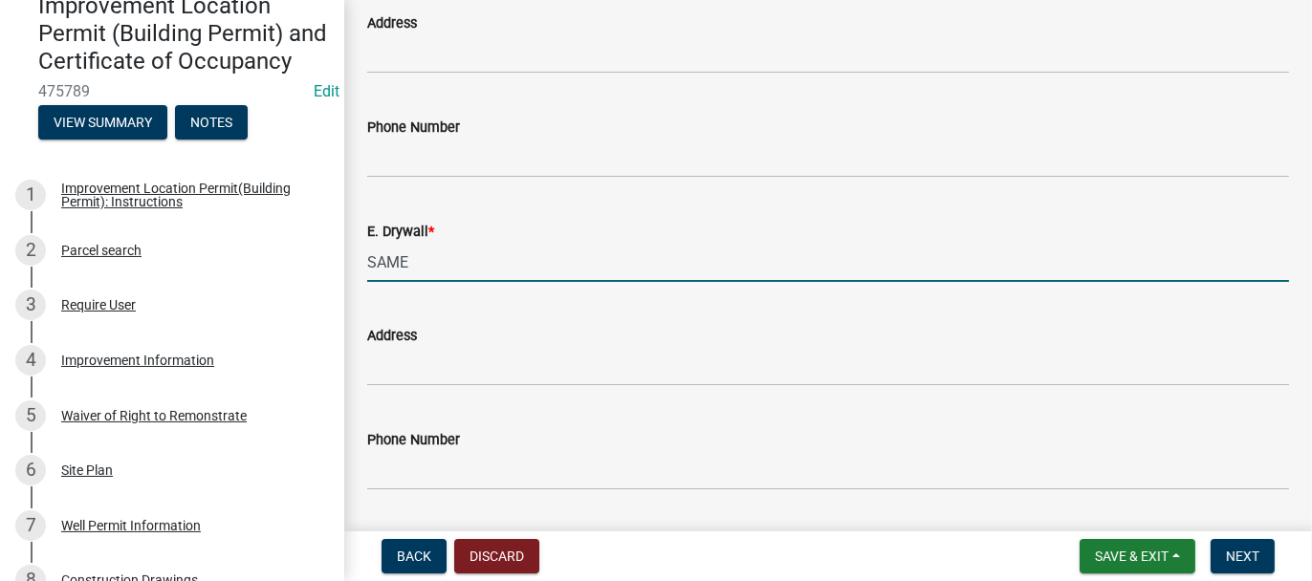
type input "SAME"
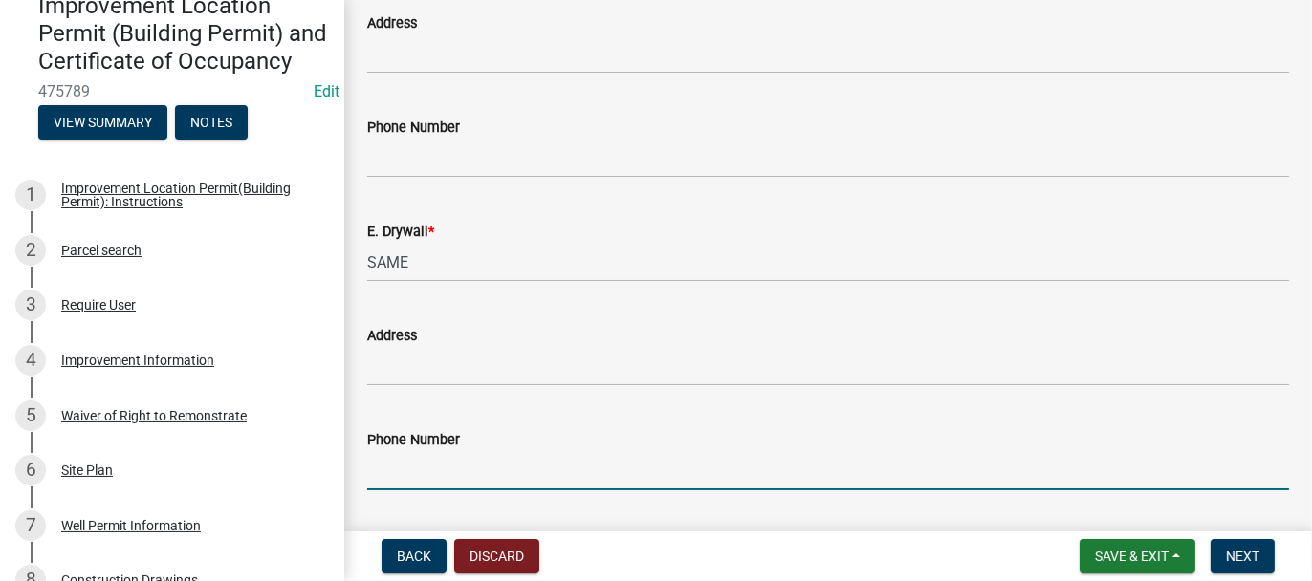
scroll to position [1964, 0]
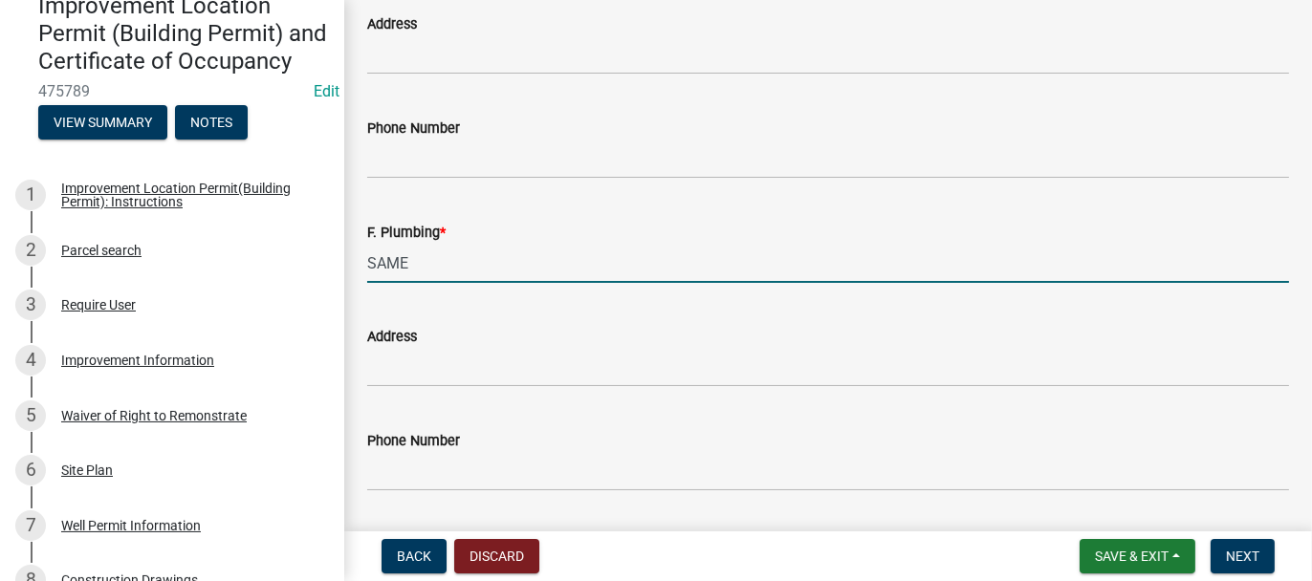
type input "SAME"
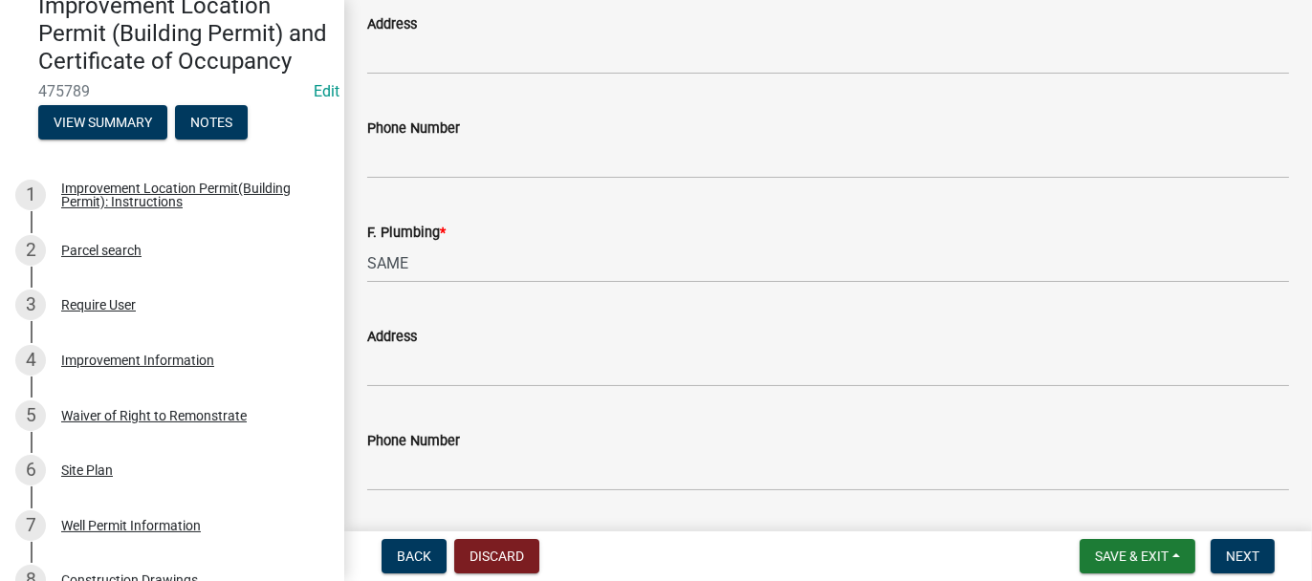
scroll to position [2124, 0]
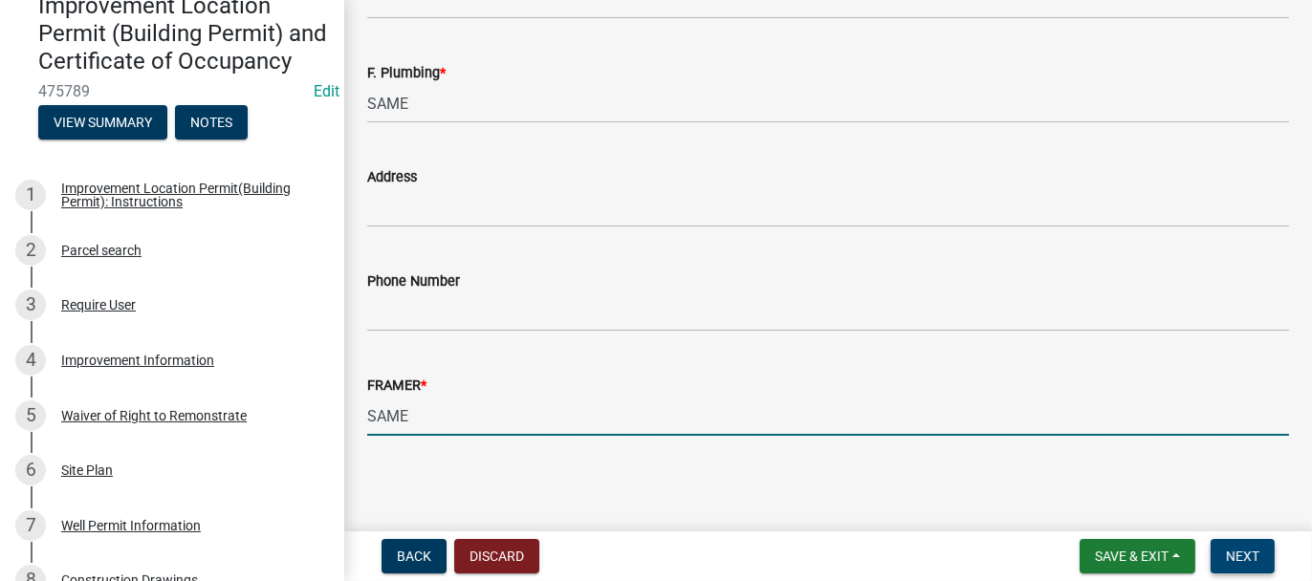
type input "SAME"
click at [1235, 560] on span "Next" at bounding box center [1241, 556] width 33 height 15
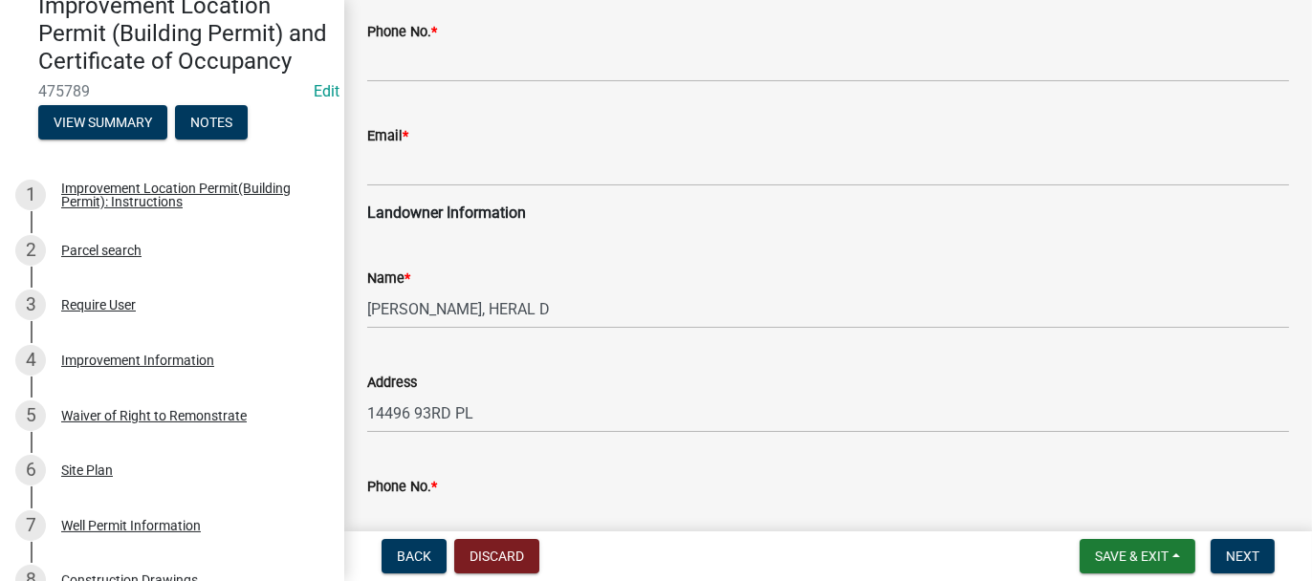
scroll to position [478, 0]
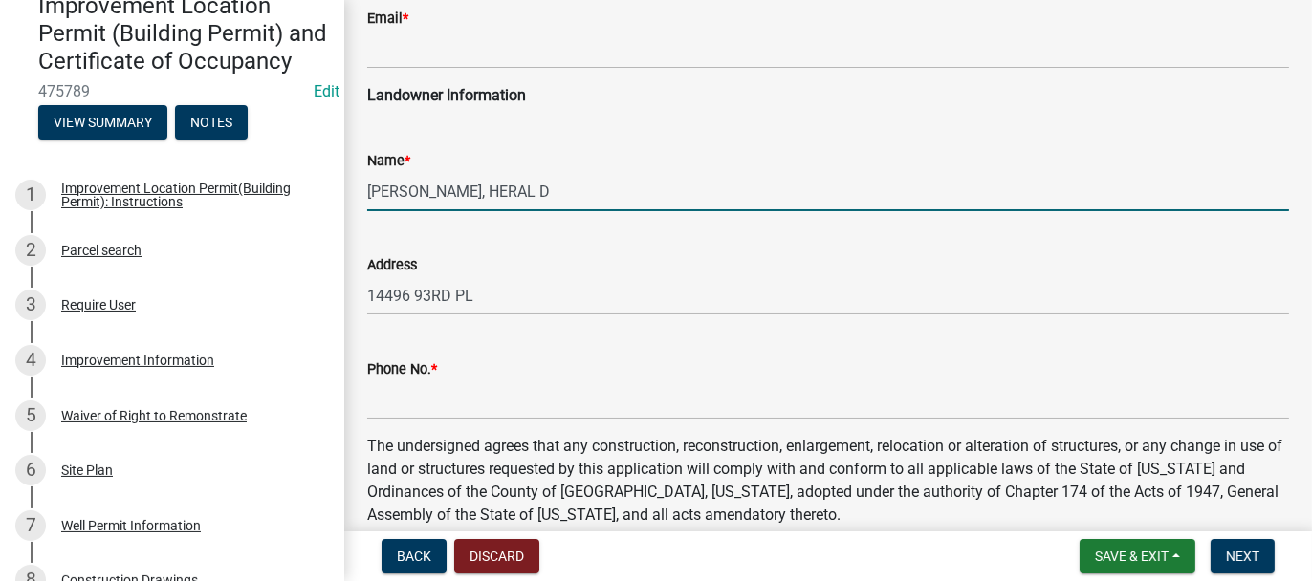
drag, startPoint x: 369, startPoint y: 186, endPoint x: 443, endPoint y: 184, distance: 73.7
click at [443, 184] on input "[PERSON_NAME], HERAL D" at bounding box center [827, 191] width 921 height 39
click at [432, 191] on input "HERAL D" at bounding box center [827, 191] width 921 height 39
paste input "VAN HOOK"
type input "[PERSON_NAME]"
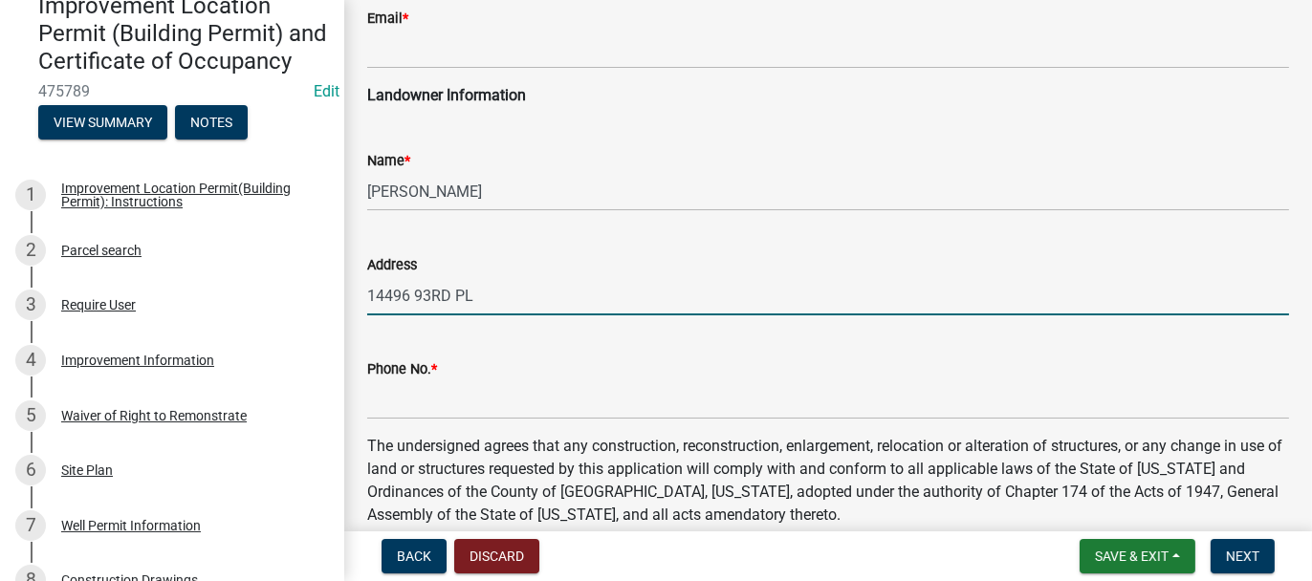
drag, startPoint x: 471, startPoint y: 300, endPoint x: 470, endPoint y: 283, distance: 17.2
click at [471, 297] on input "14496 93RD PL" at bounding box center [827, 295] width 921 height 39
type input "[STREET_ADDRESS][PERSON_NAME]"
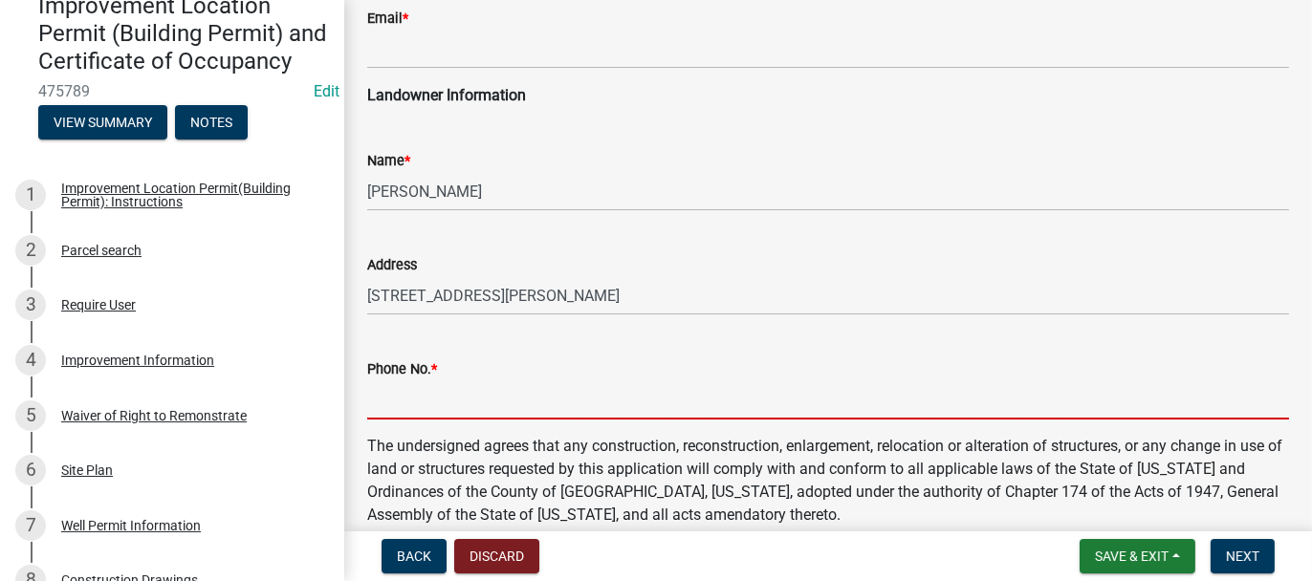
click at [397, 401] on input "Phone No. *" at bounding box center [827, 399] width 921 height 39
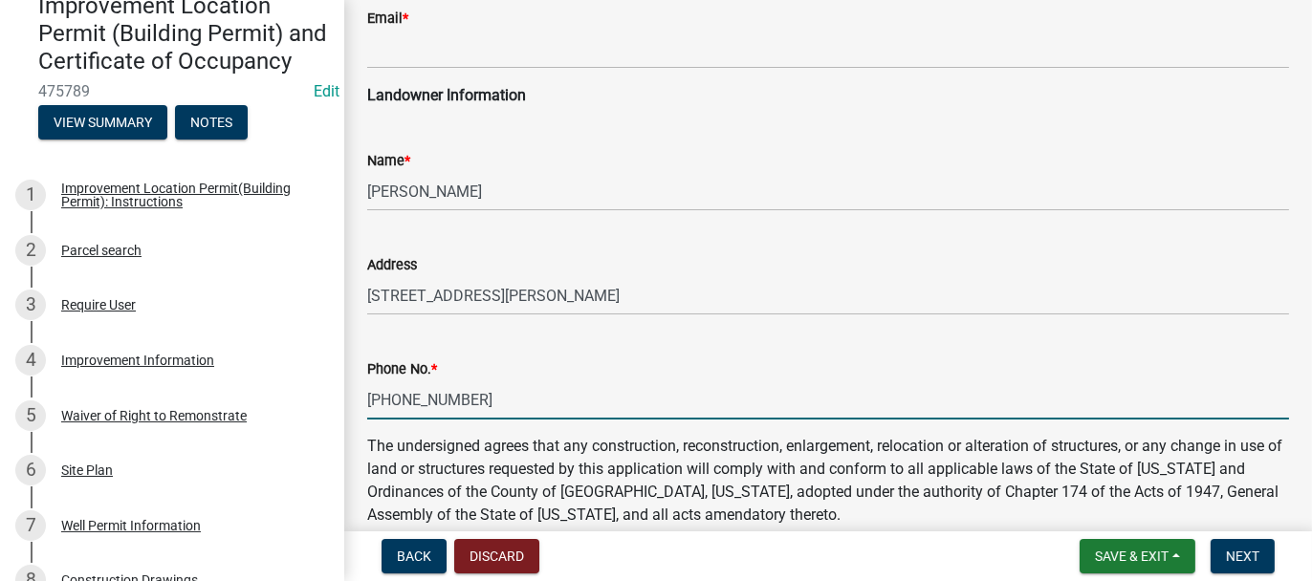
type input "[PHONE_NUMBER]"
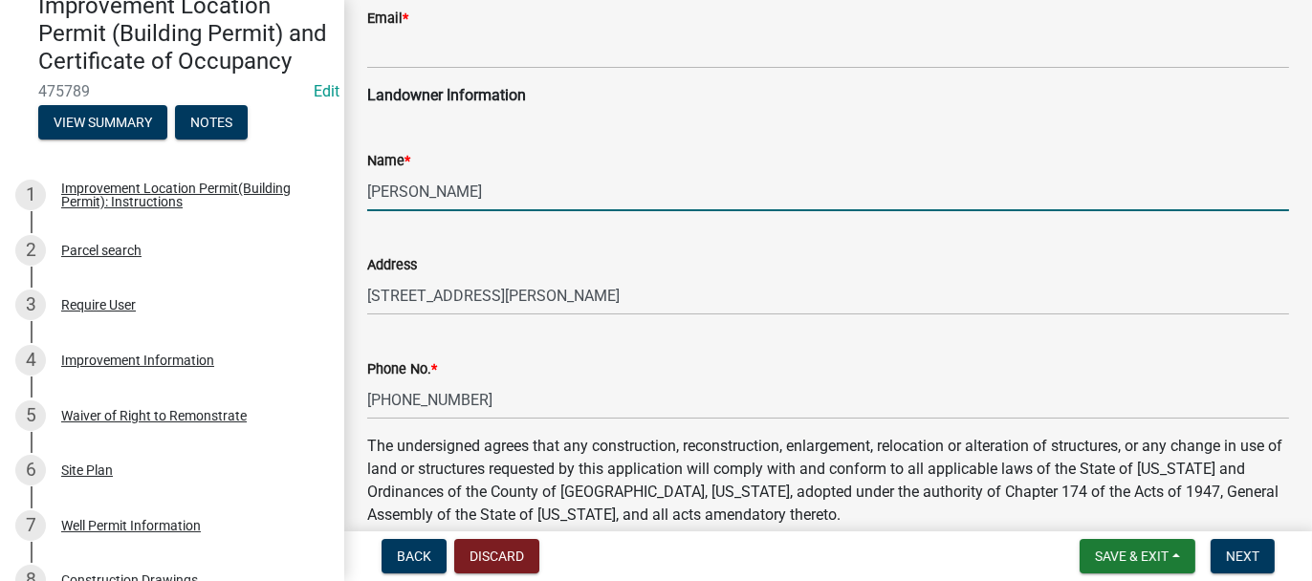
drag, startPoint x: 370, startPoint y: 186, endPoint x: 515, endPoint y: 192, distance: 145.4
click at [515, 192] on input "[PERSON_NAME]" at bounding box center [827, 191] width 921 height 39
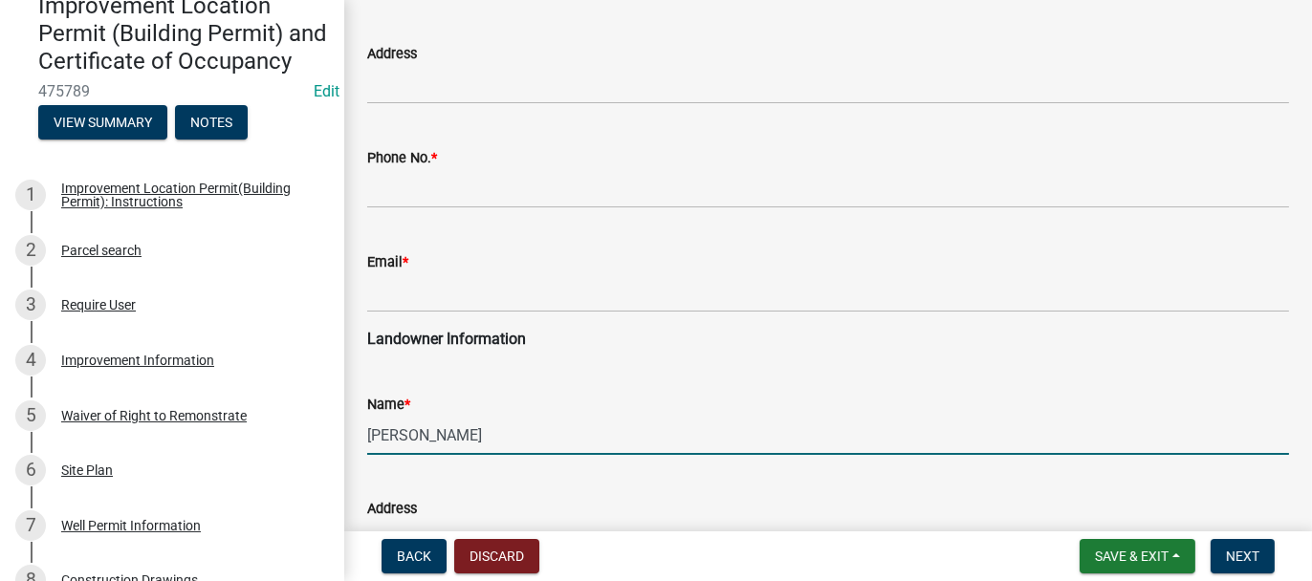
scroll to position [0, 0]
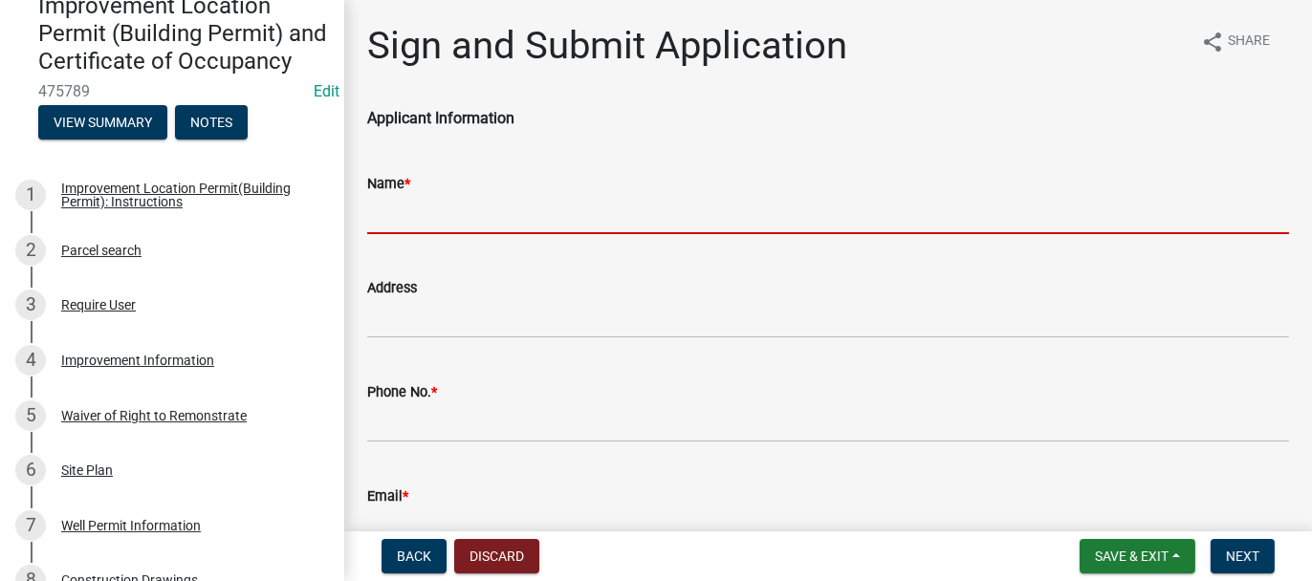
click at [374, 206] on input "Name *" at bounding box center [827, 214] width 921 height 39
paste input "[PERSON_NAME]"
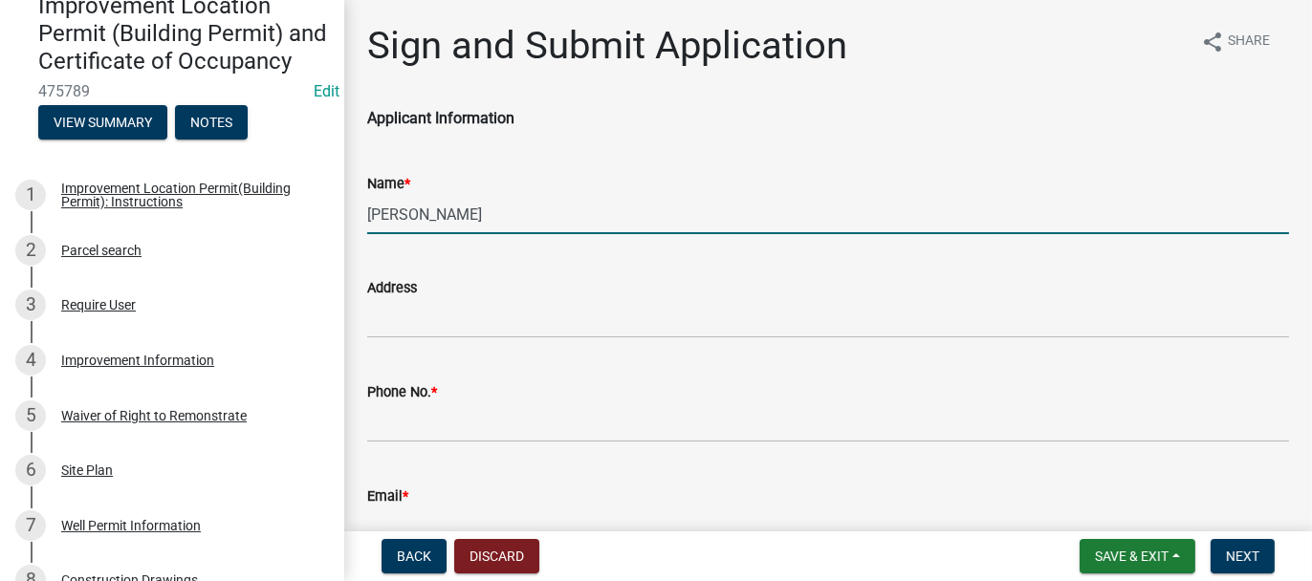
type input "[PERSON_NAME]"
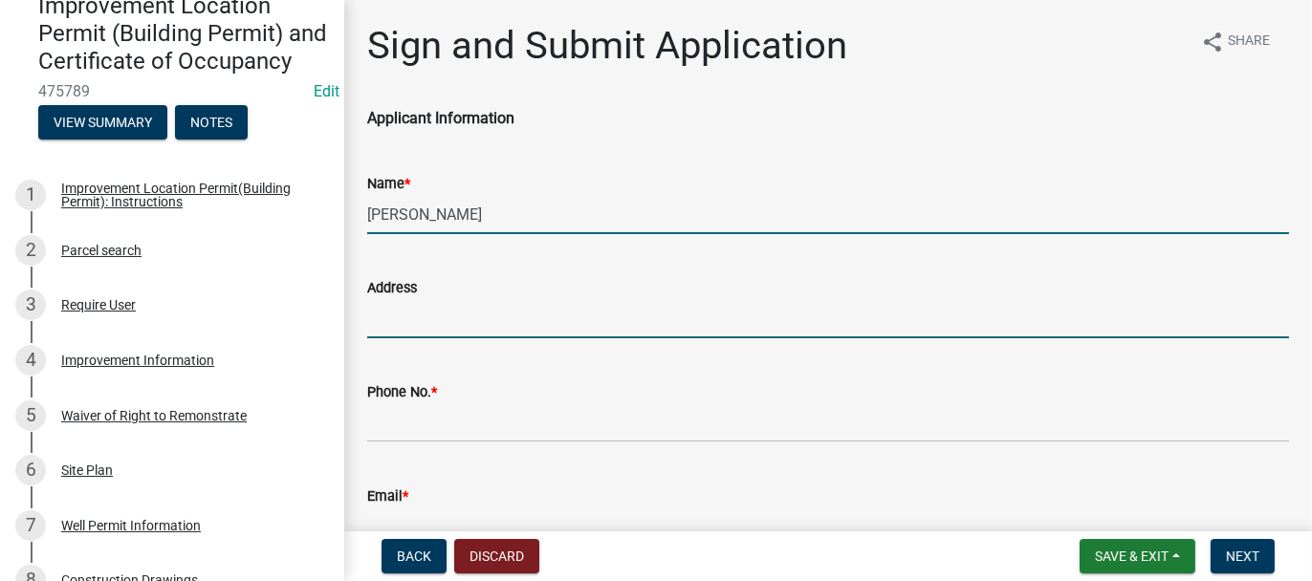
click at [379, 318] on input "Address" at bounding box center [827, 318] width 921 height 39
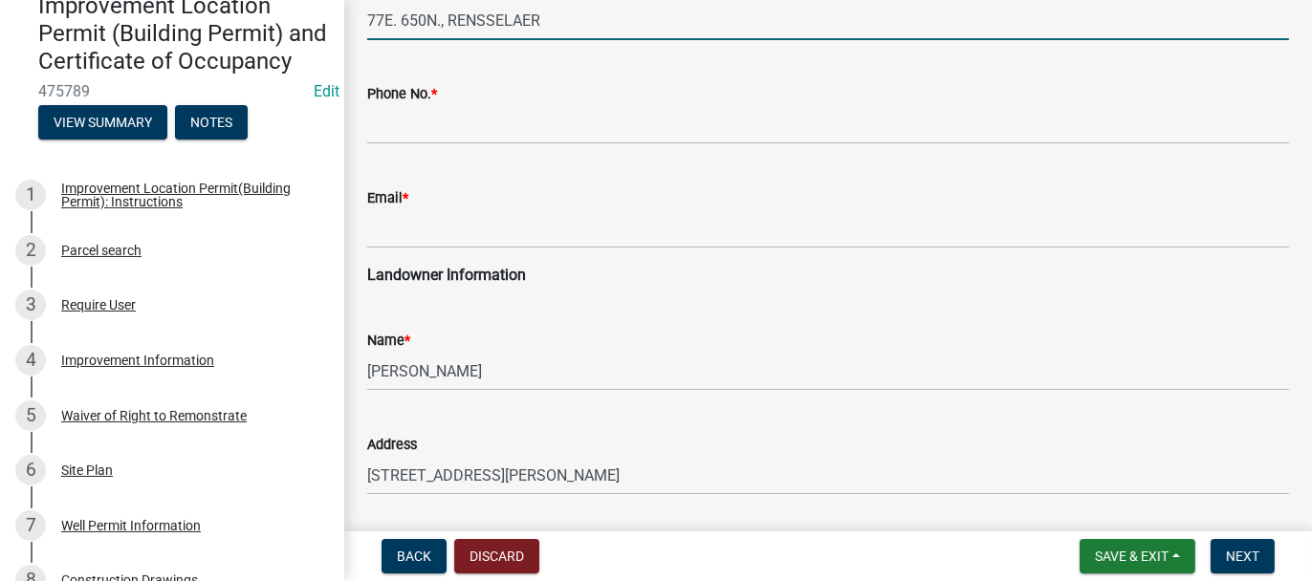
scroll to position [478, 0]
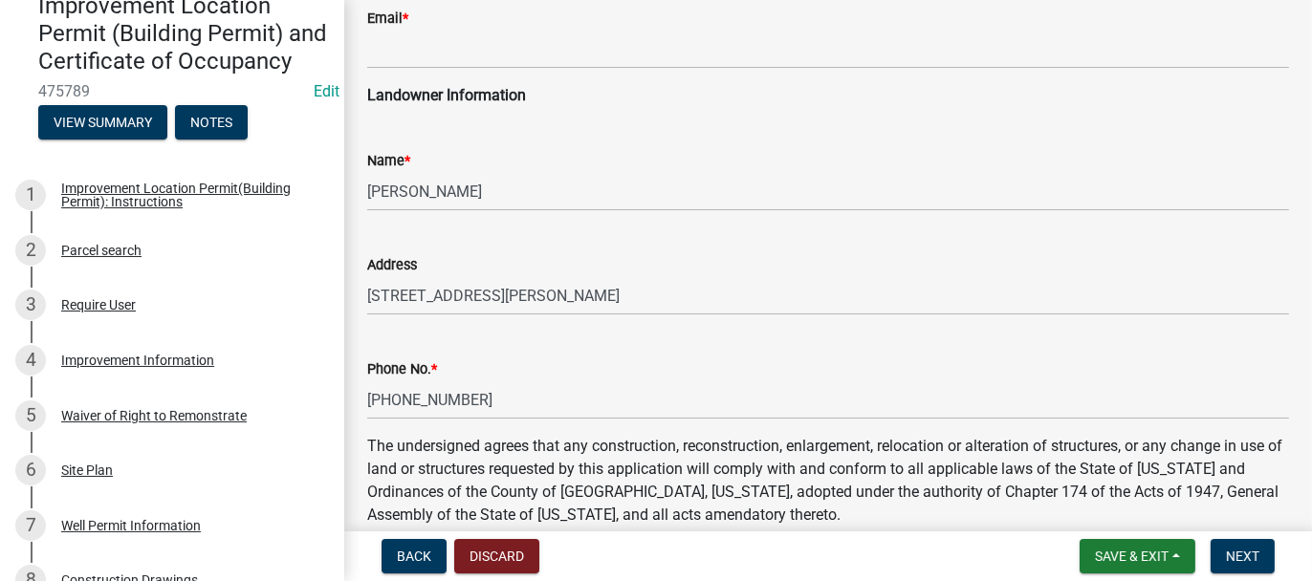
type input "77E. 650N., RENSSELAER"
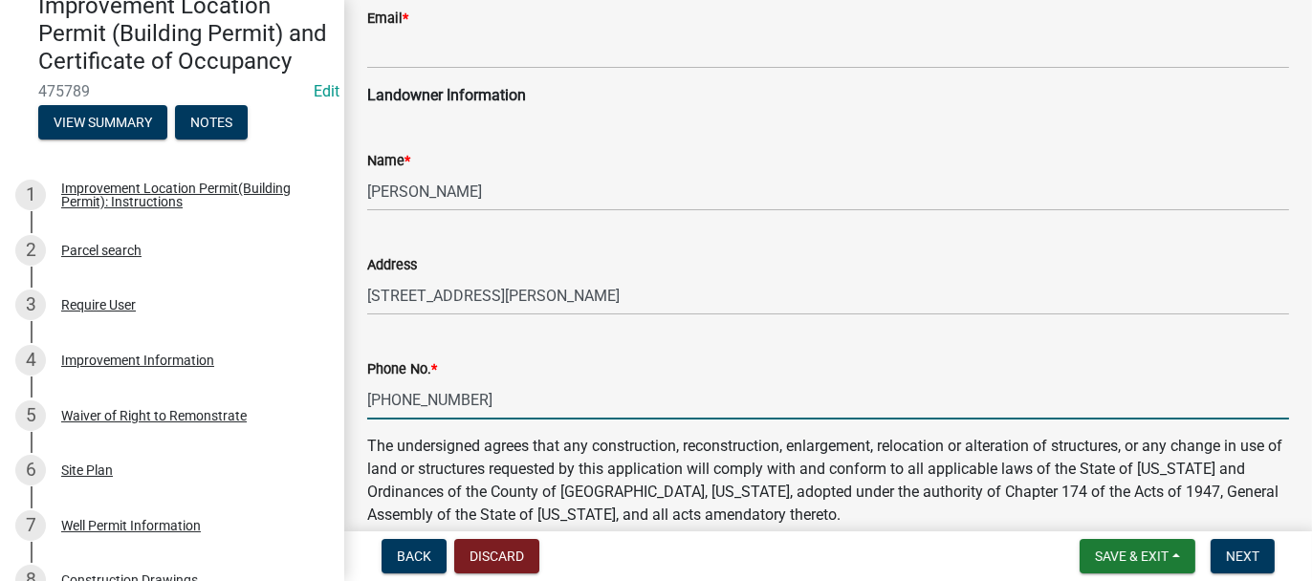
drag, startPoint x: 368, startPoint y: 399, endPoint x: 465, endPoint y: 396, distance: 96.6
click at [465, 396] on input "[PHONE_NUMBER]" at bounding box center [827, 399] width 921 height 39
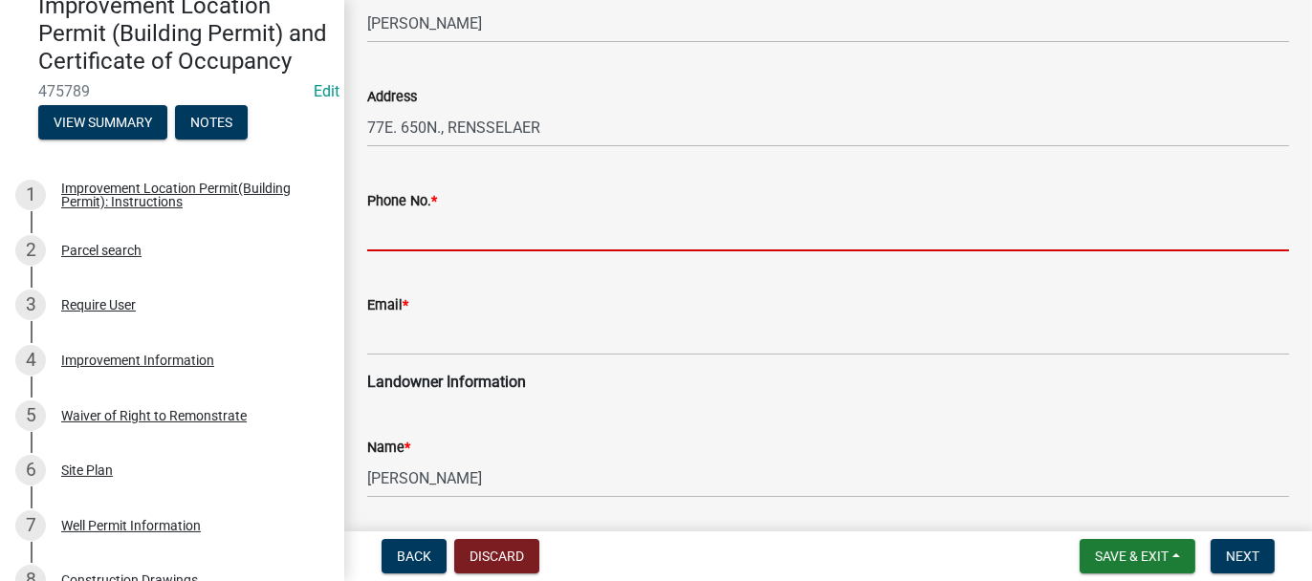
click at [375, 224] on input "Phone No. *" at bounding box center [827, 231] width 921 height 39
paste input "[PHONE_NUMBER]"
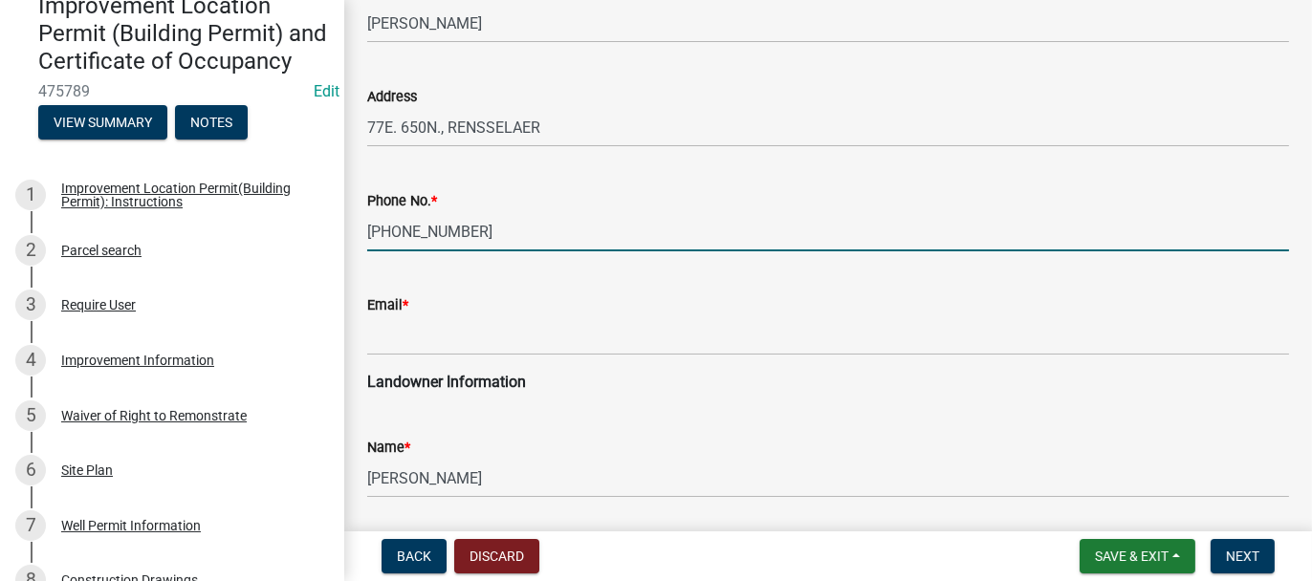
type input "[PHONE_NUMBER]"
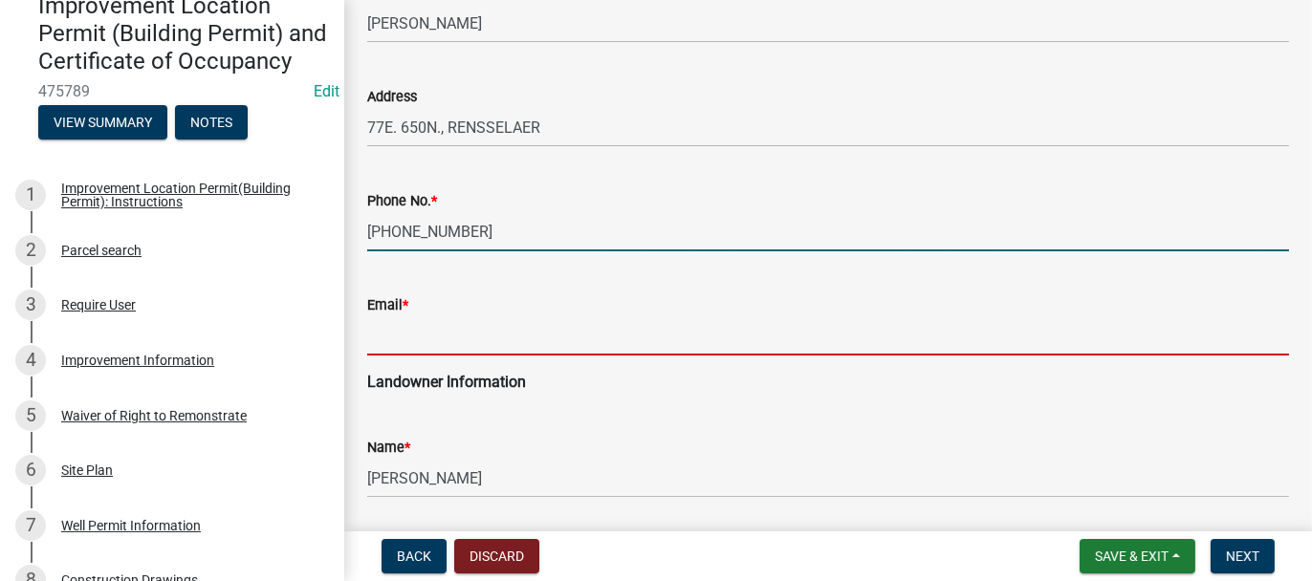
click at [384, 331] on input "Email *" at bounding box center [827, 335] width 921 height 39
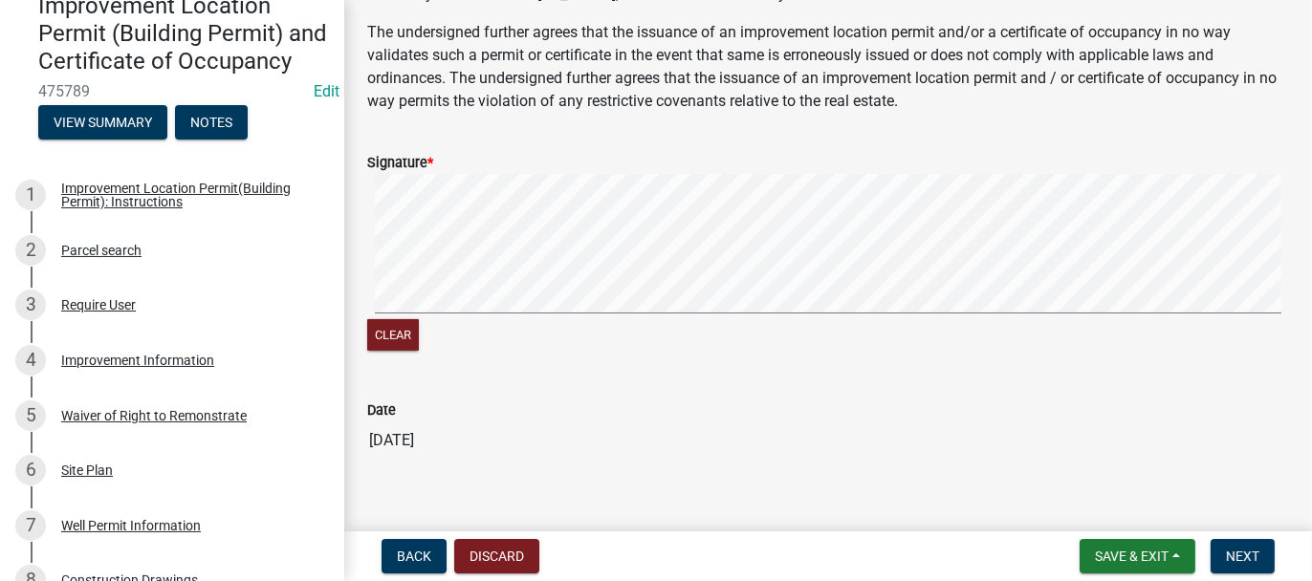
scroll to position [1023, 0]
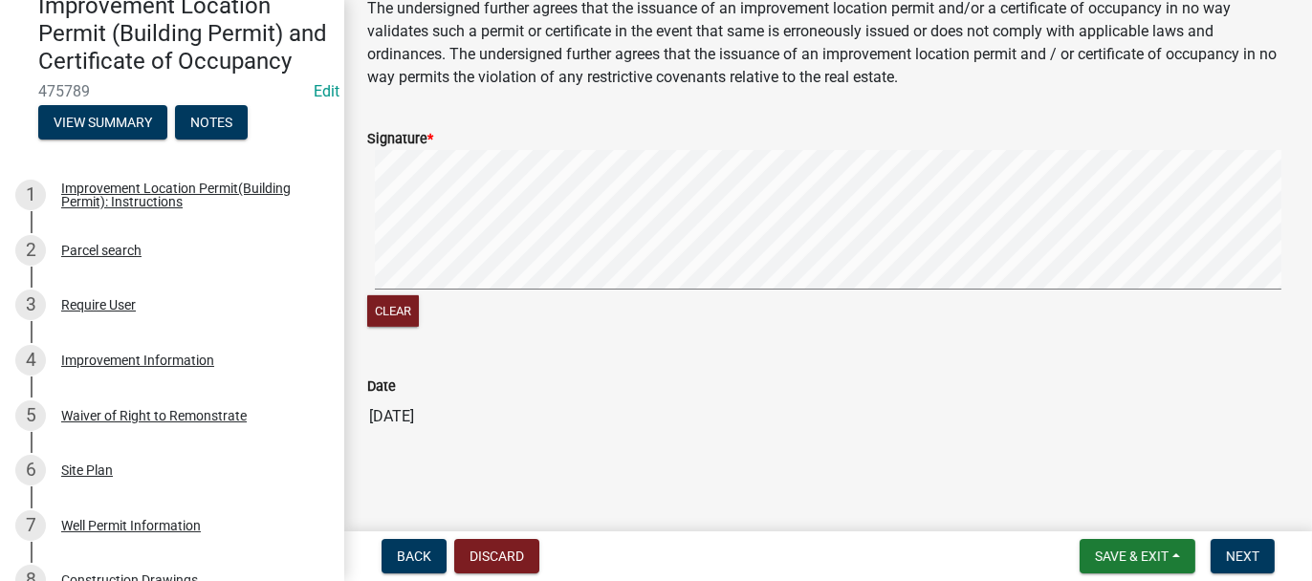
click at [409, 290] on signature-pad at bounding box center [827, 222] width 921 height 145
type input "[EMAIL_ADDRESS][DOMAIN_NAME]"
click at [1257, 545] on button "Next" at bounding box center [1242, 556] width 64 height 34
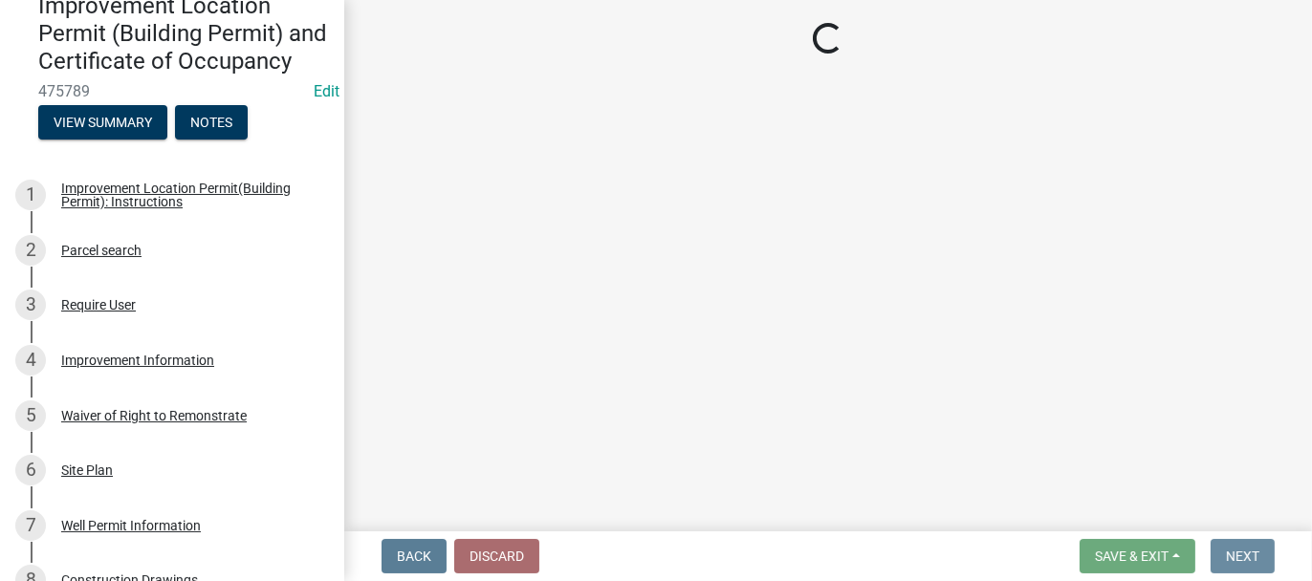
scroll to position [0, 0]
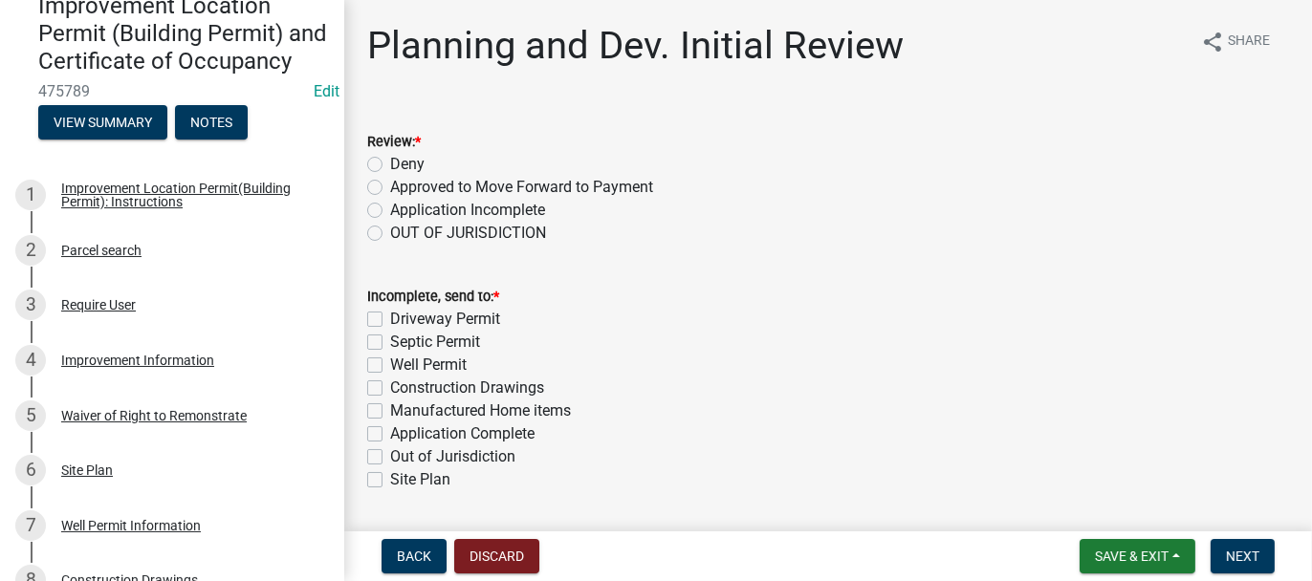
click at [390, 189] on label "Approved to Move Forward to Payment" at bounding box center [521, 187] width 263 height 23
click at [390, 188] on input "Approved to Move Forward to Payment" at bounding box center [396, 182] width 12 height 12
radio input "true"
click at [390, 431] on label "Application Complete" at bounding box center [462, 434] width 144 height 23
click at [390, 431] on input "Application Complete" at bounding box center [396, 429] width 12 height 12
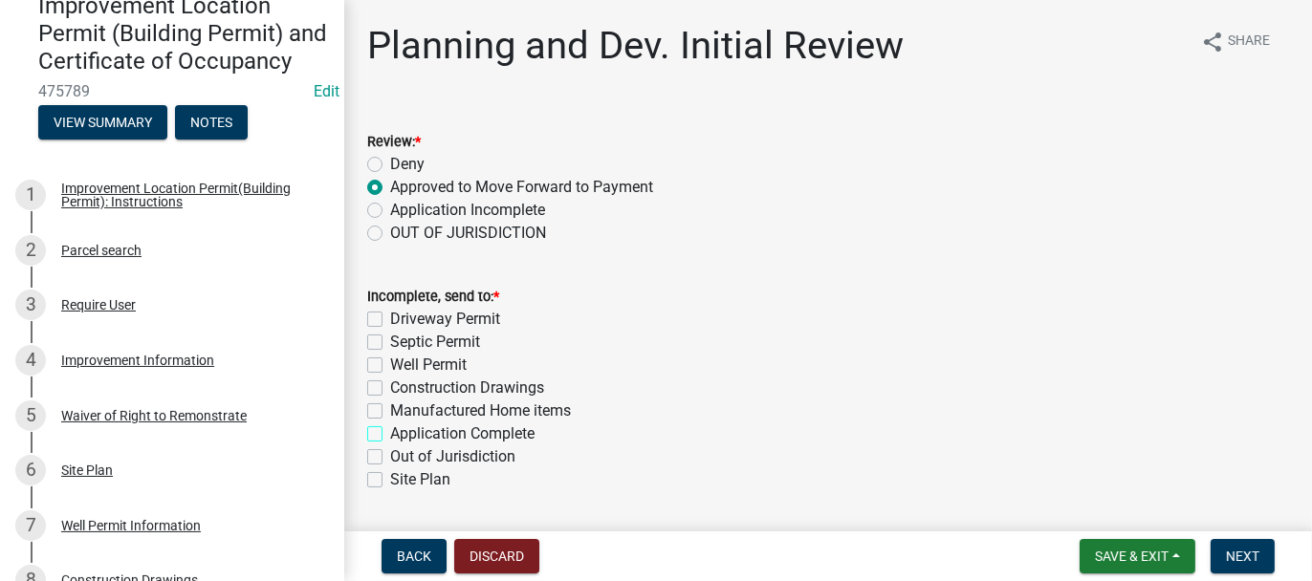
checkbox input "true"
checkbox input "false"
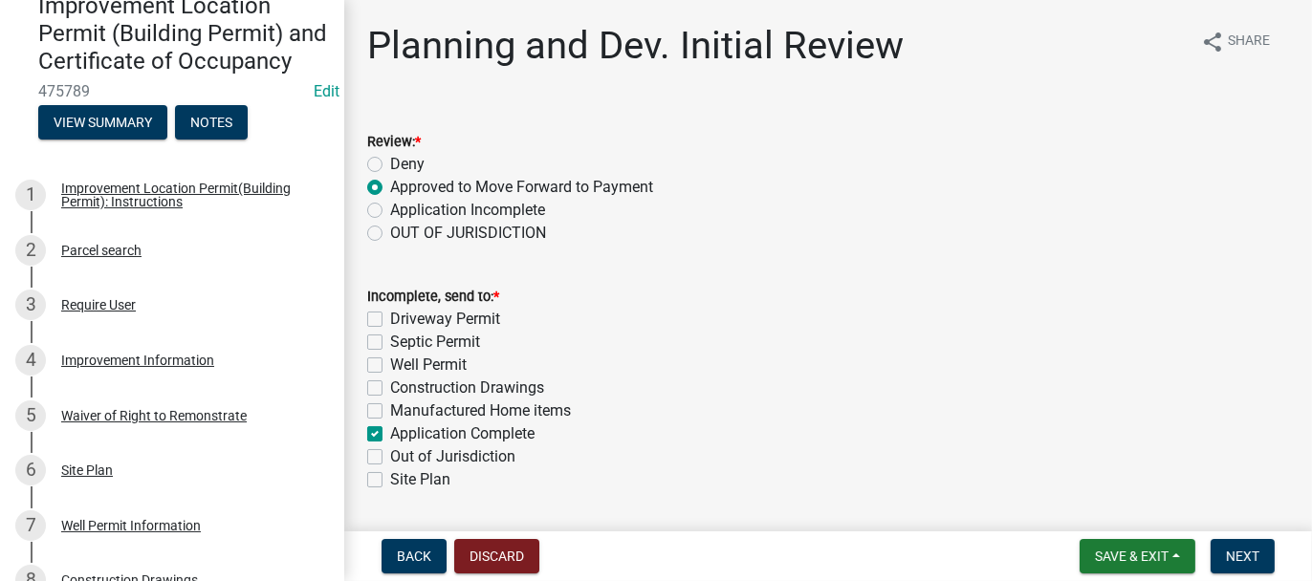
checkbox input "false"
checkbox input "true"
checkbox input "false"
click at [1233, 554] on span "Next" at bounding box center [1241, 556] width 33 height 15
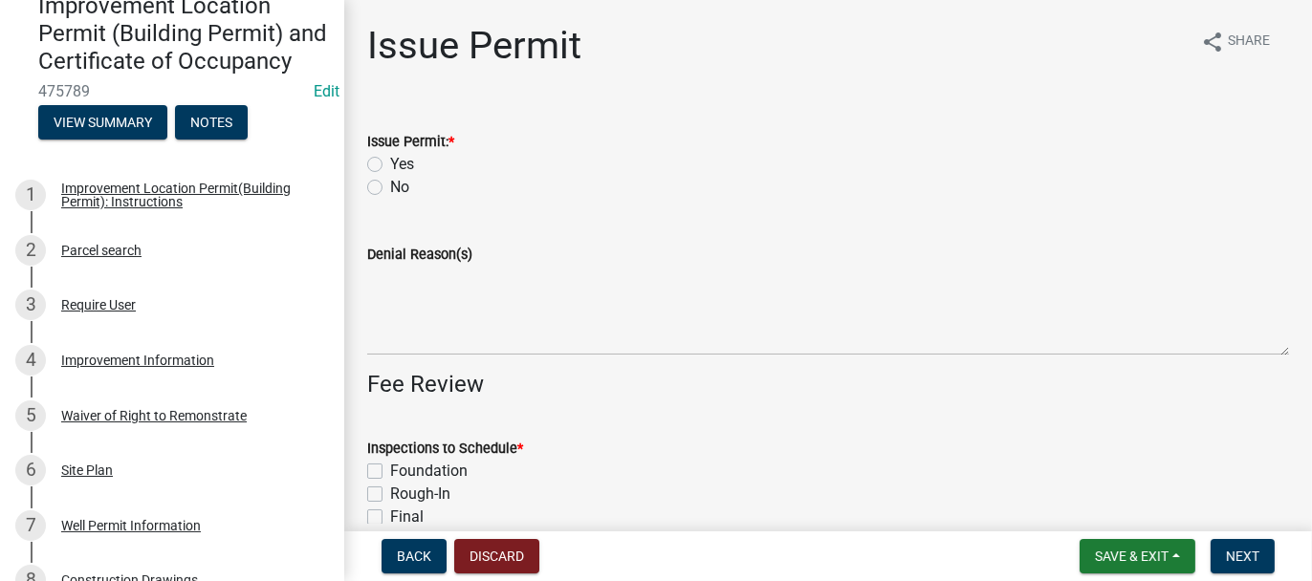
click at [390, 162] on label "Yes" at bounding box center [402, 164] width 24 height 23
click at [390, 162] on input "Yes" at bounding box center [396, 159] width 12 height 12
radio input "true"
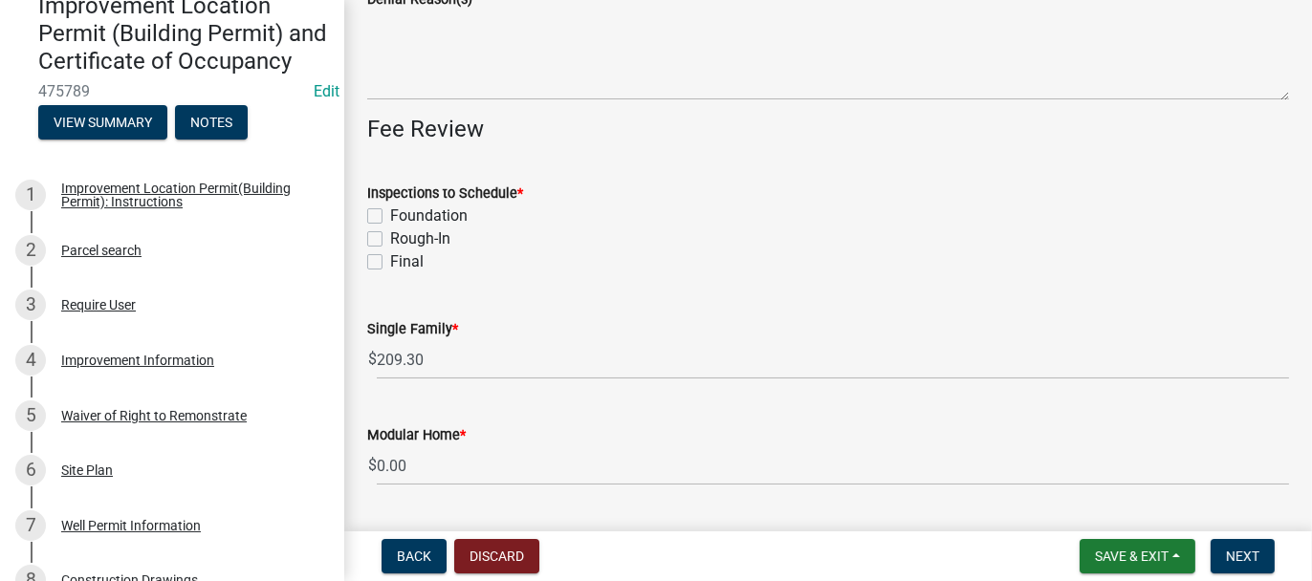
scroll to position [287, 0]
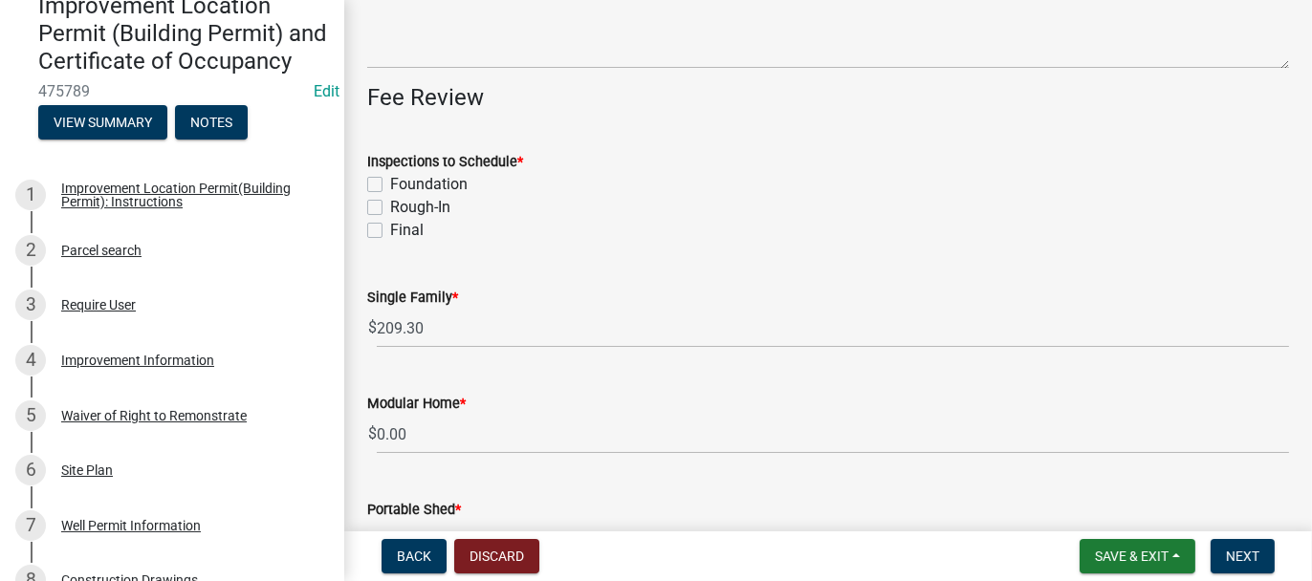
click at [375, 174] on div "Foundation" at bounding box center [827, 184] width 921 height 23
click at [379, 215] on div "Rough-In" at bounding box center [827, 207] width 921 height 23
click at [390, 178] on label "Foundation" at bounding box center [428, 184] width 77 height 23
click at [390, 178] on input "Foundation" at bounding box center [396, 179] width 12 height 12
checkbox input "true"
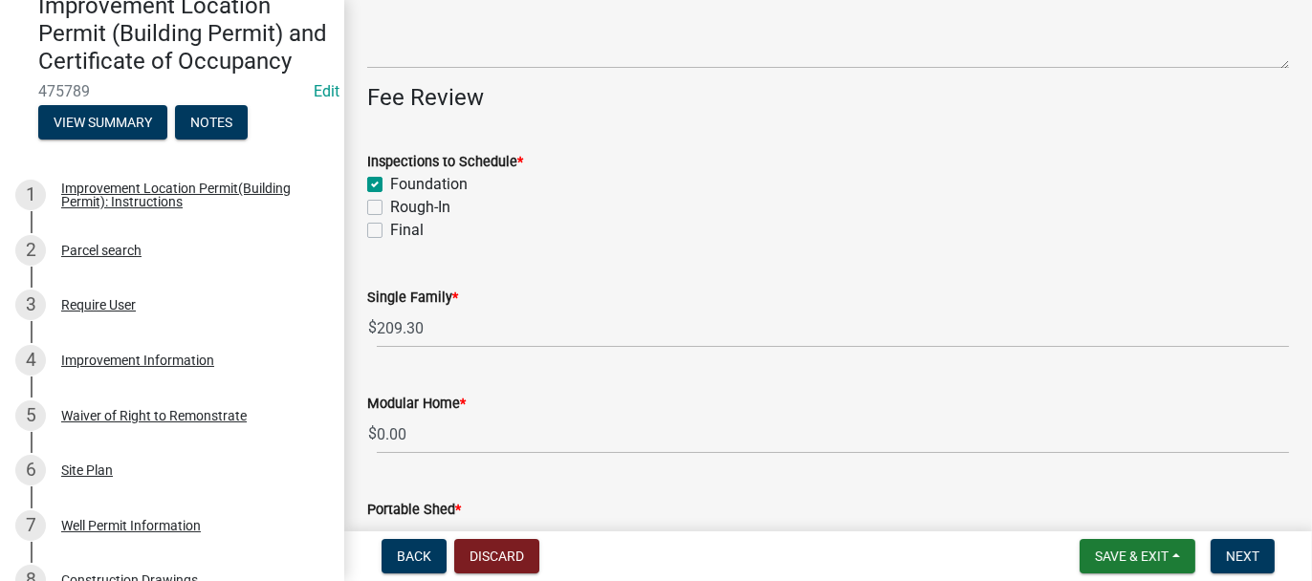
checkbox input "false"
click at [390, 206] on label "Rough-In" at bounding box center [420, 207] width 60 height 23
click at [390, 206] on input "Rough-In" at bounding box center [396, 202] width 12 height 12
checkbox input "true"
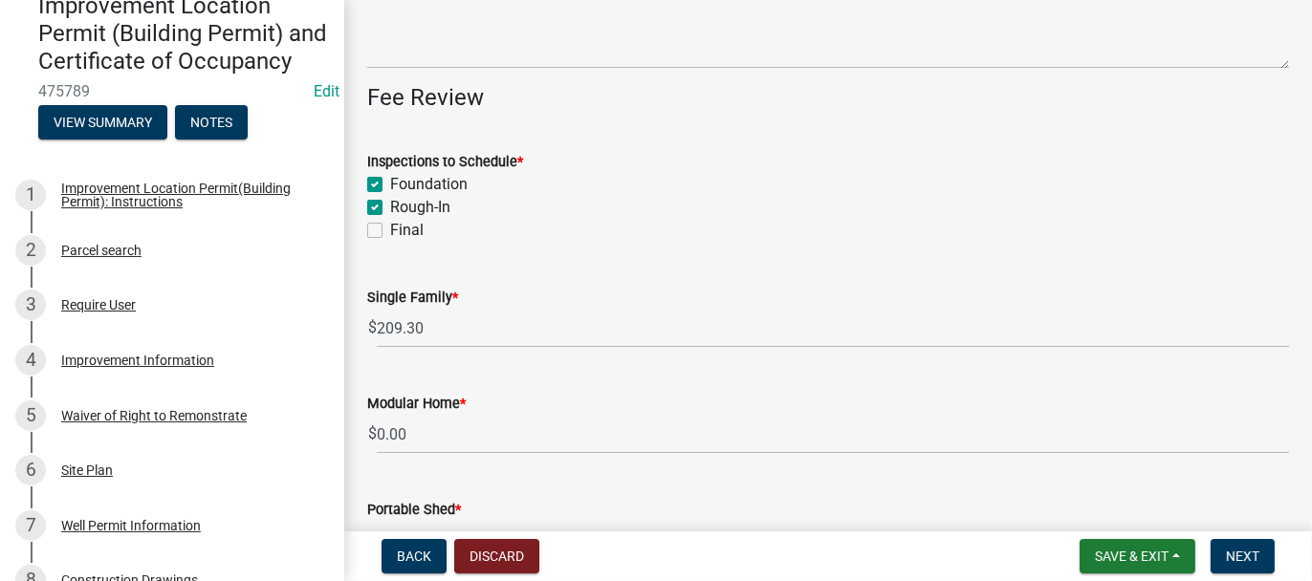
checkbox input "true"
click at [390, 230] on label "Final" at bounding box center [406, 230] width 33 height 23
click at [390, 230] on input "Final" at bounding box center [396, 225] width 12 height 12
checkbox input "true"
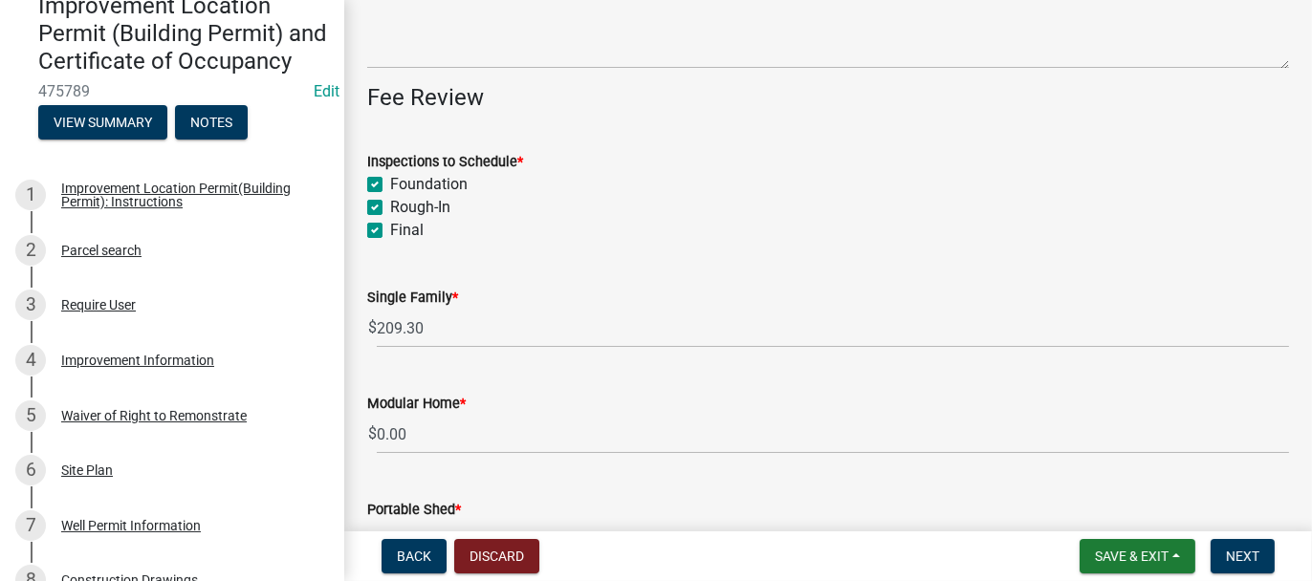
checkbox input "true"
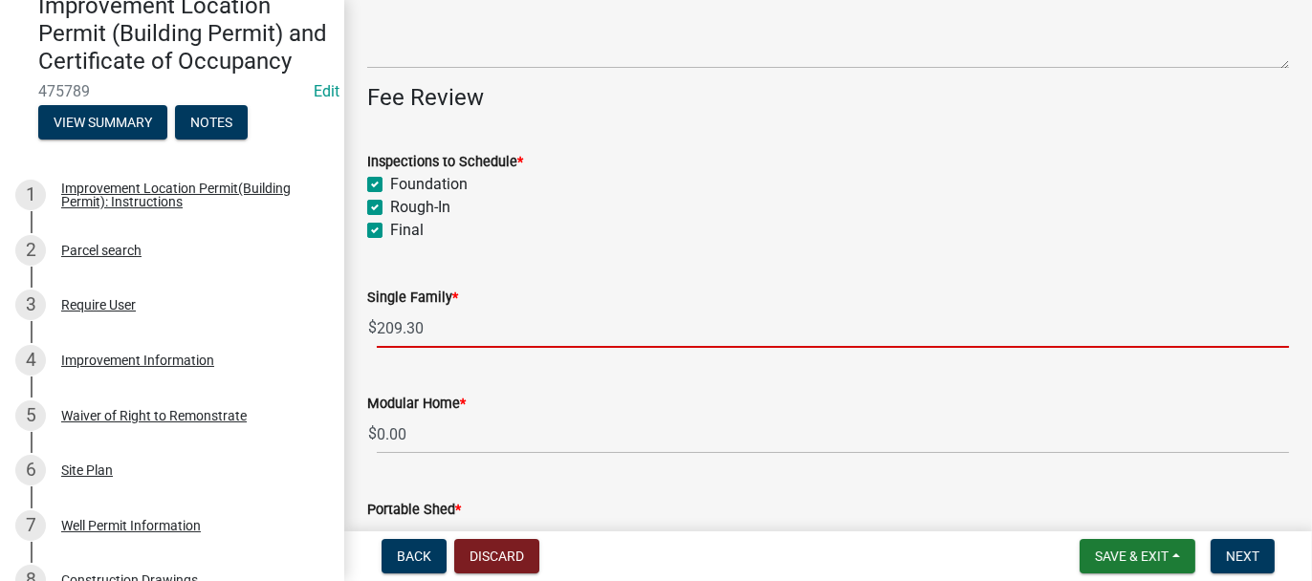
click at [384, 325] on input "209.30" at bounding box center [833, 328] width 912 height 39
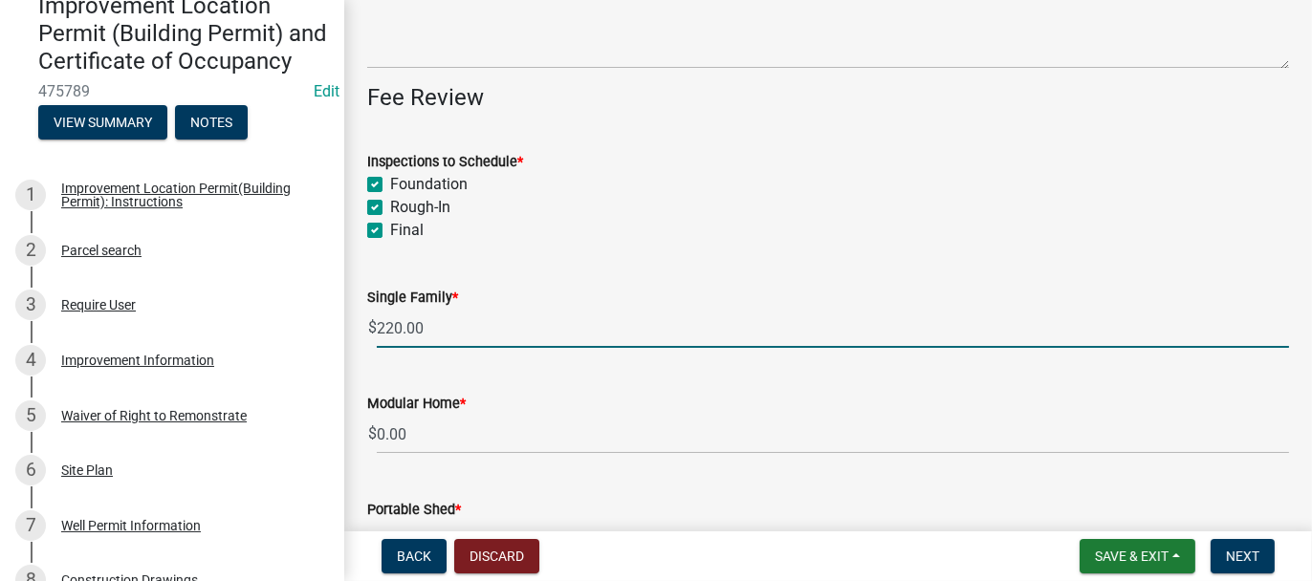
scroll to position [382, 0]
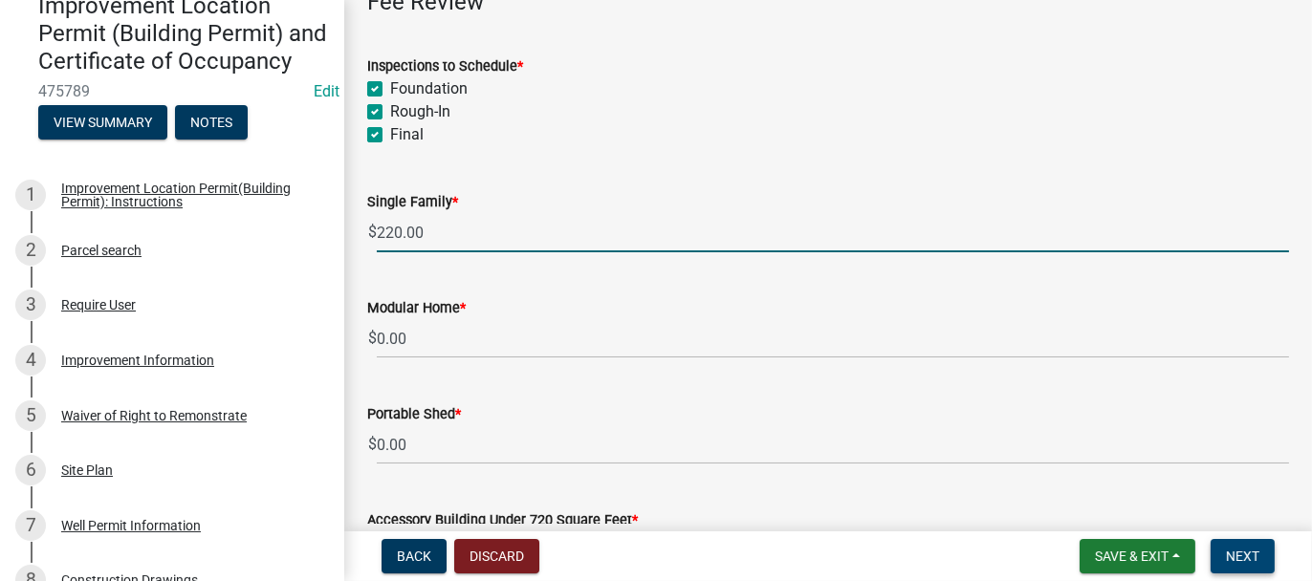
type input "220.00"
drag, startPoint x: 1247, startPoint y: 563, endPoint x: 1226, endPoint y: 553, distance: 23.5
click at [1247, 562] on span "Next" at bounding box center [1241, 556] width 33 height 15
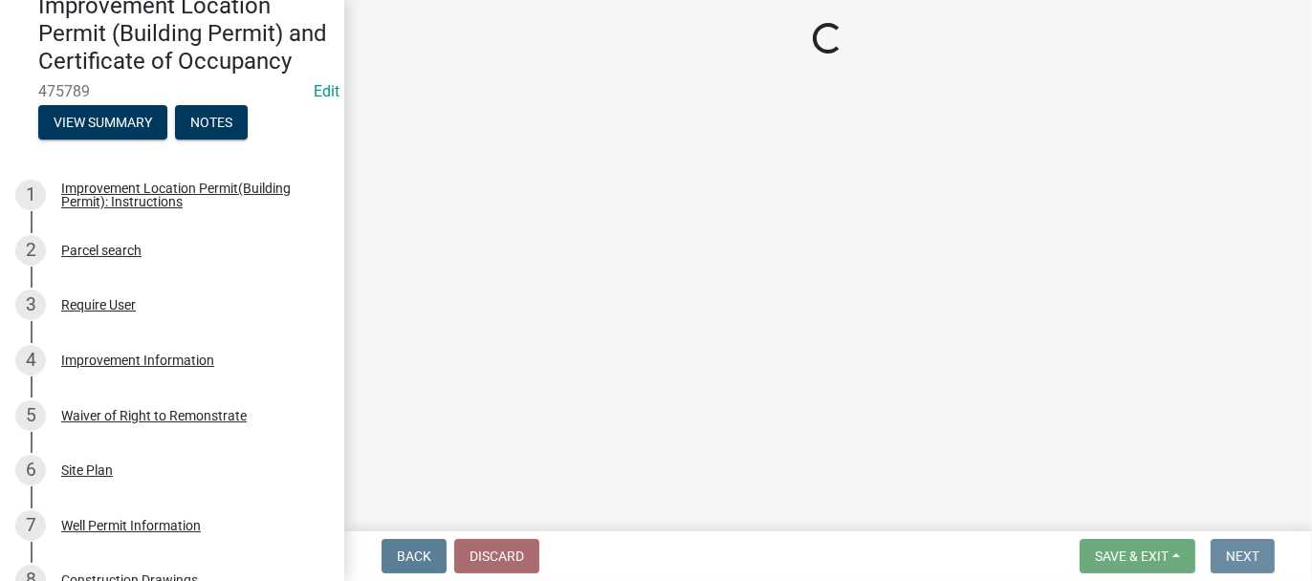
scroll to position [0, 0]
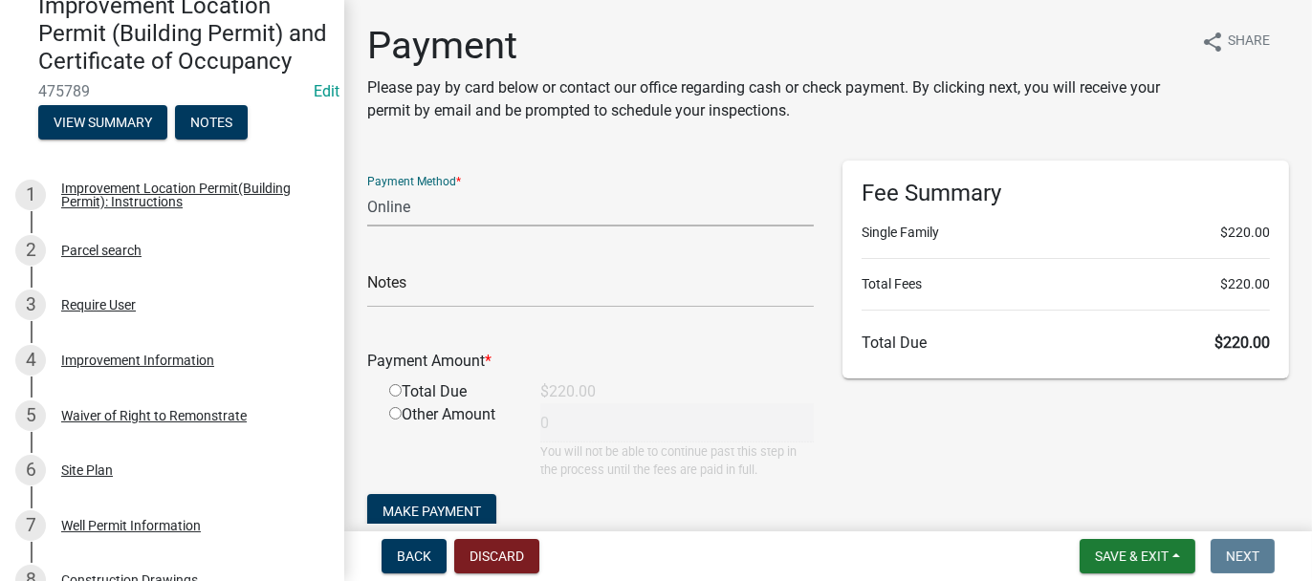
click at [381, 211] on select "Credit Card POS Check Cash Online" at bounding box center [590, 206] width 446 height 39
select select "2: 1"
click at [367, 187] on select "Credit Card POS Check Cash Online" at bounding box center [590, 206] width 446 height 39
click at [390, 391] on input "radio" at bounding box center [395, 390] width 12 height 12
radio input "true"
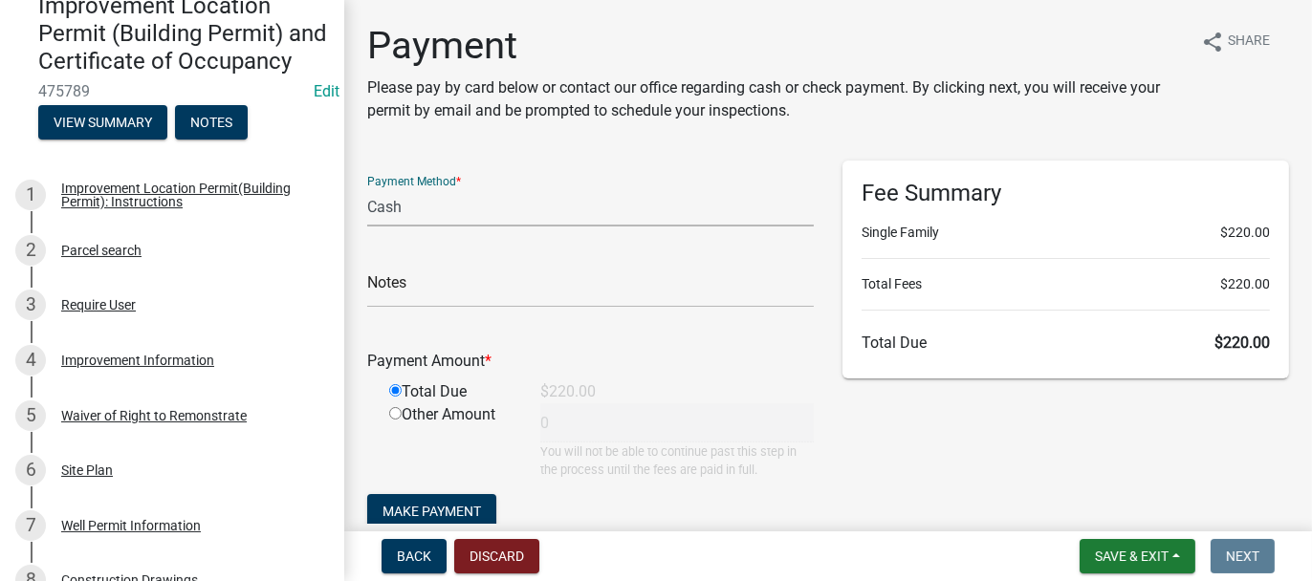
type input "220"
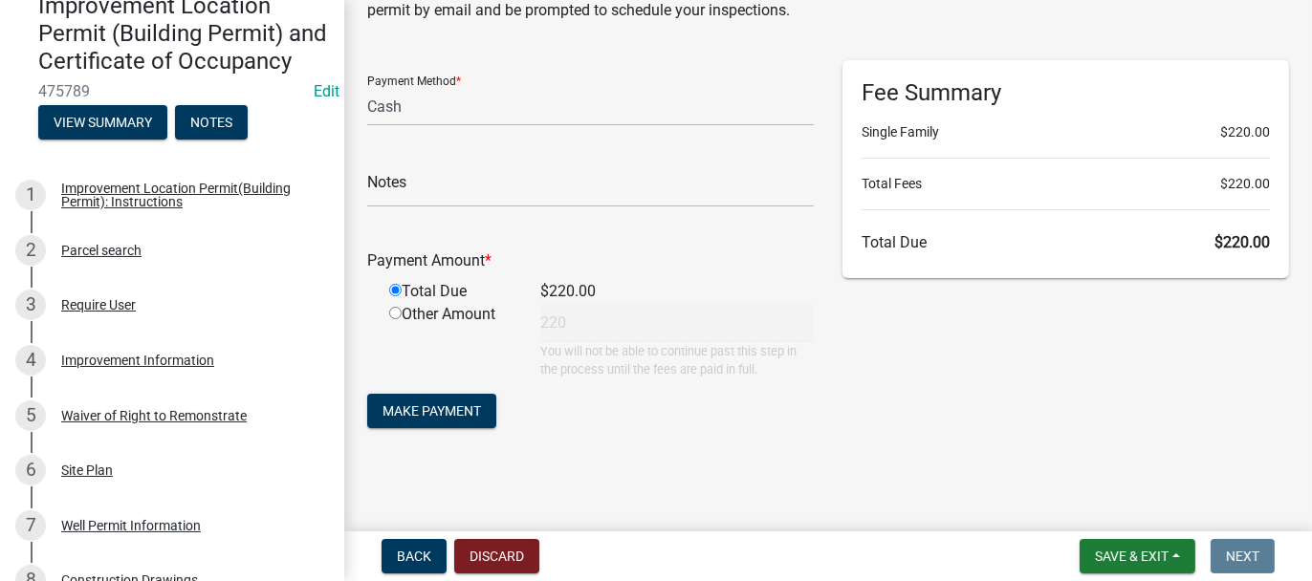
scroll to position [100, 0]
click at [391, 403] on span "Make Payment" at bounding box center [431, 410] width 98 height 15
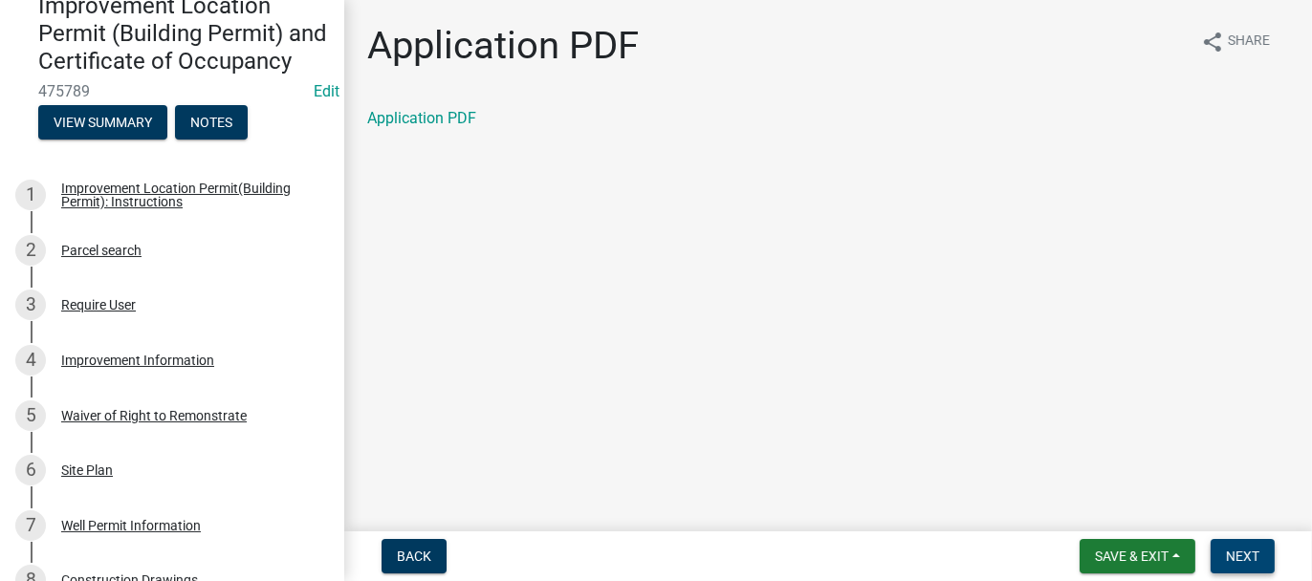
click at [1247, 552] on span "Next" at bounding box center [1241, 556] width 33 height 15
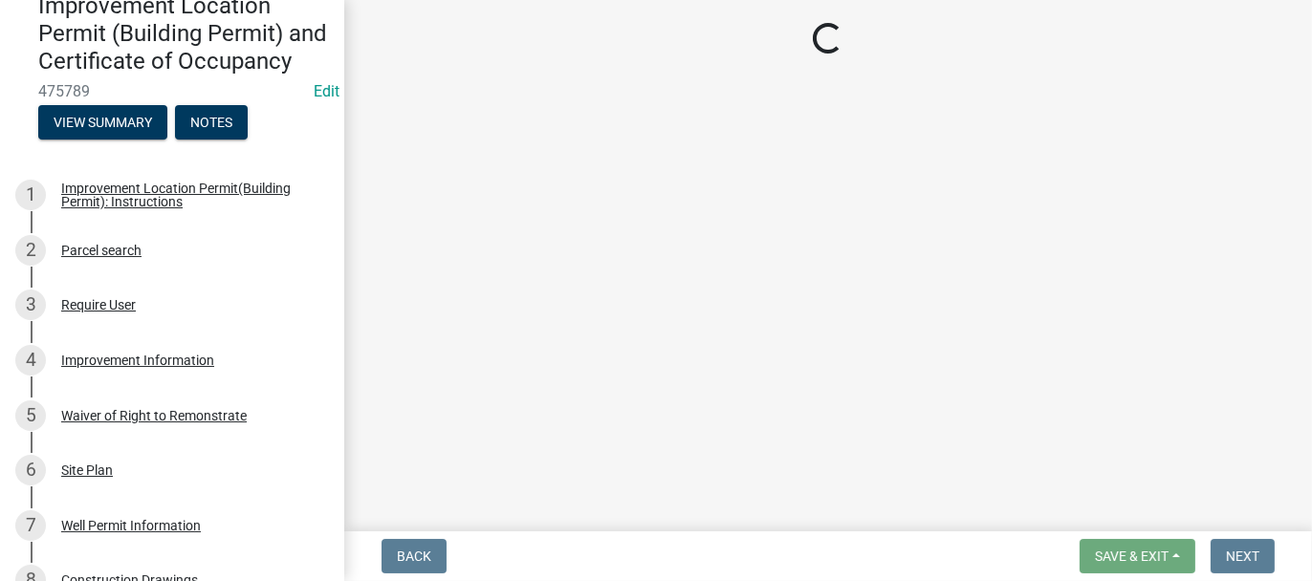
select select "62bb873c-c571-4454-ac8a-8c216551e2a3"
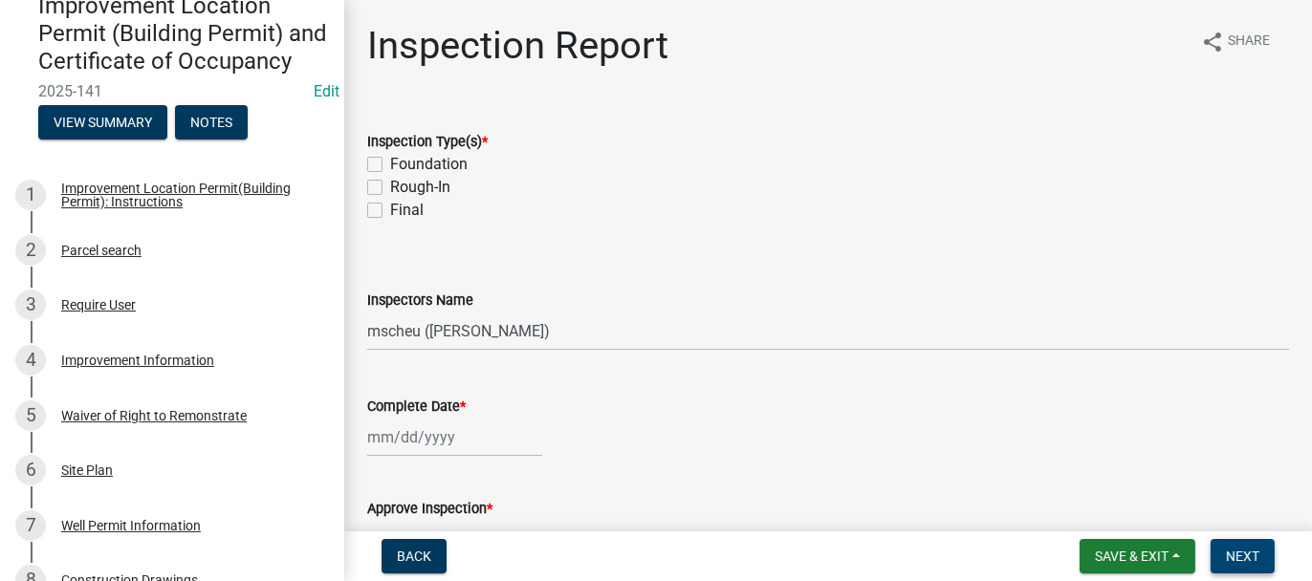
click at [1243, 552] on span "Next" at bounding box center [1241, 556] width 33 height 15
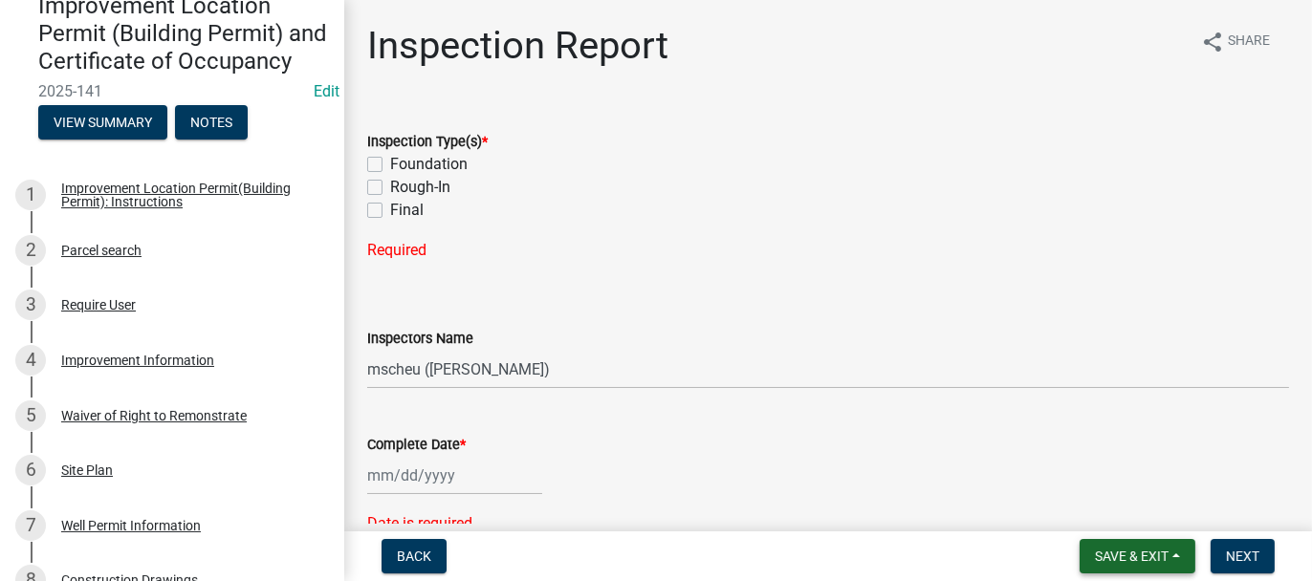
click at [1095, 553] on span "Save & Exit" at bounding box center [1132, 556] width 74 height 15
click at [1095, 508] on button "Save & Exit" at bounding box center [1118, 507] width 153 height 46
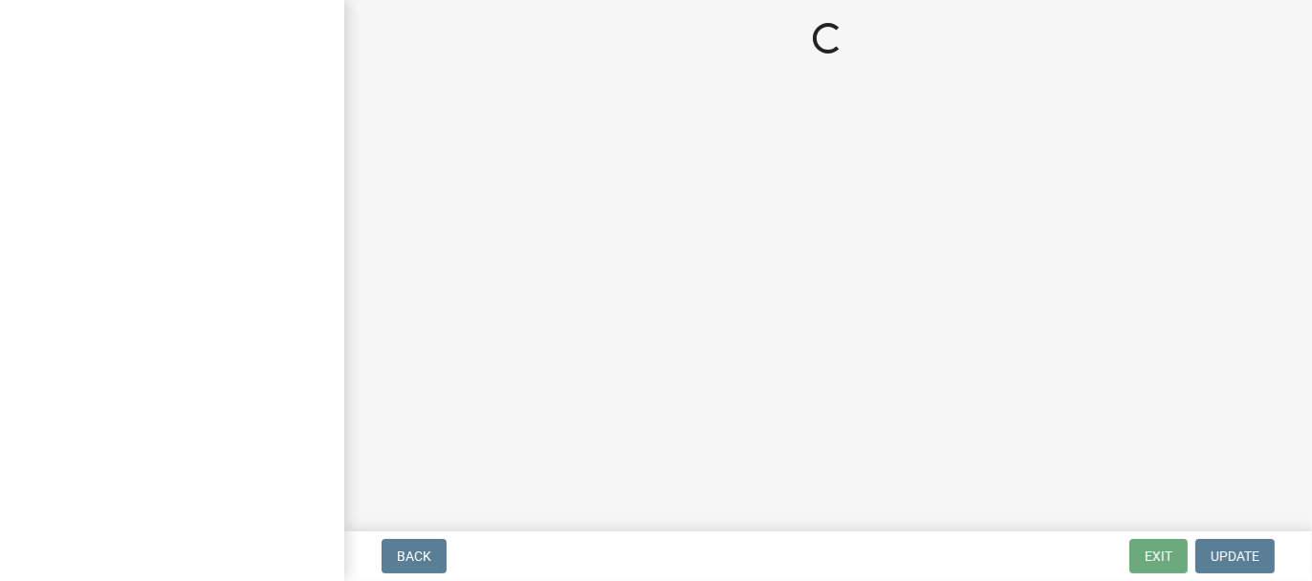
select select "62bb873c-c571-4454-ac8a-8c216551e2a3"
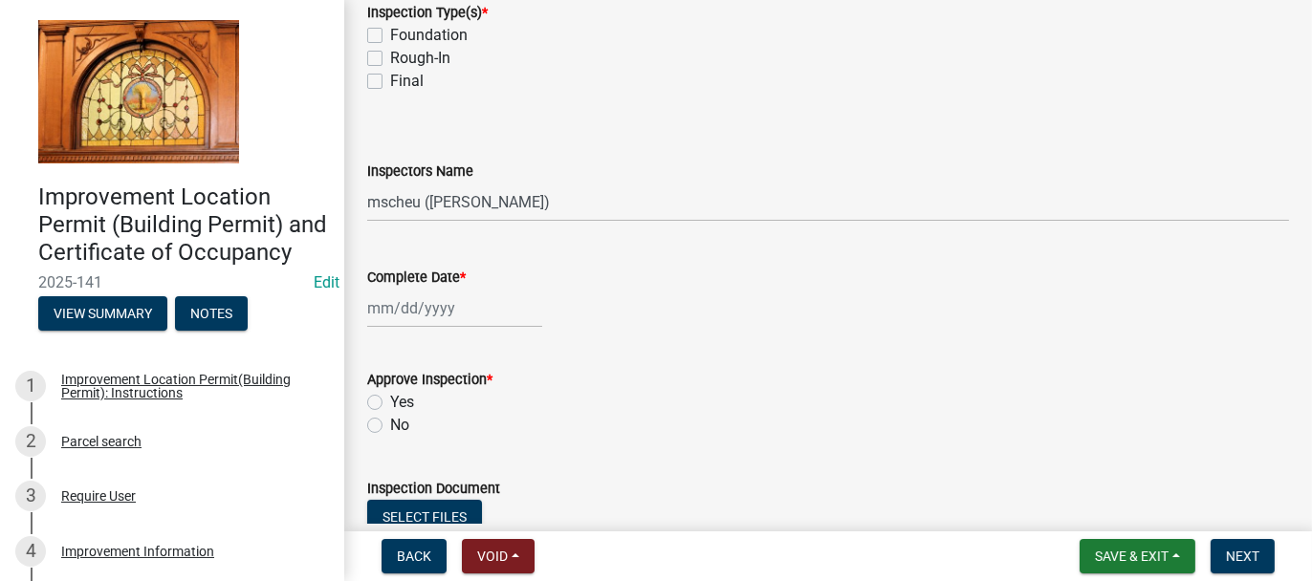
scroll to position [382, 0]
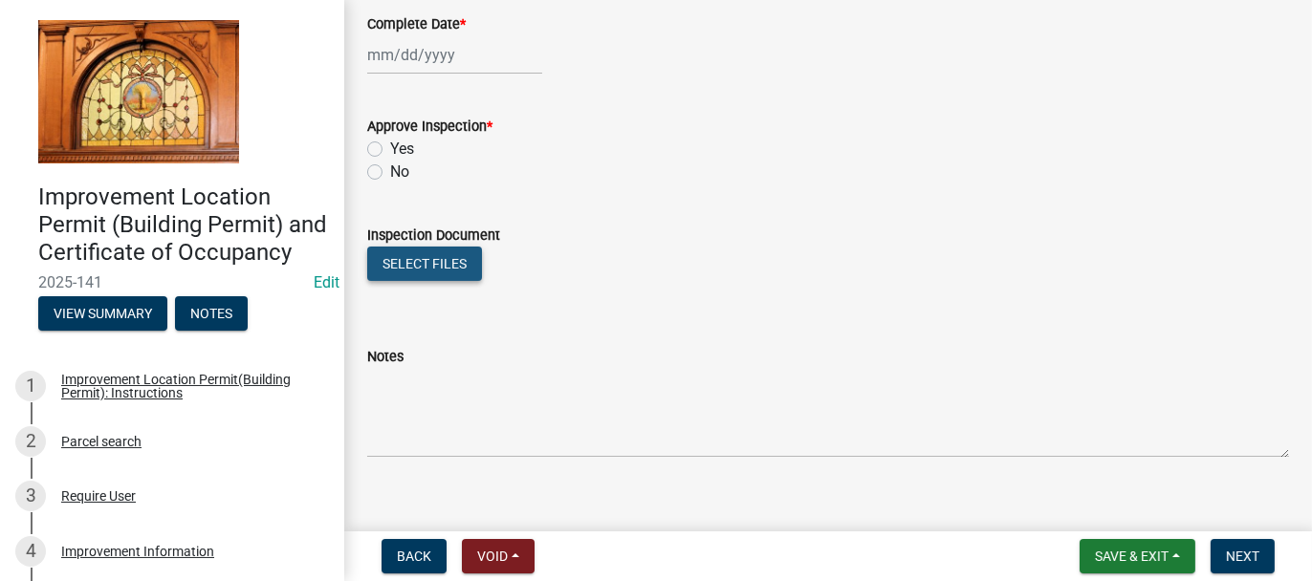
click at [410, 257] on button "Select files" at bounding box center [424, 264] width 115 height 34
click at [425, 264] on button "Select files" at bounding box center [424, 264] width 115 height 34
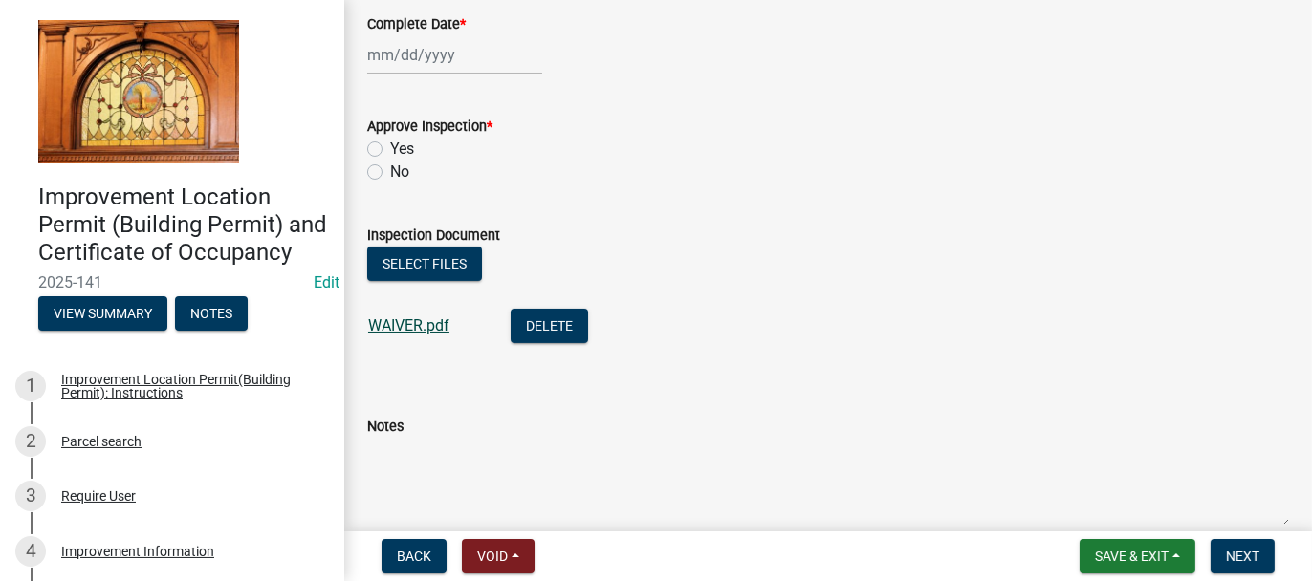
click at [370, 325] on link "WAIVER.pdf" at bounding box center [408, 325] width 81 height 18
click at [1128, 556] on span "Save & Exit" at bounding box center [1132, 556] width 74 height 15
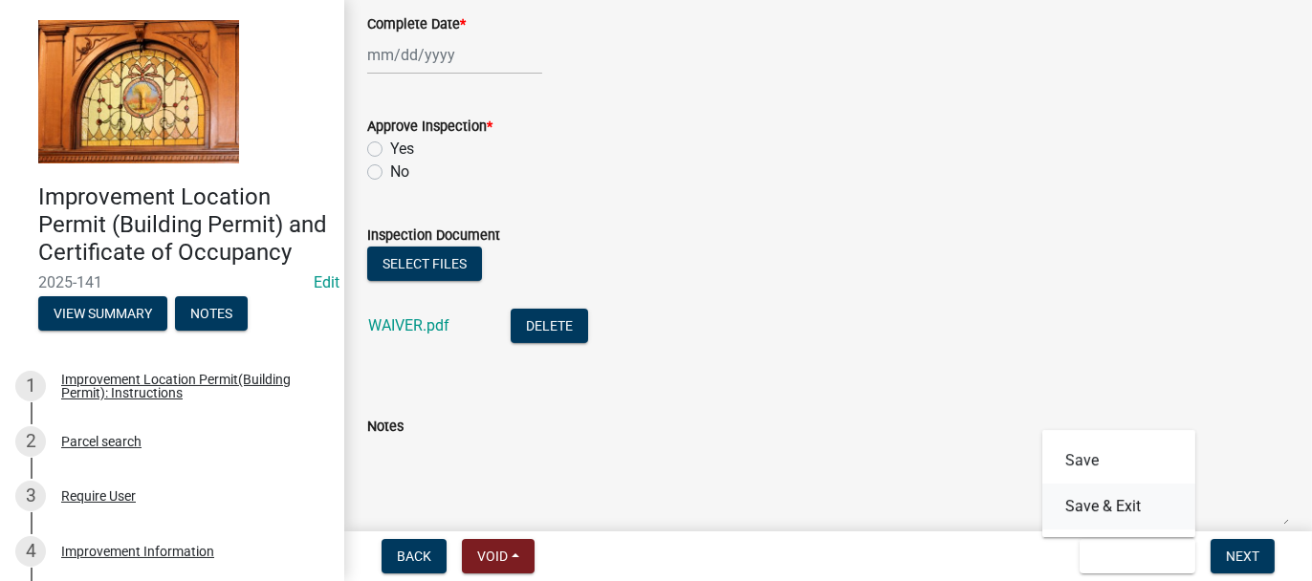
click at [1111, 510] on button "Save & Exit" at bounding box center [1118, 507] width 153 height 46
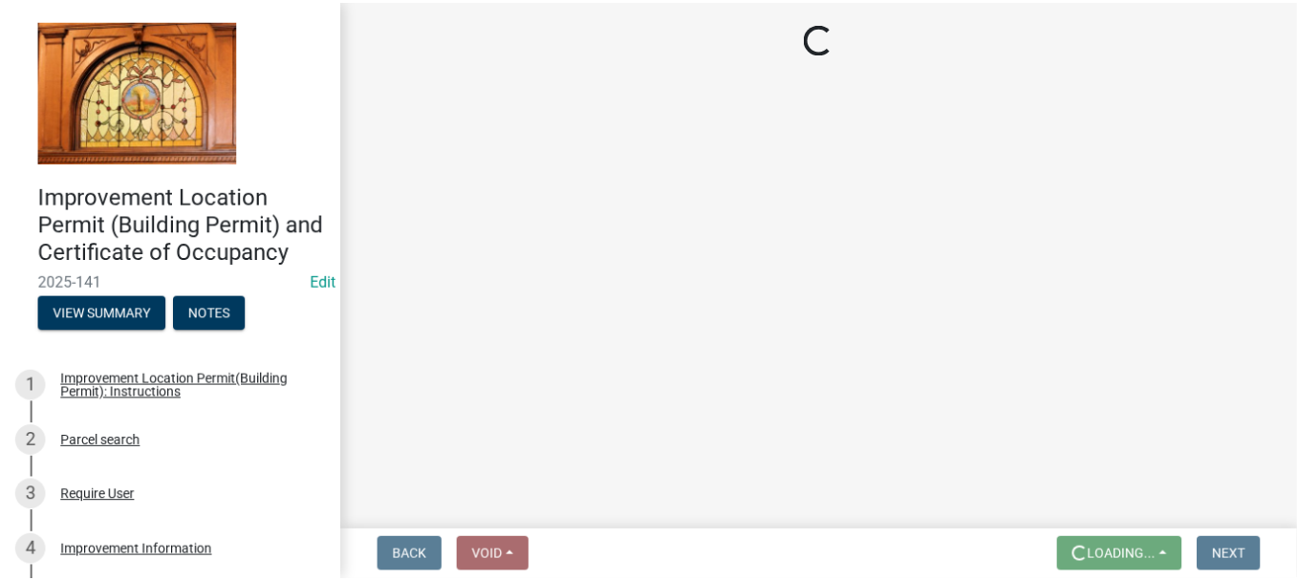
scroll to position [0, 0]
